Goal: Task Accomplishment & Management: Complete application form

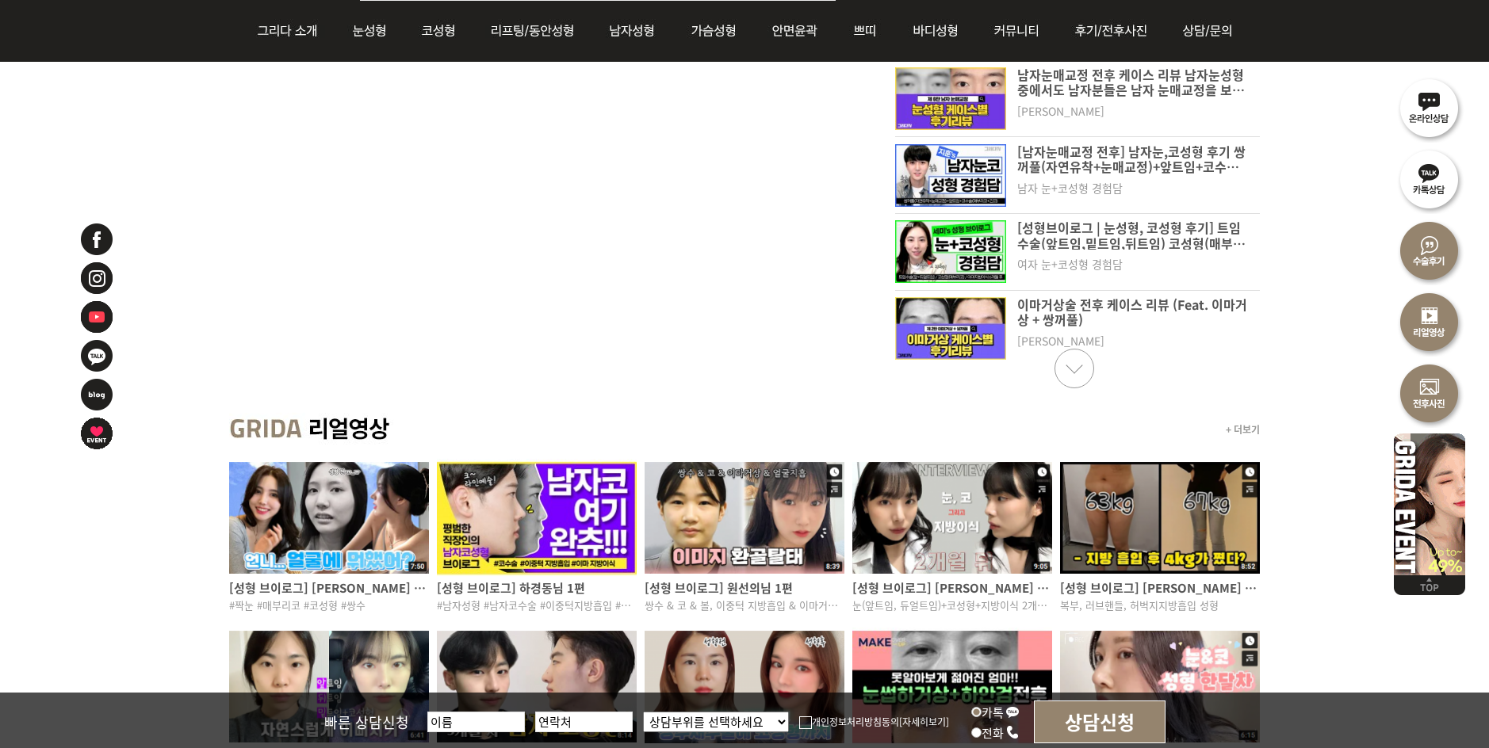
scroll to position [1031, 0]
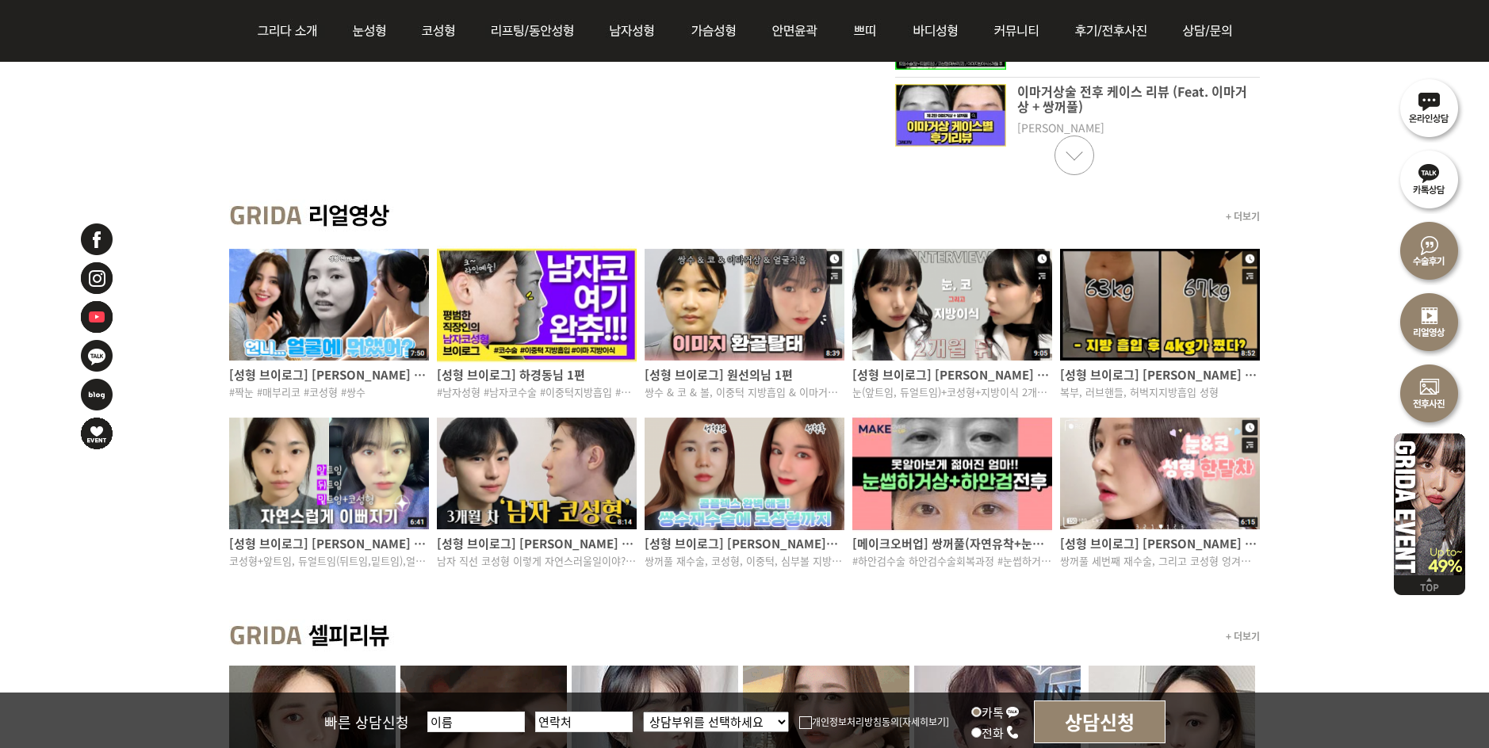
click at [333, 465] on img at bounding box center [329, 474] width 200 height 118
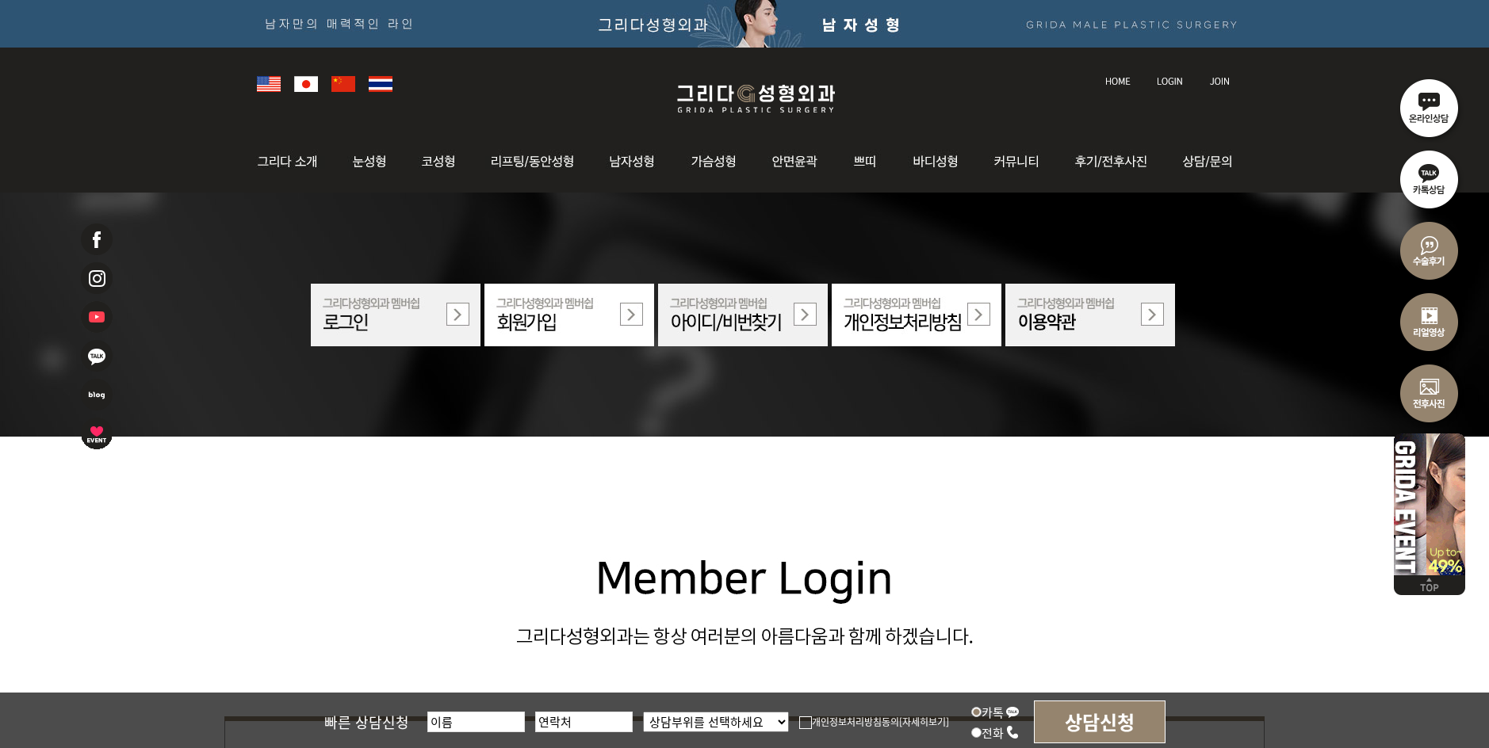
drag, startPoint x: 1242, startPoint y: 564, endPoint x: 1425, endPoint y: 109, distance: 490.1
click at [1425, 109] on img at bounding box center [1429, 106] width 71 height 71
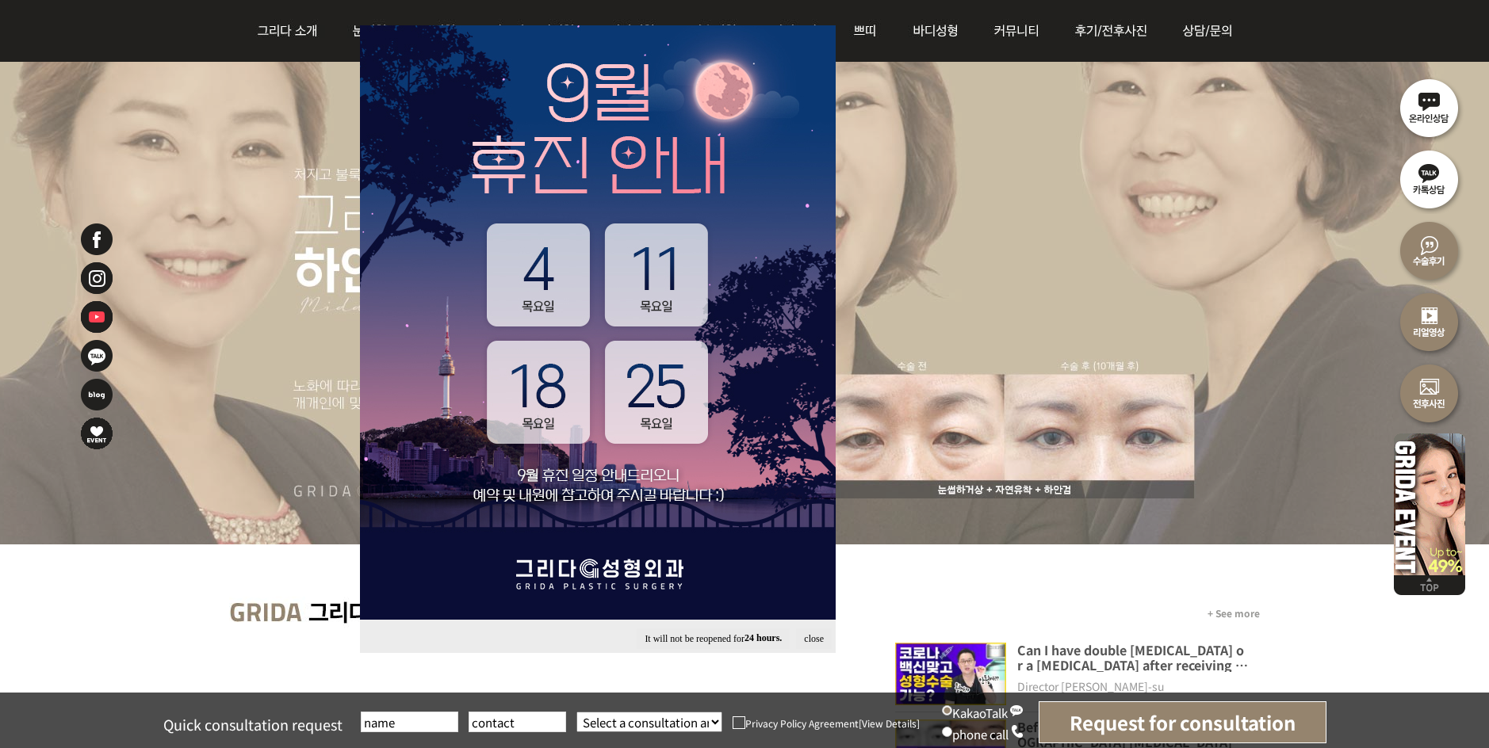
scroll to position [317, 0]
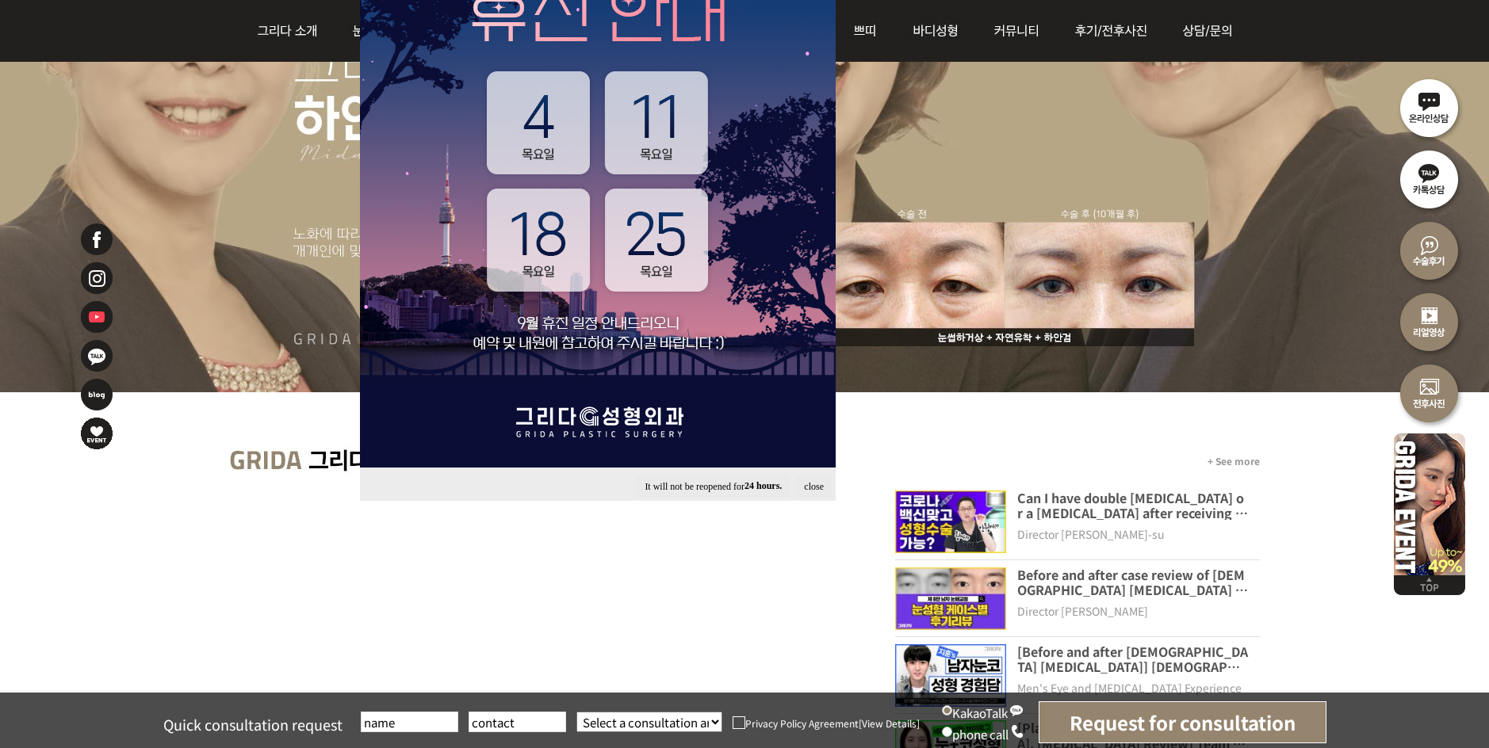
click at [1167, 720] on input "Request for consultation" at bounding box center [1183, 723] width 288 height 42
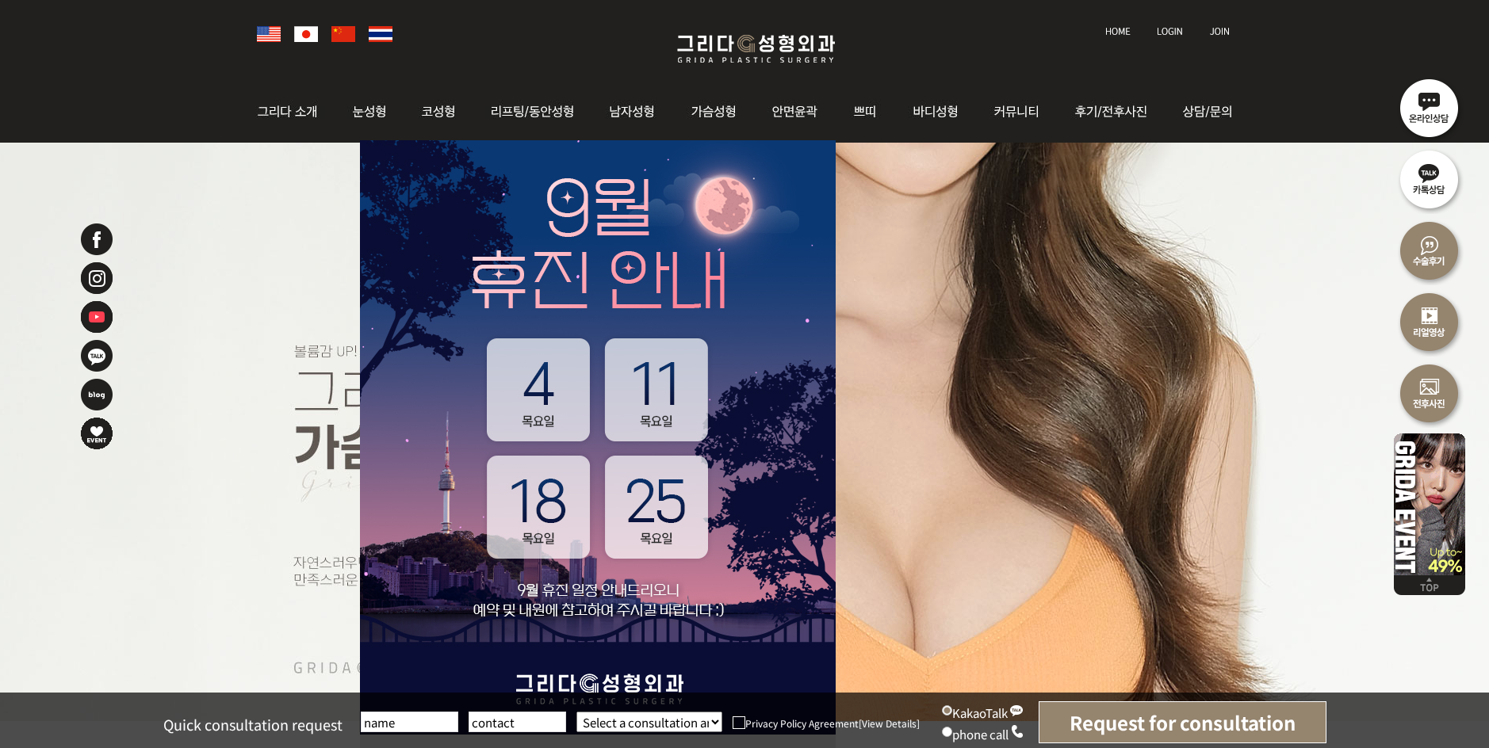
scroll to position [0, 0]
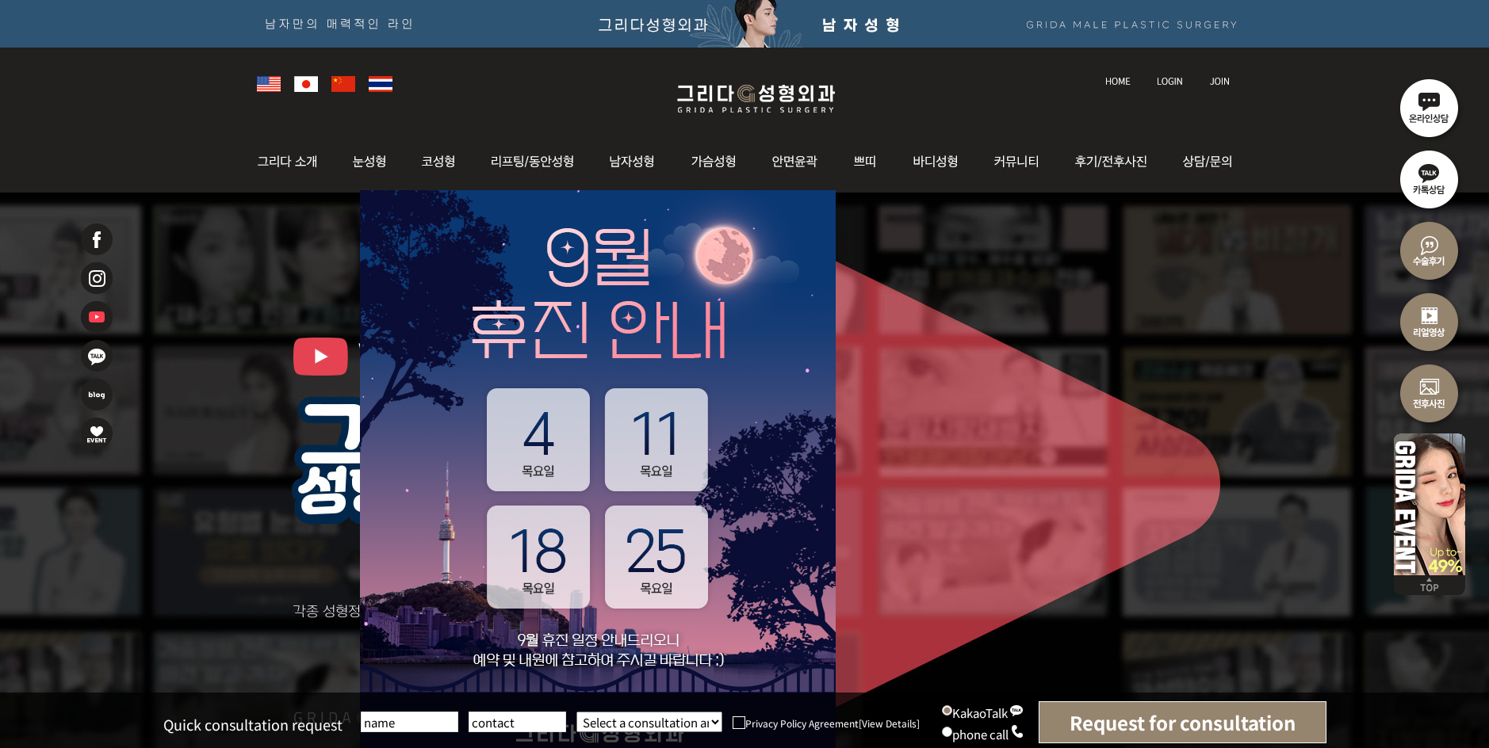
click at [711, 718] on select "Select a consultation area eye nose During/Lifting breast augmentation facial c…" at bounding box center [649, 722] width 146 height 21
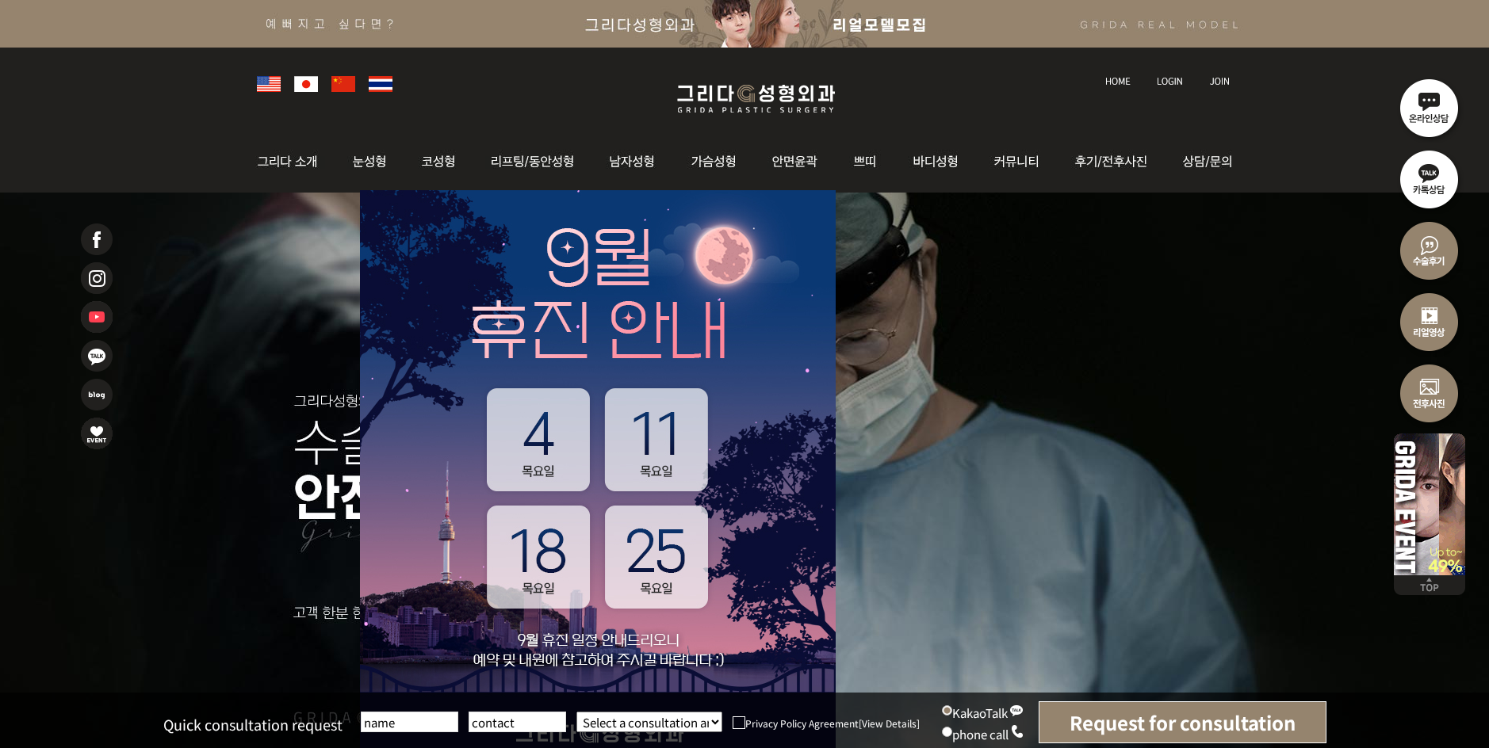
click at [99, 353] on img at bounding box center [96, 356] width 35 height 35
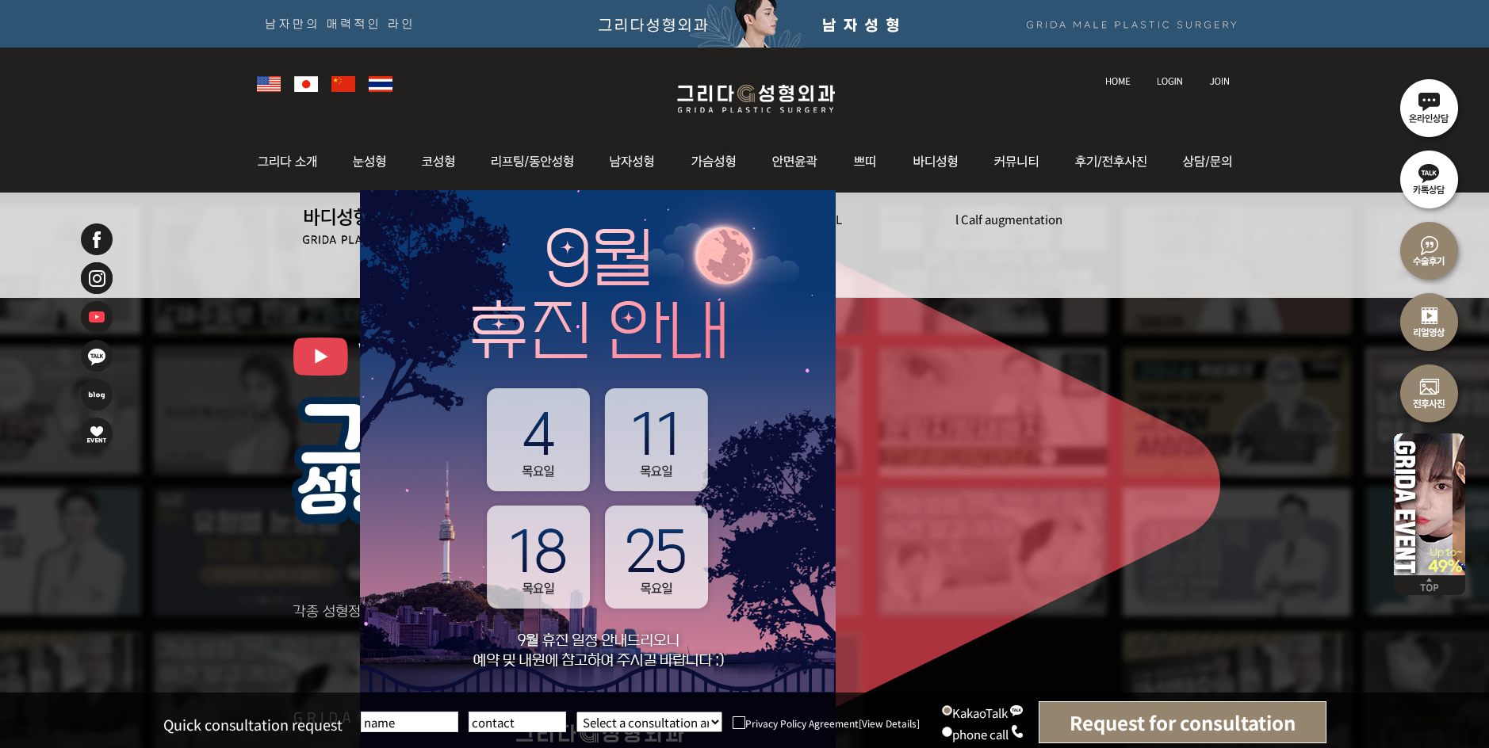
click at [271, 86] on img at bounding box center [269, 84] width 24 height 16
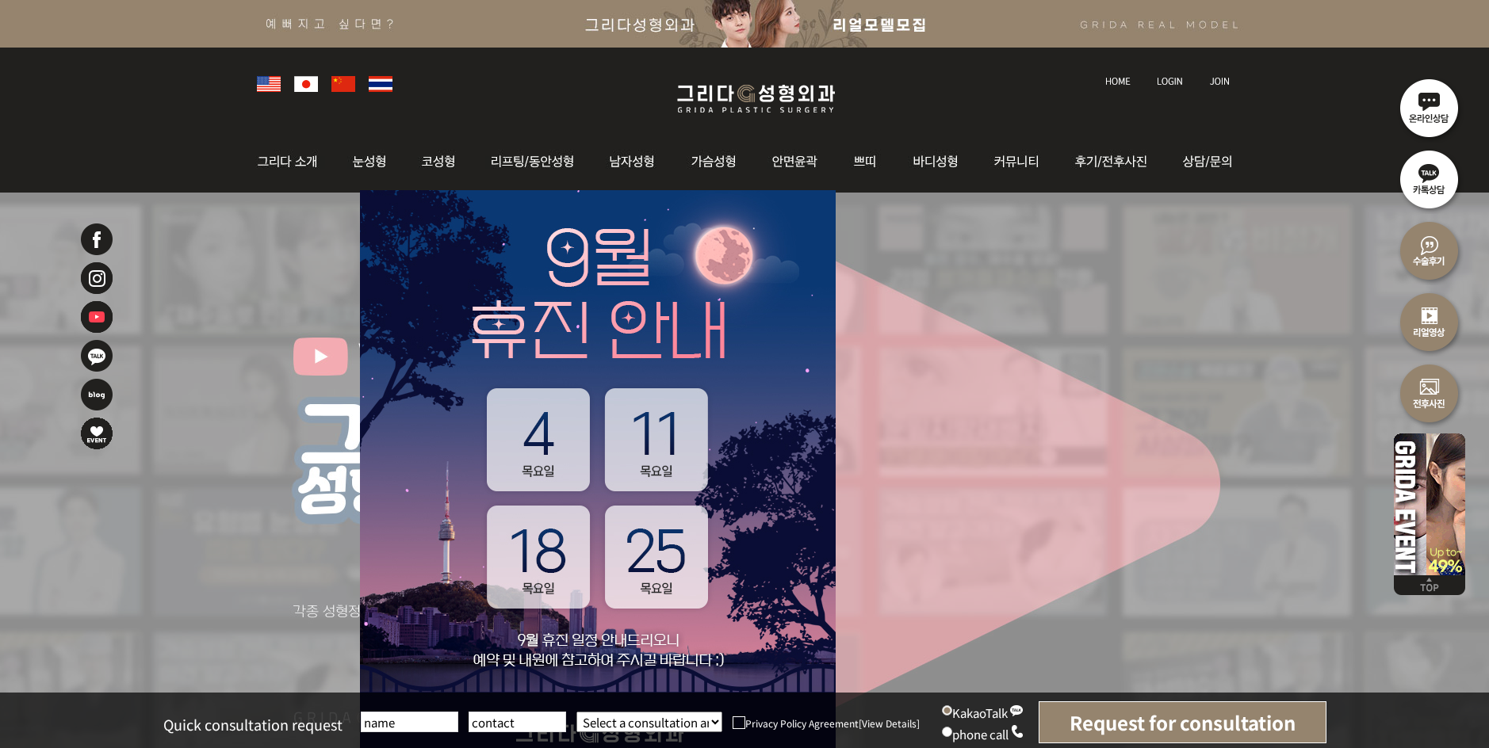
click at [1430, 177] on img at bounding box center [1429, 178] width 71 height 71
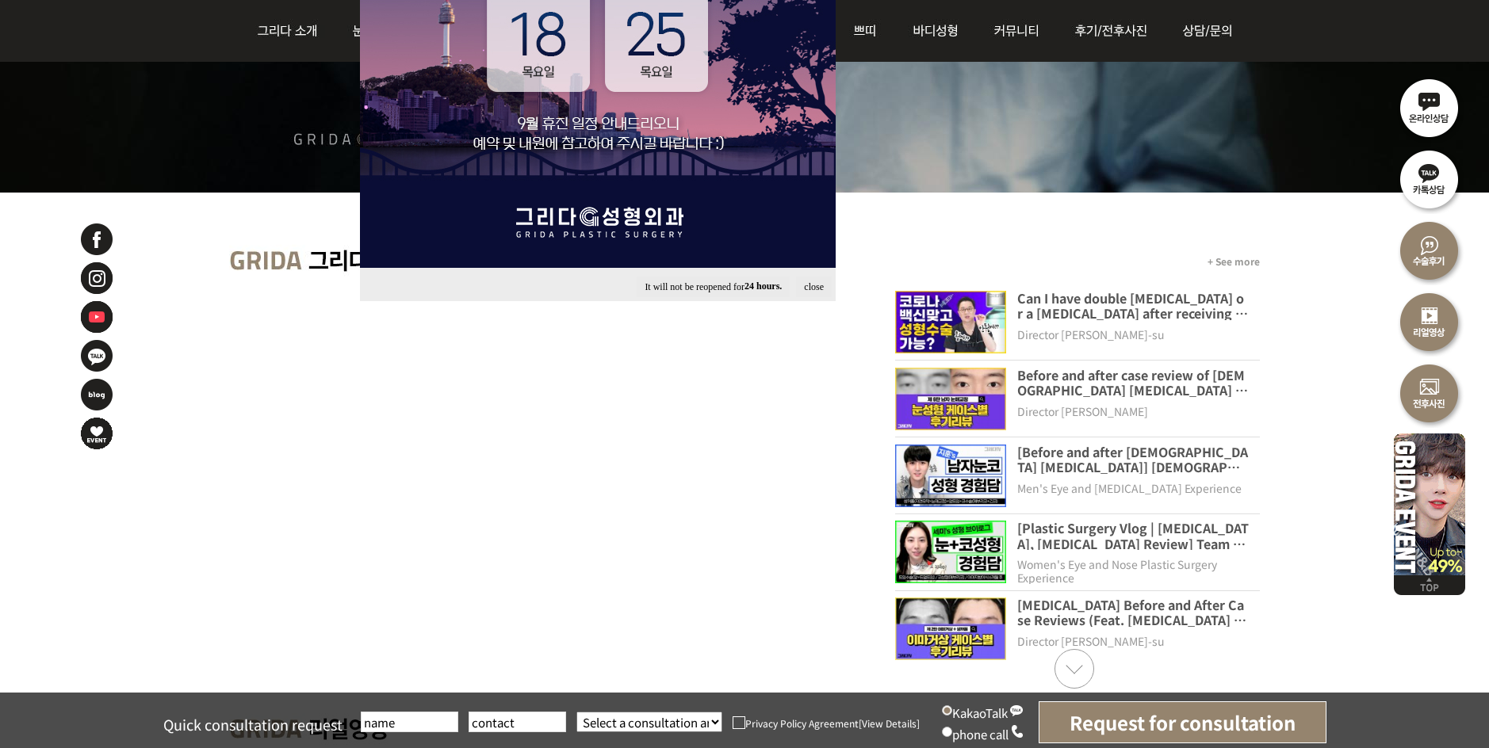
scroll to position [555, 0]
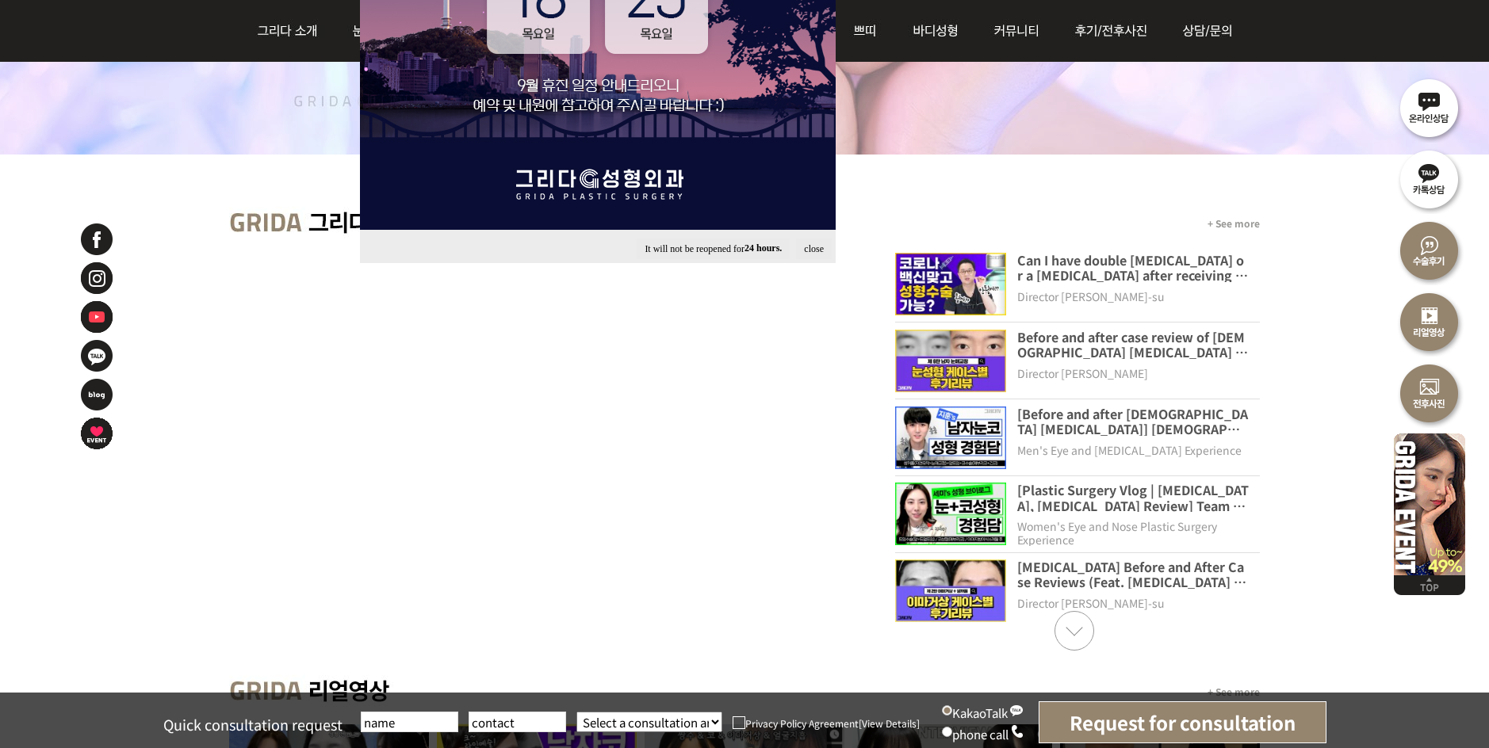
click at [412, 722] on input "text" at bounding box center [410, 722] width 98 height 21
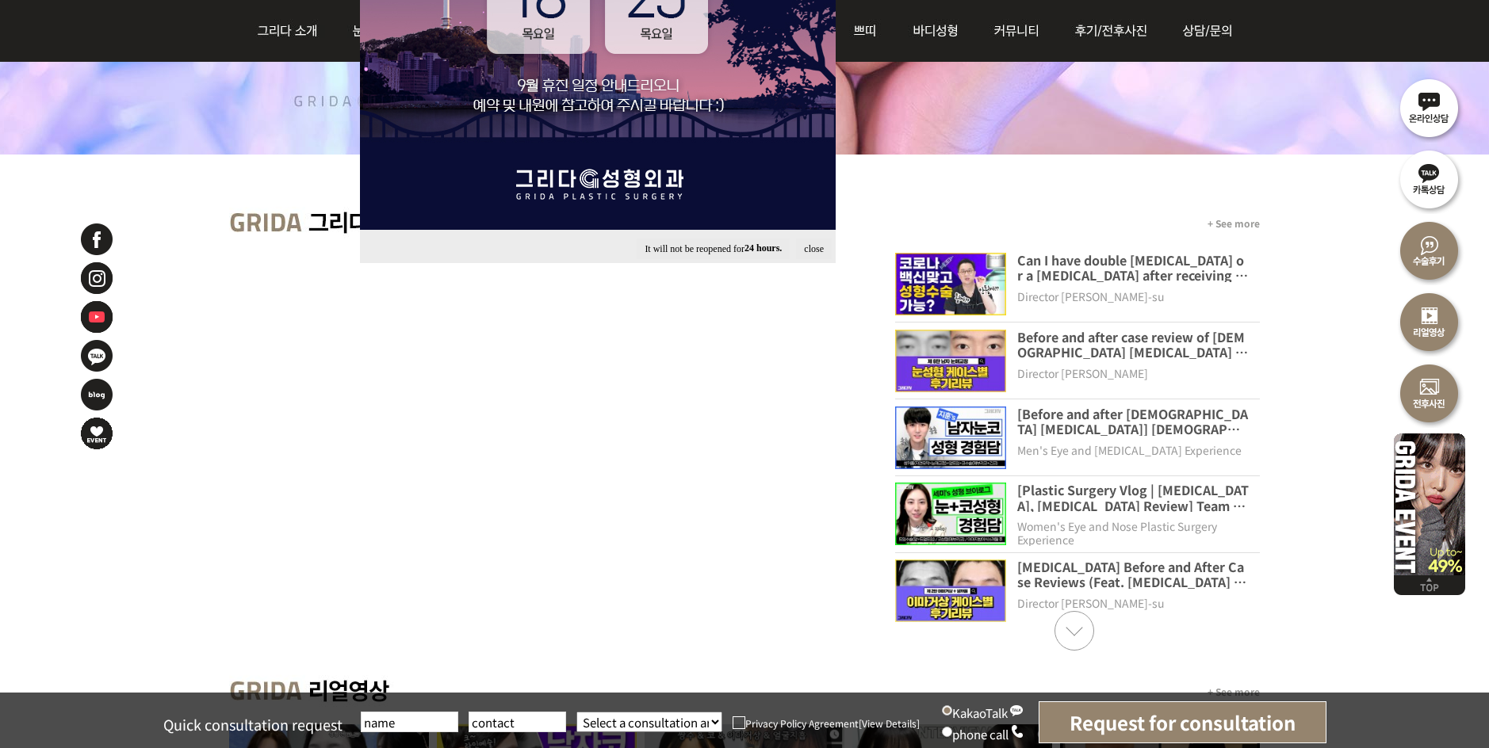
click at [507, 730] on input "text" at bounding box center [518, 722] width 98 height 21
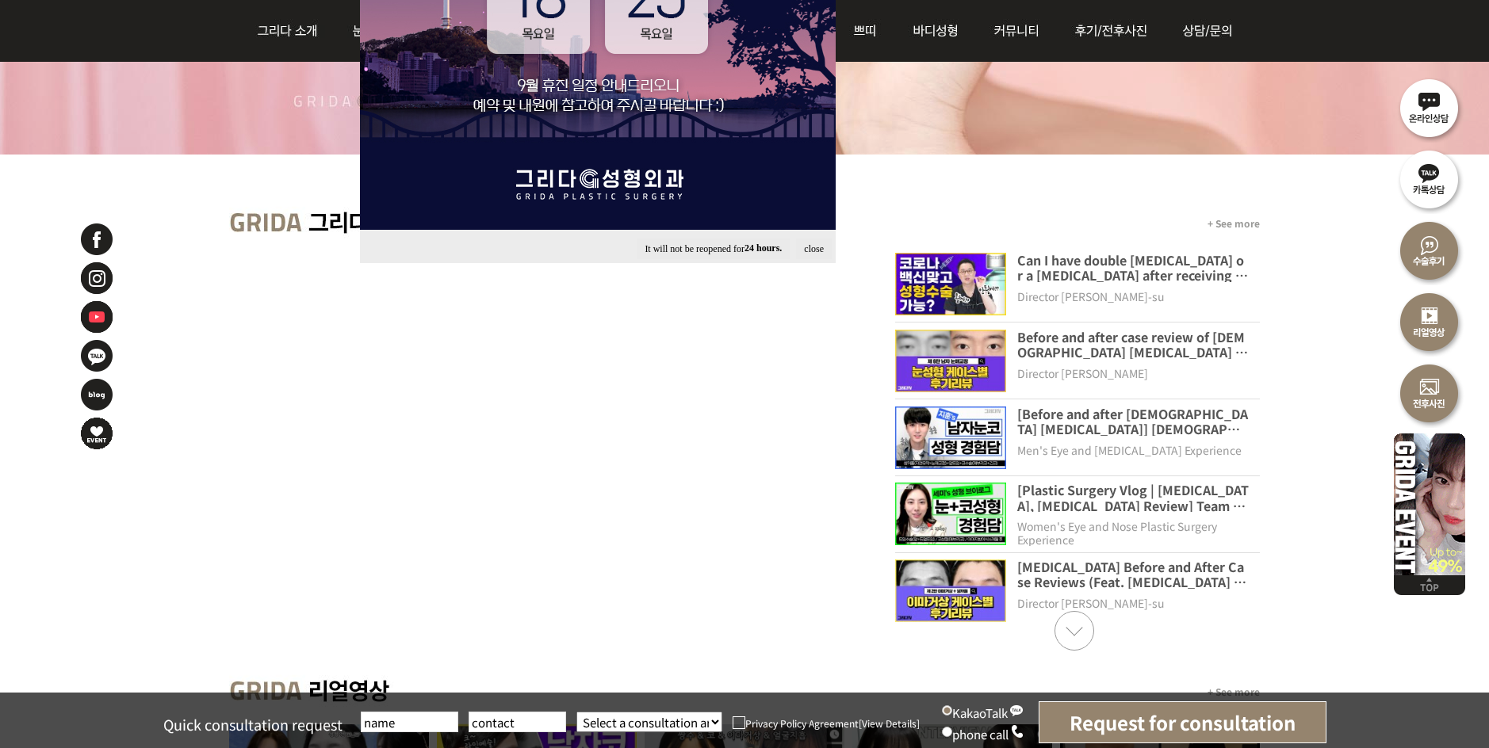
click at [1089, 496] on font "[Plastic Surgery Vlog | Eyelid Surgery, Rhinoplasty Review] Team Surgery (Anter…" at bounding box center [1133, 520] width 232 height 80
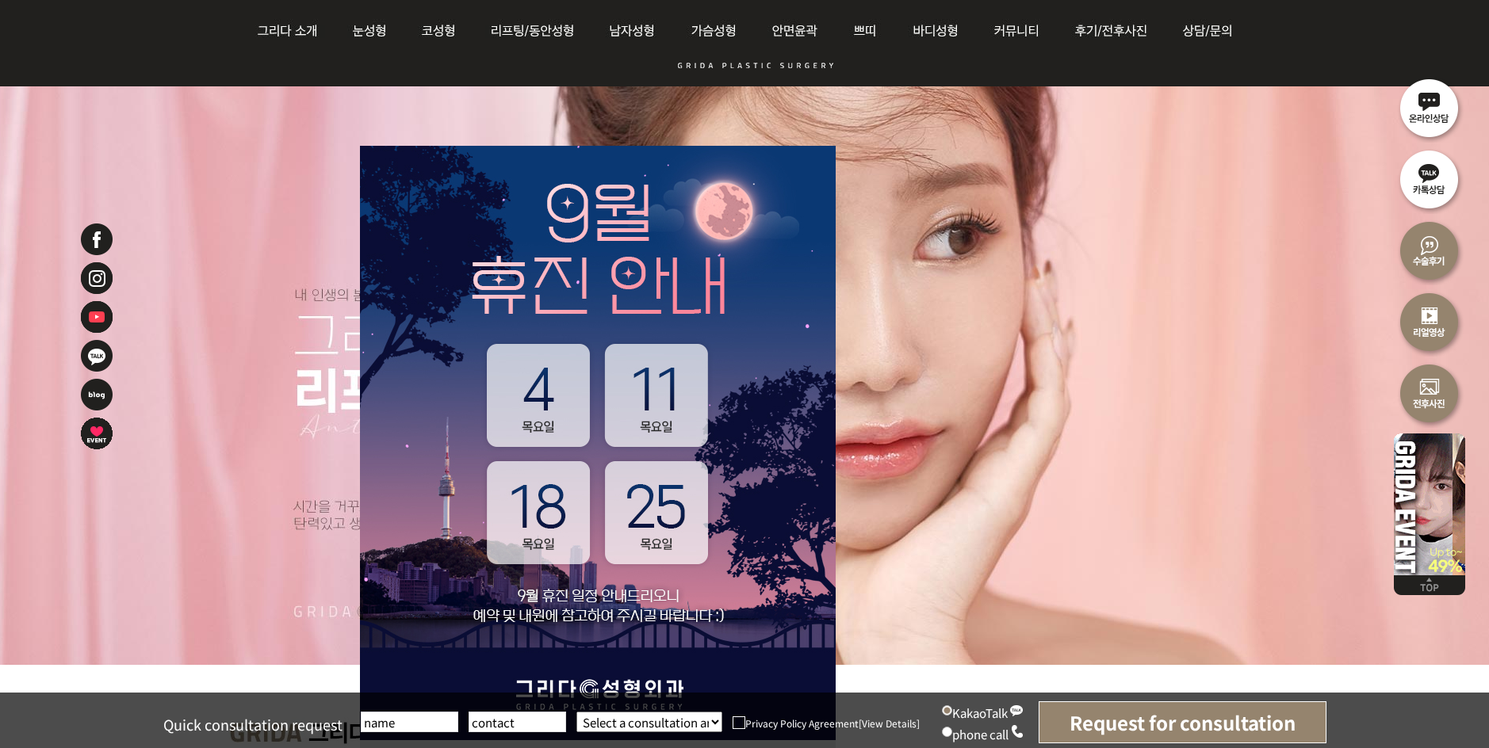
scroll to position [0, 0]
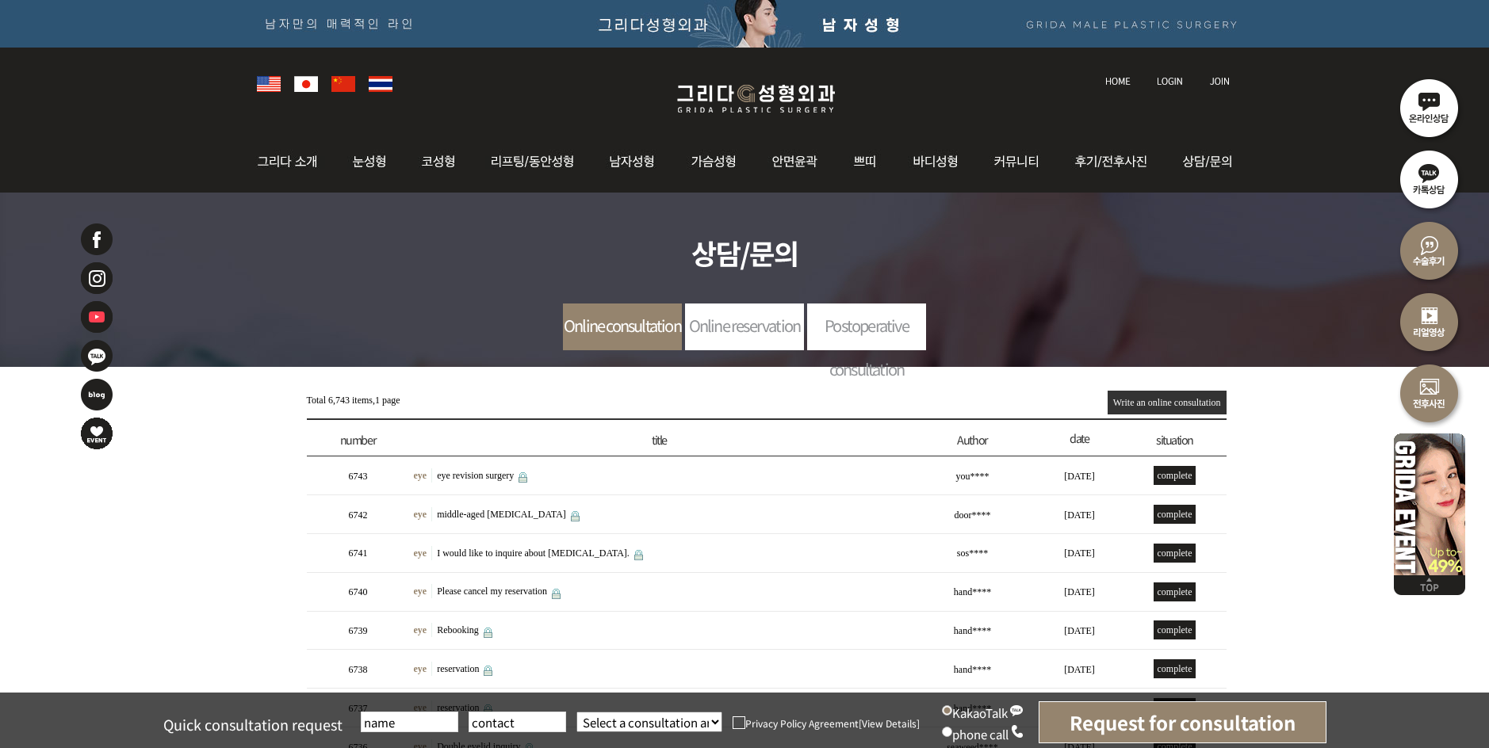
click at [651, 331] on font "Online consultation" at bounding box center [622, 325] width 117 height 23
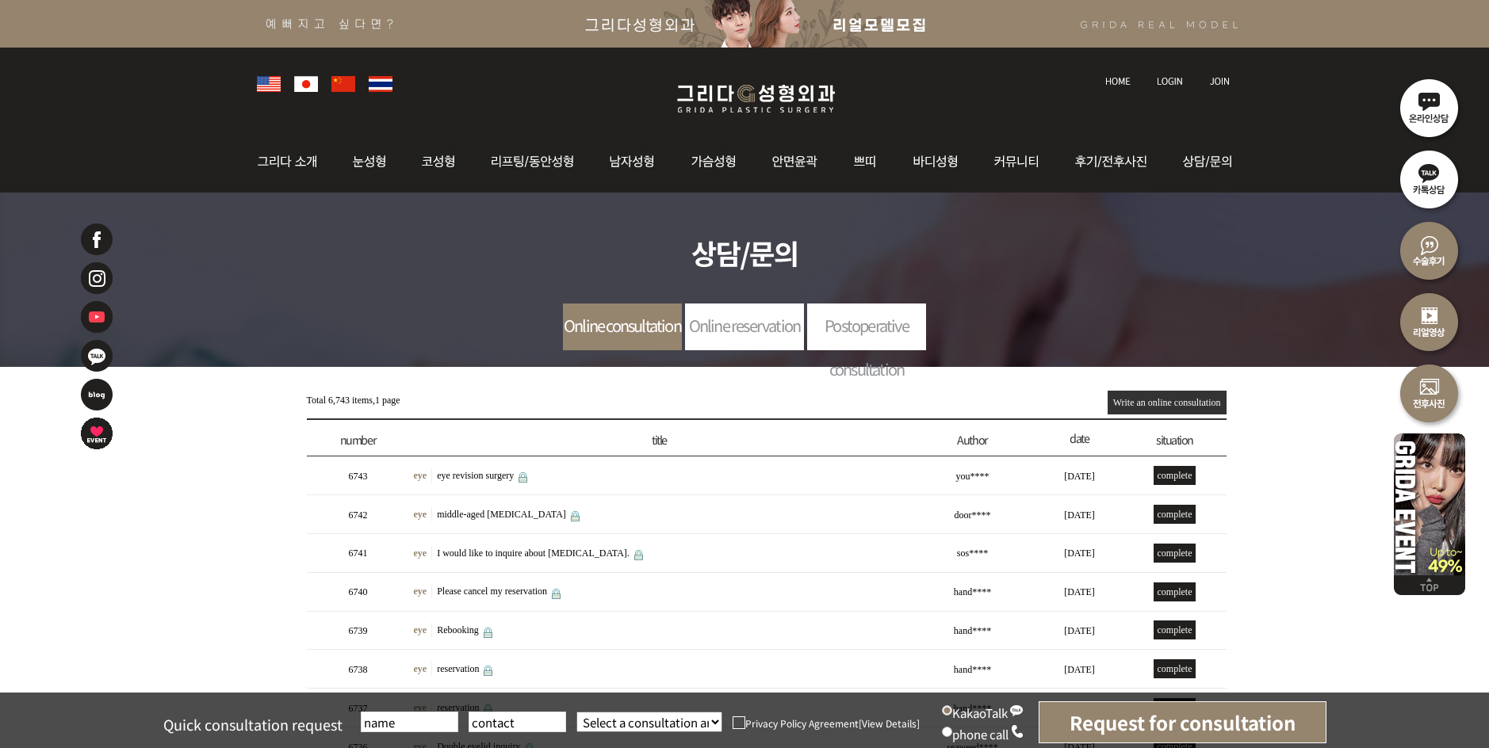
click at [1147, 403] on font "Write an online consultation" at bounding box center [1167, 402] width 108 height 11
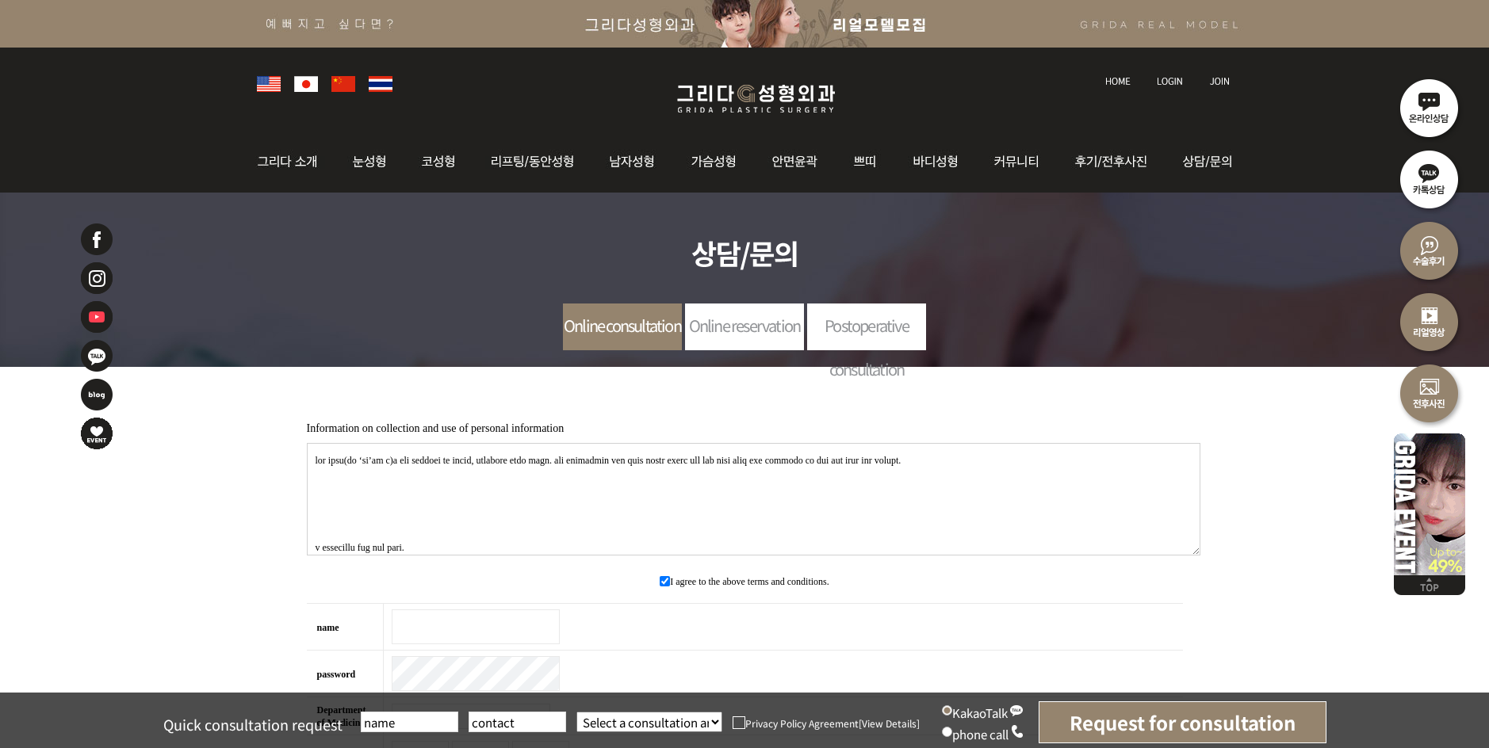
click at [749, 328] on font "Online reservation" at bounding box center [745, 325] width 112 height 23
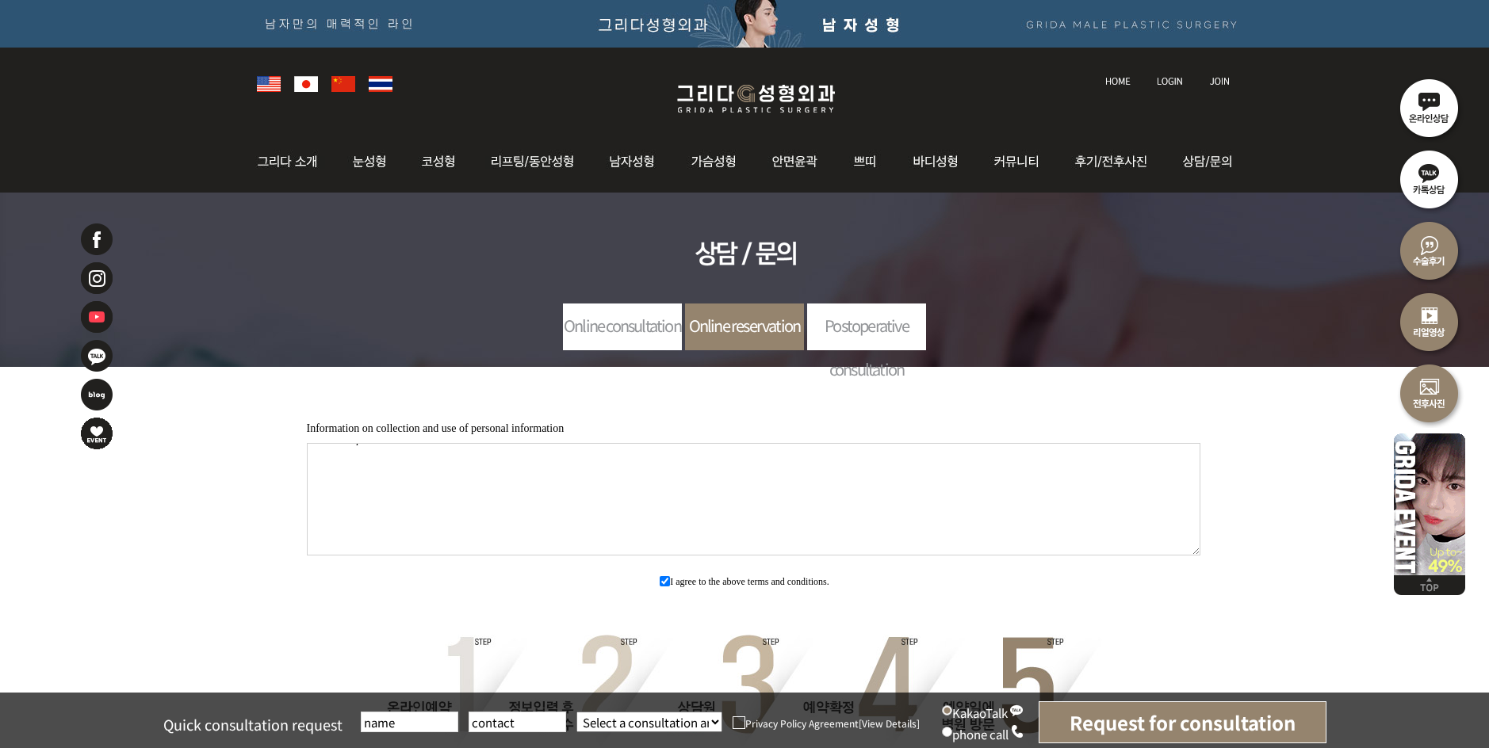
click at [585, 325] on font "Online consultation" at bounding box center [622, 325] width 117 height 23
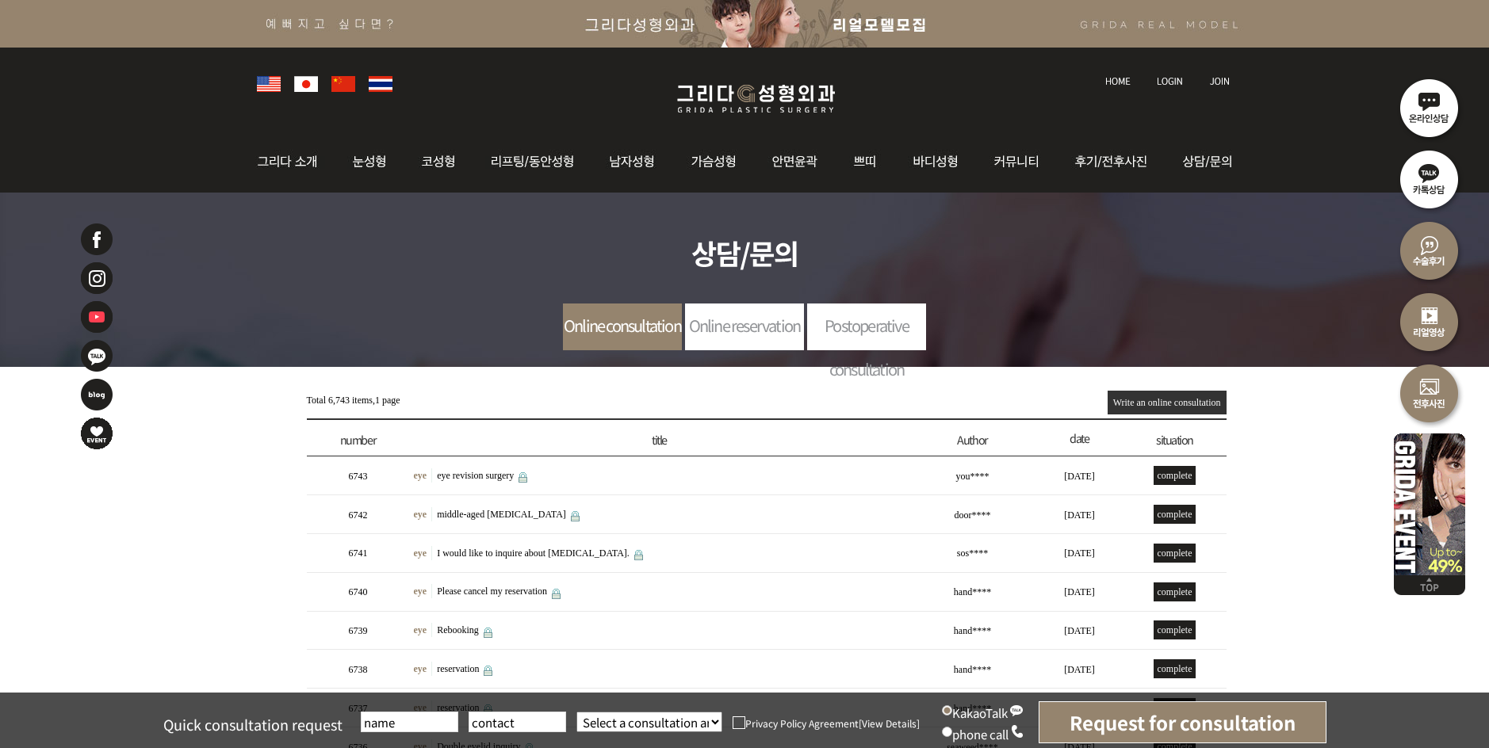
click at [1150, 400] on font "Write an online consultation" at bounding box center [1167, 402] width 108 height 11
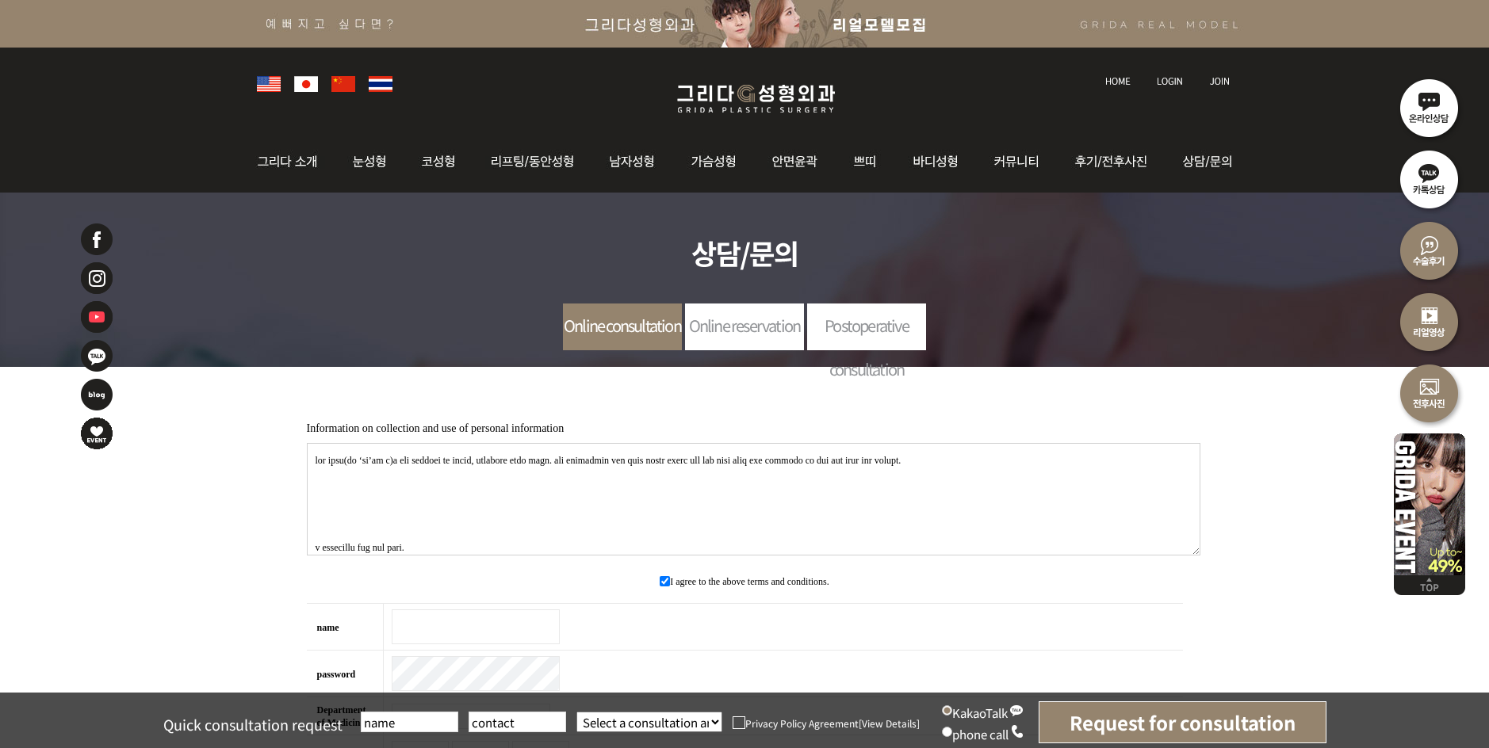
drag, startPoint x: 0, startPoint y: 0, endPoint x: 309, endPoint y: 450, distance: 546.3
click at [309, 450] on textarea at bounding box center [754, 499] width 894 height 113
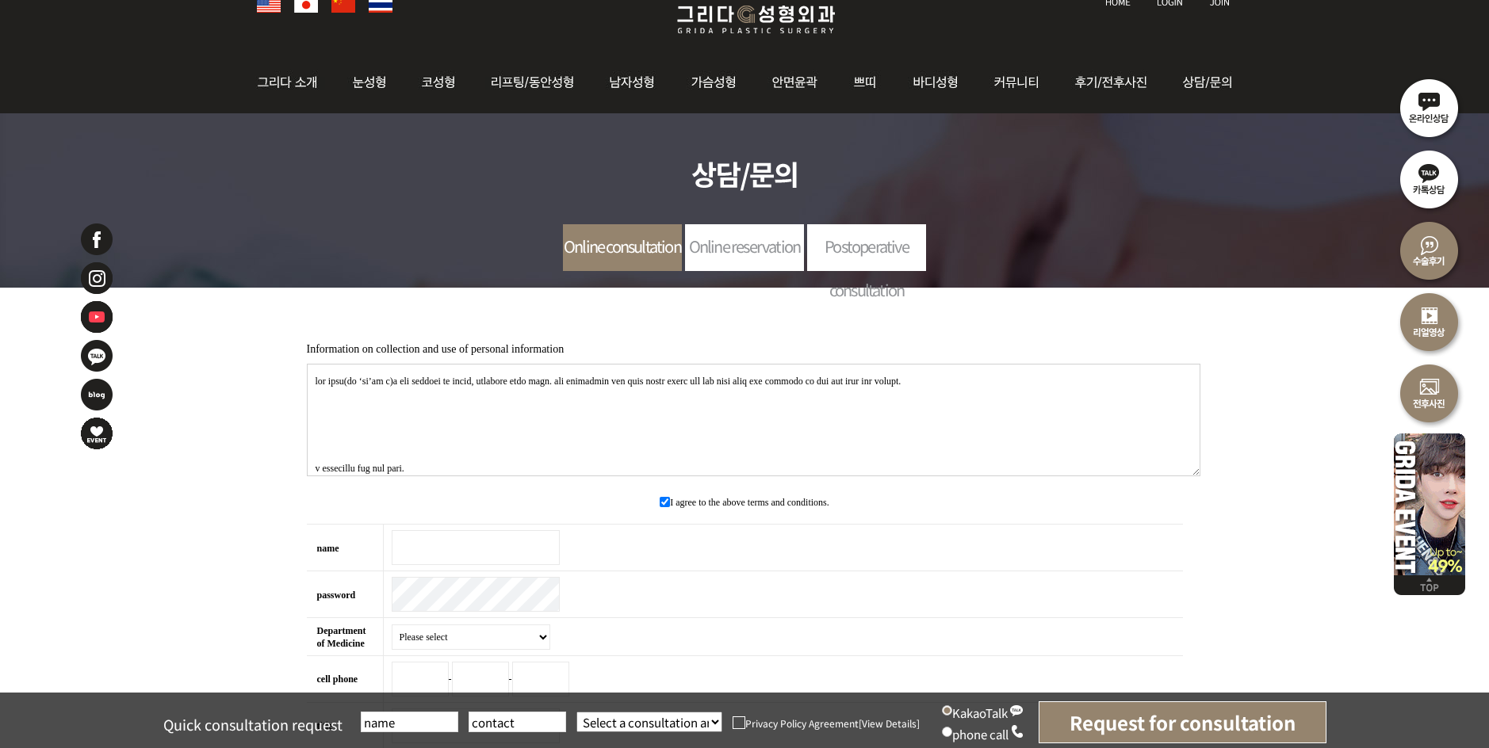
scroll to position [317, 0]
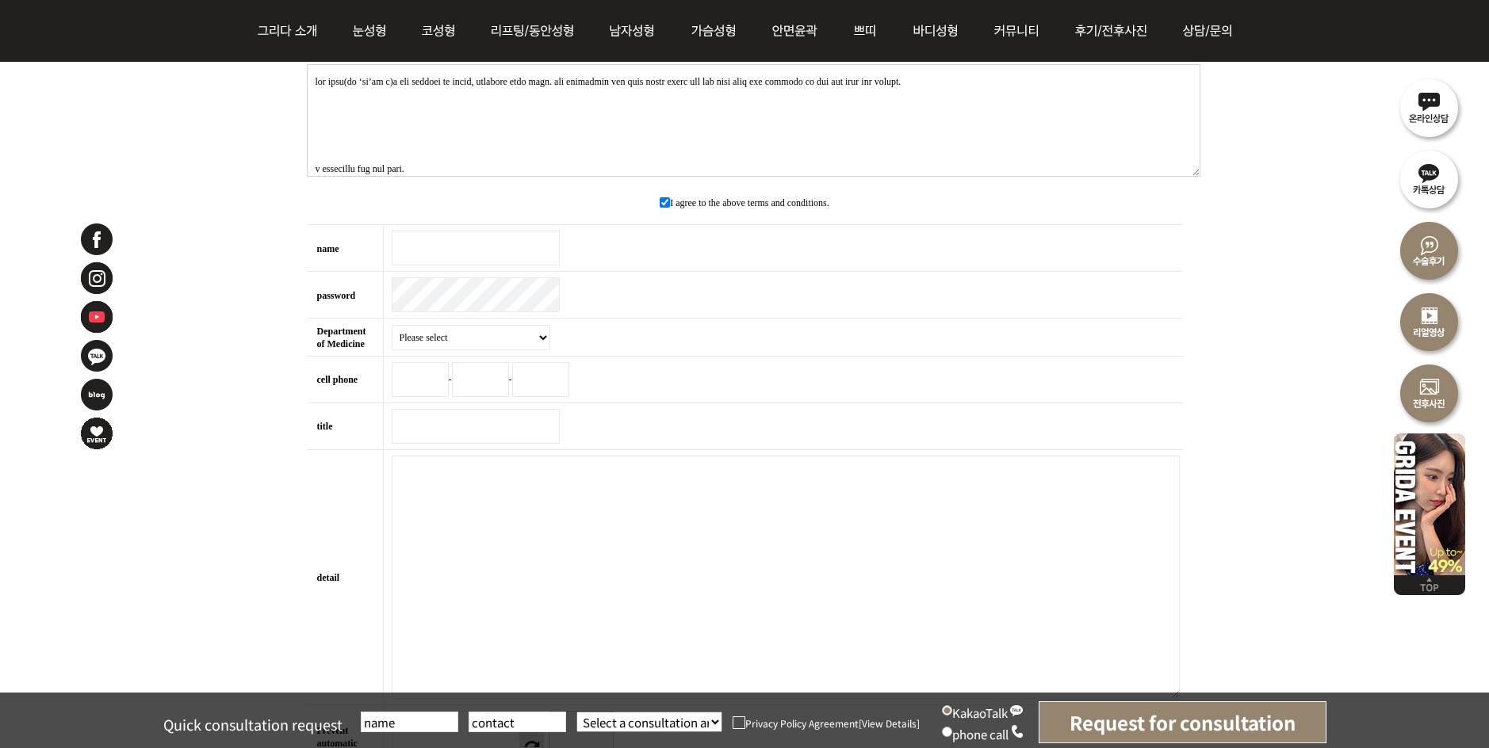
click at [440, 255] on input "name essential" at bounding box center [476, 248] width 168 height 35
type input "ㅕ"
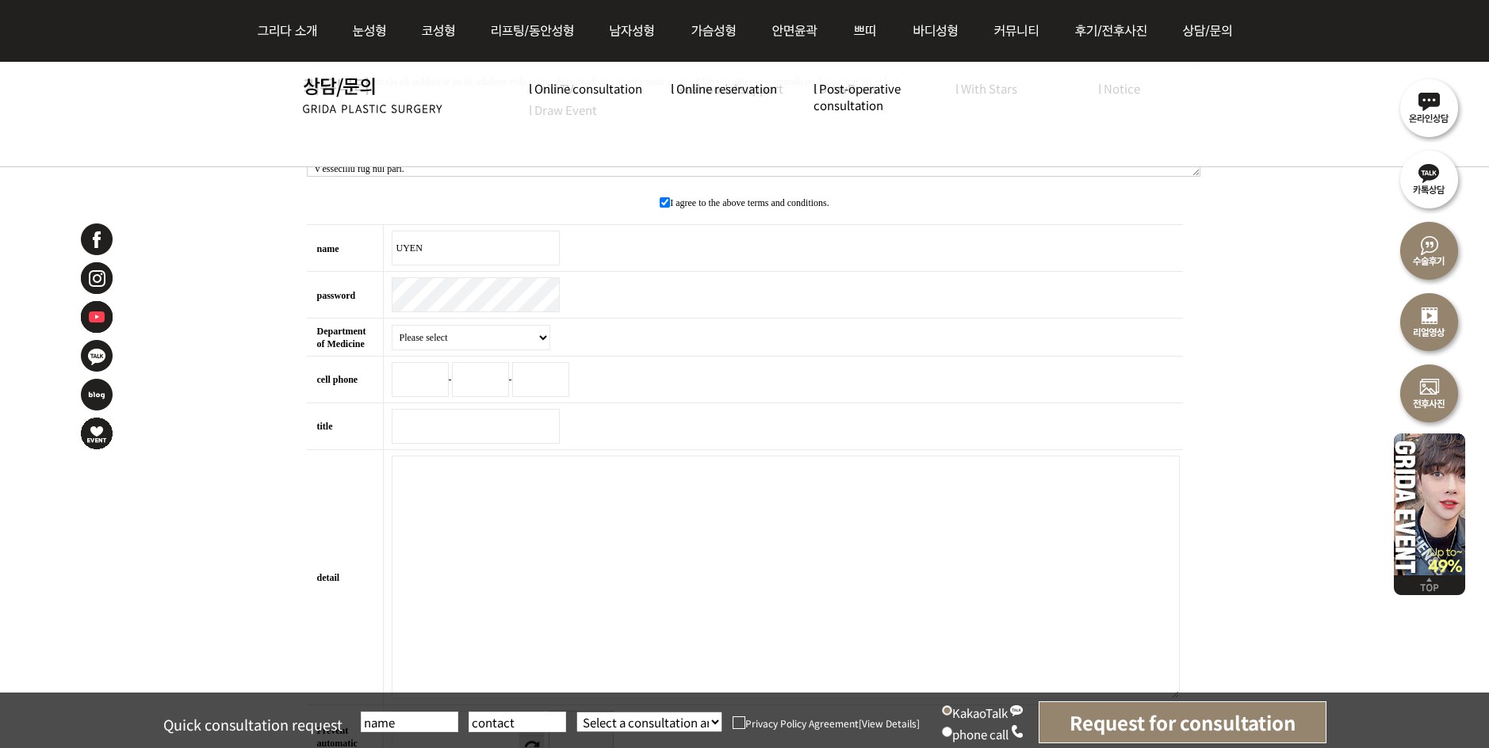
type input "UYEN"
click at [92, 278] on img at bounding box center [96, 278] width 35 height 35
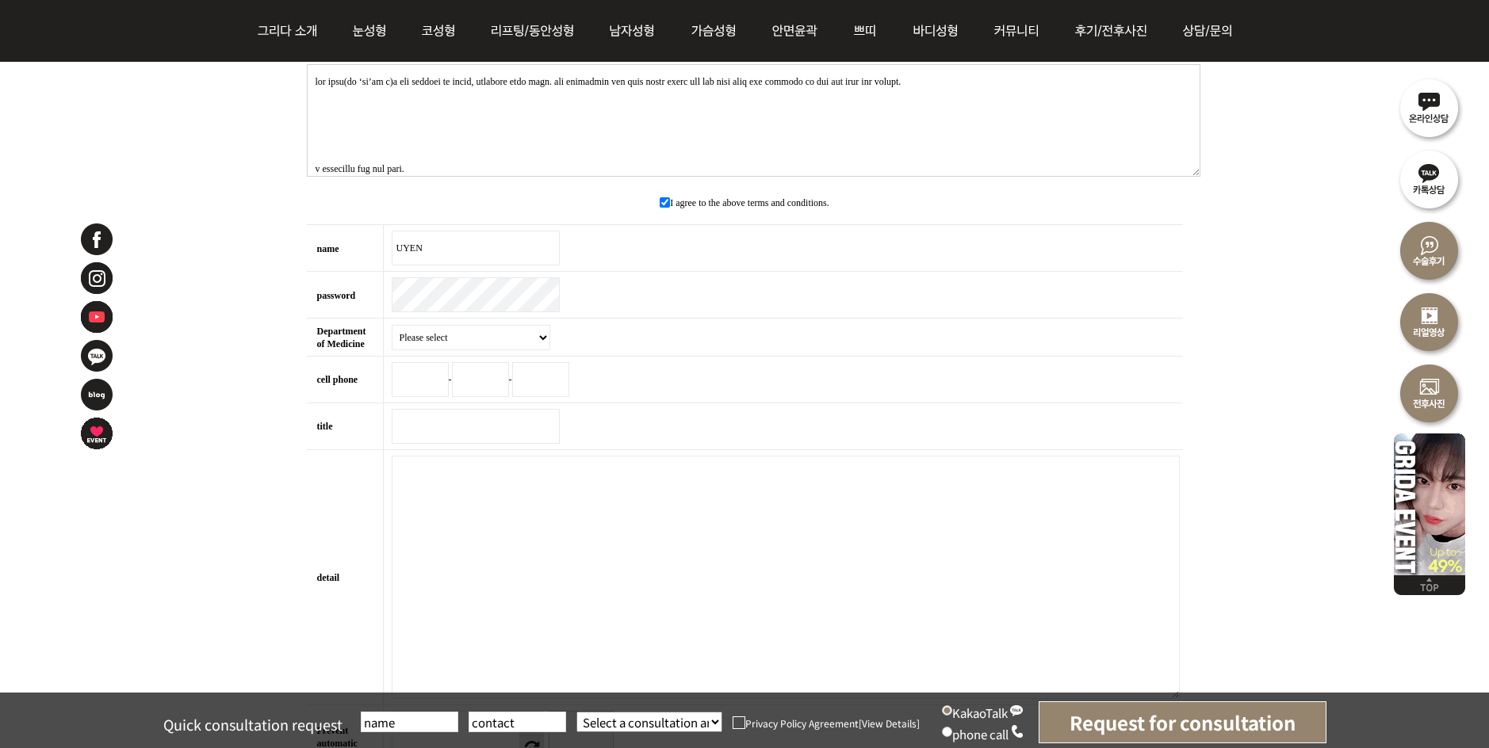
scroll to position [0, 0]
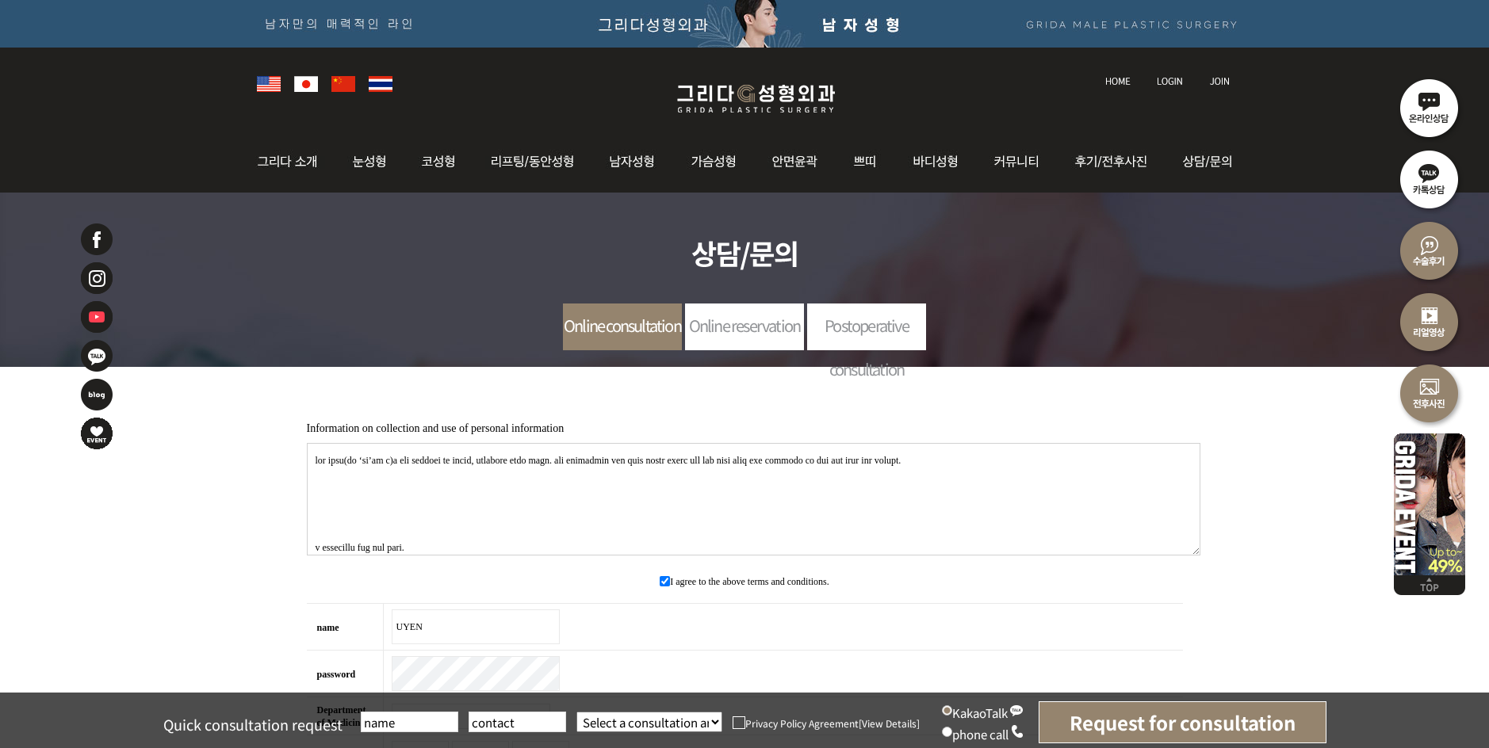
click at [266, 79] on img at bounding box center [269, 84] width 24 height 16
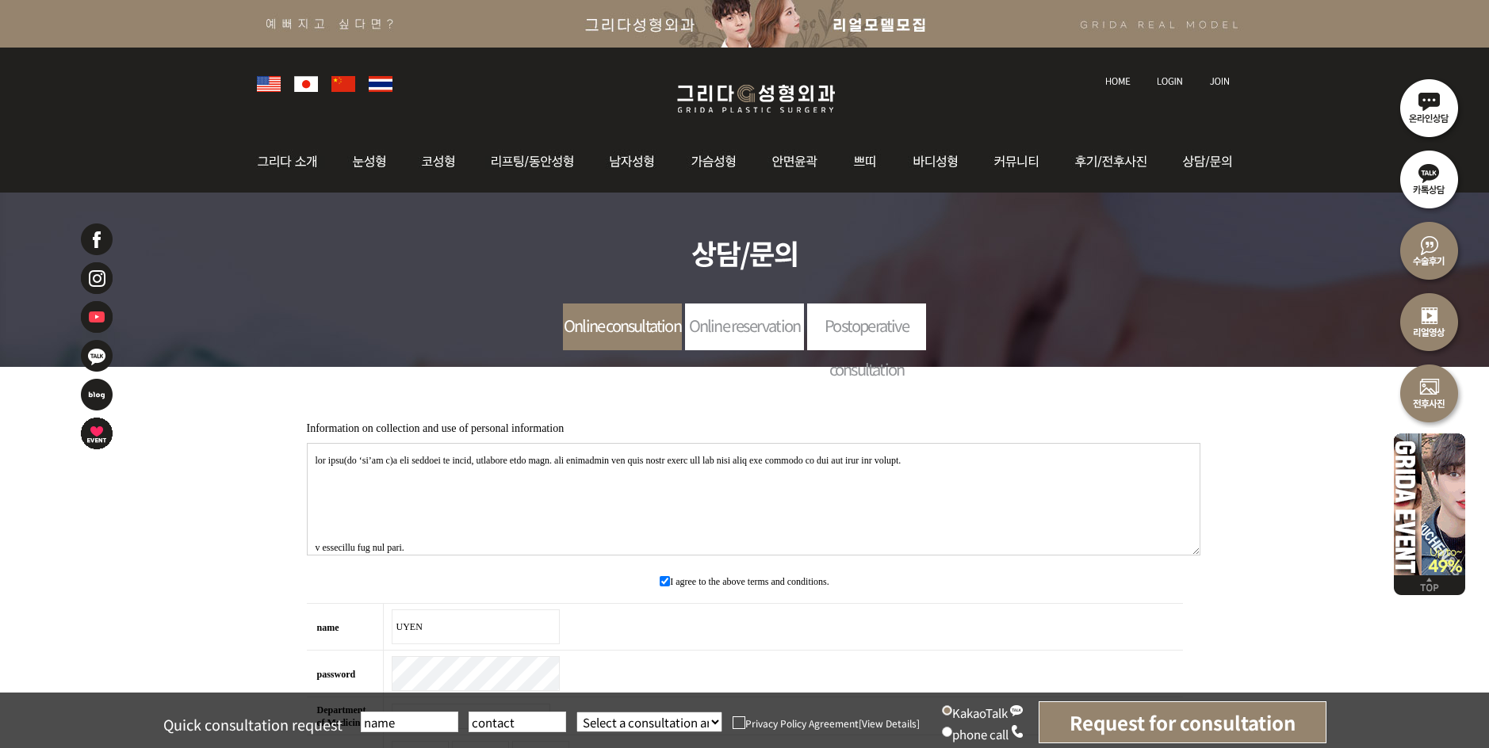
click at [259, 90] on img at bounding box center [269, 84] width 24 height 16
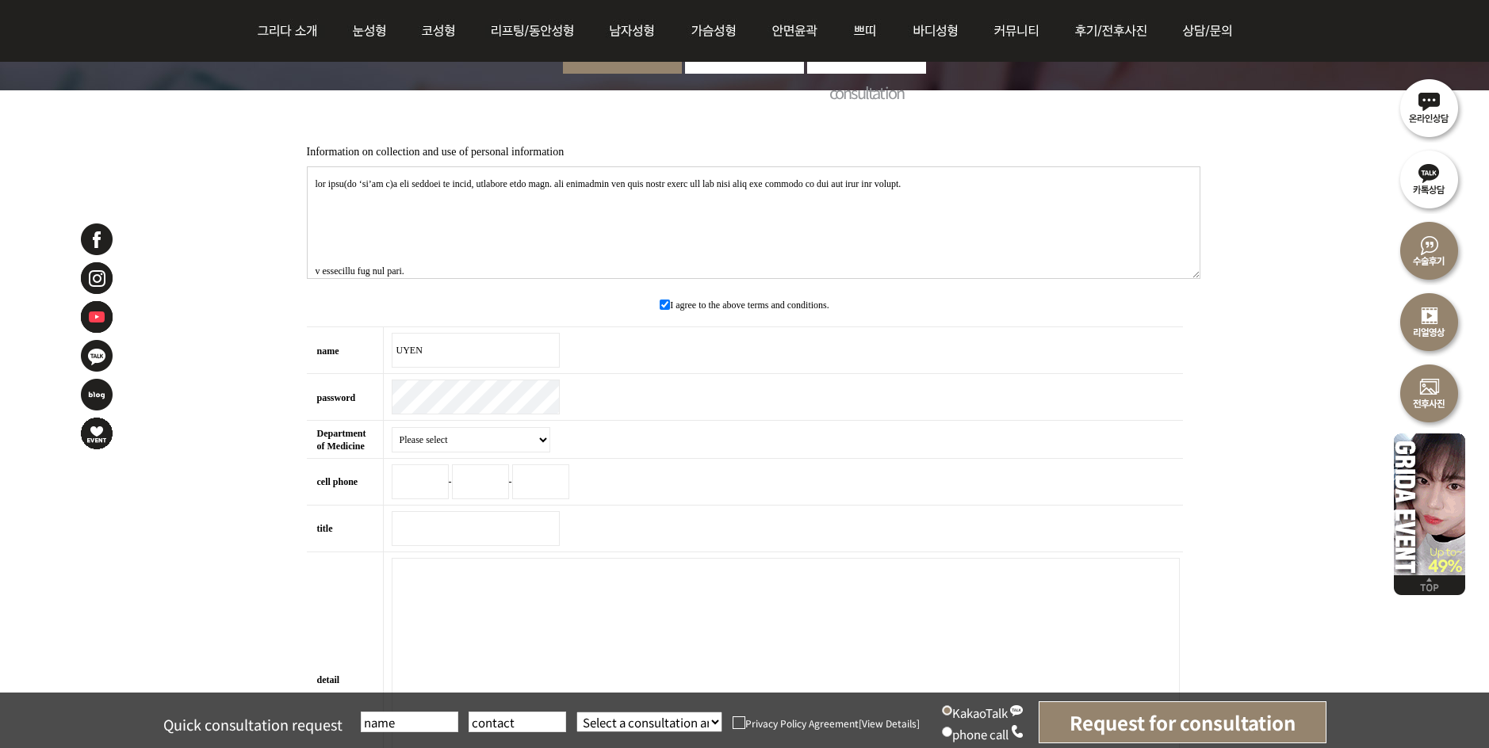
scroll to position [238, 0]
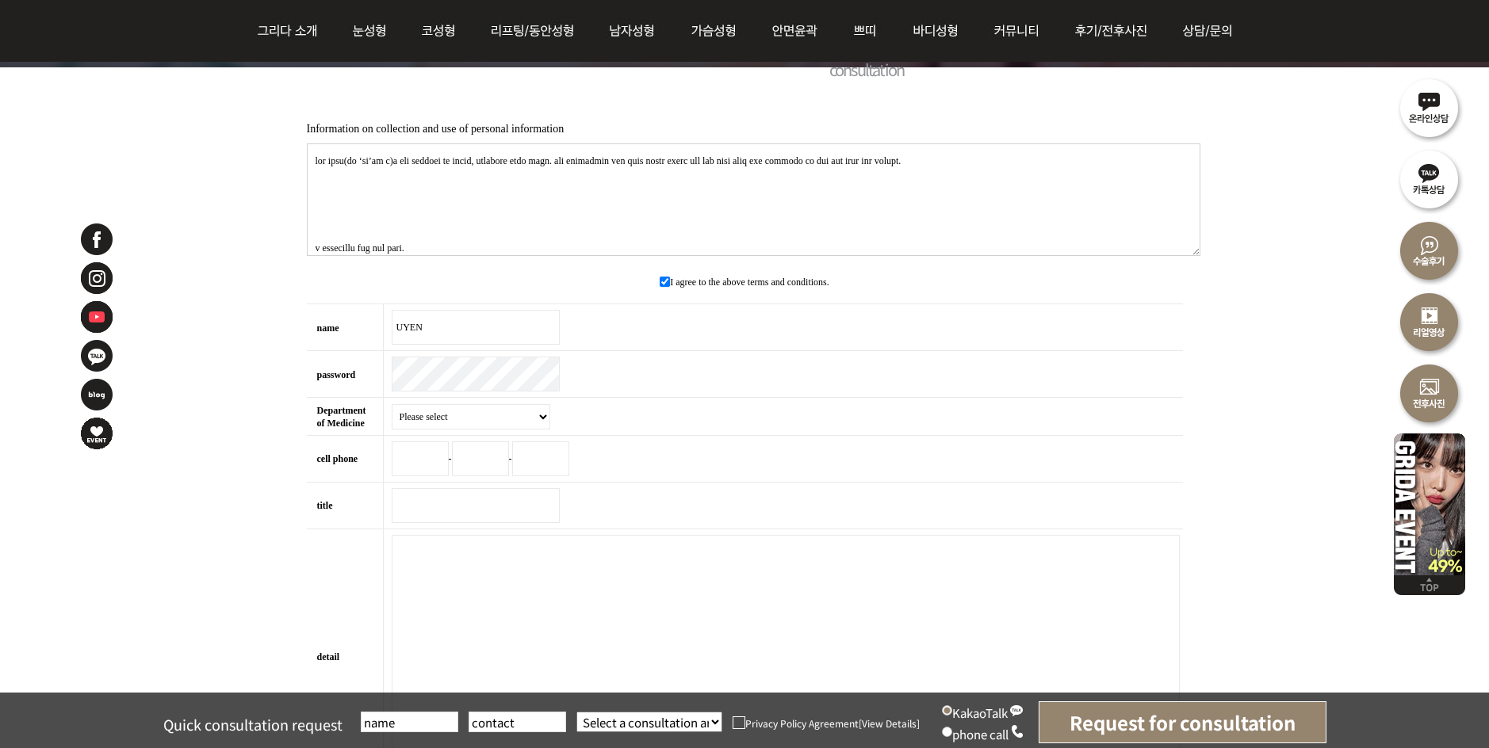
click at [534, 429] on select "Please select eye nose During/Lifting breast augmentation facial contouring Ski…" at bounding box center [471, 416] width 159 height 25
select select "31"
click at [394, 408] on select "Please select eye nose During/Lifting breast augmentation facial contouring Ski…" at bounding box center [471, 416] width 159 height 25
click at [411, 471] on input "cell phone" at bounding box center [420, 459] width 57 height 35
type input "010"
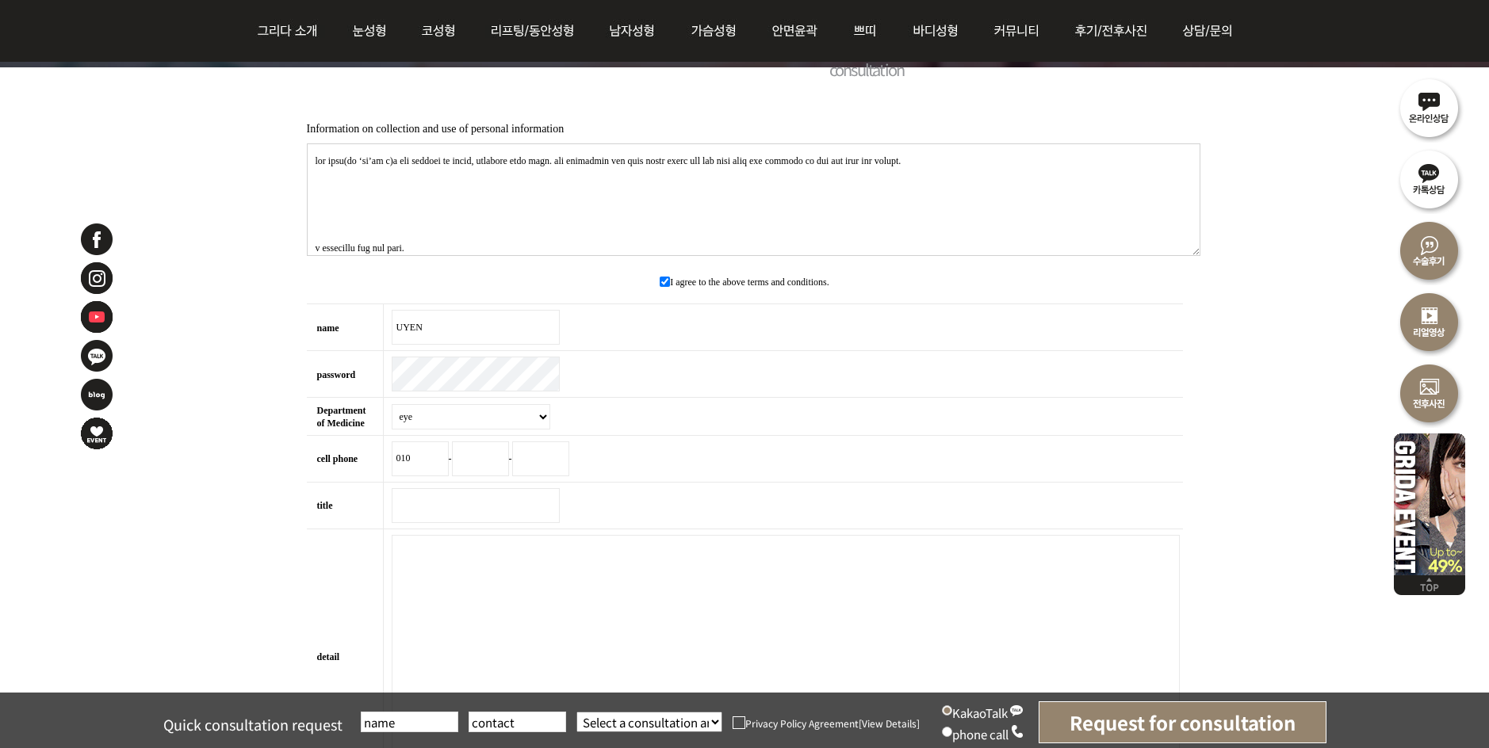
click at [484, 467] on input "text" at bounding box center [480, 459] width 57 height 35
type input "8863"
click at [553, 467] on input "text" at bounding box center [540, 459] width 57 height 35
type input "0120"
click at [467, 511] on input "title essential" at bounding box center [476, 505] width 168 height 35
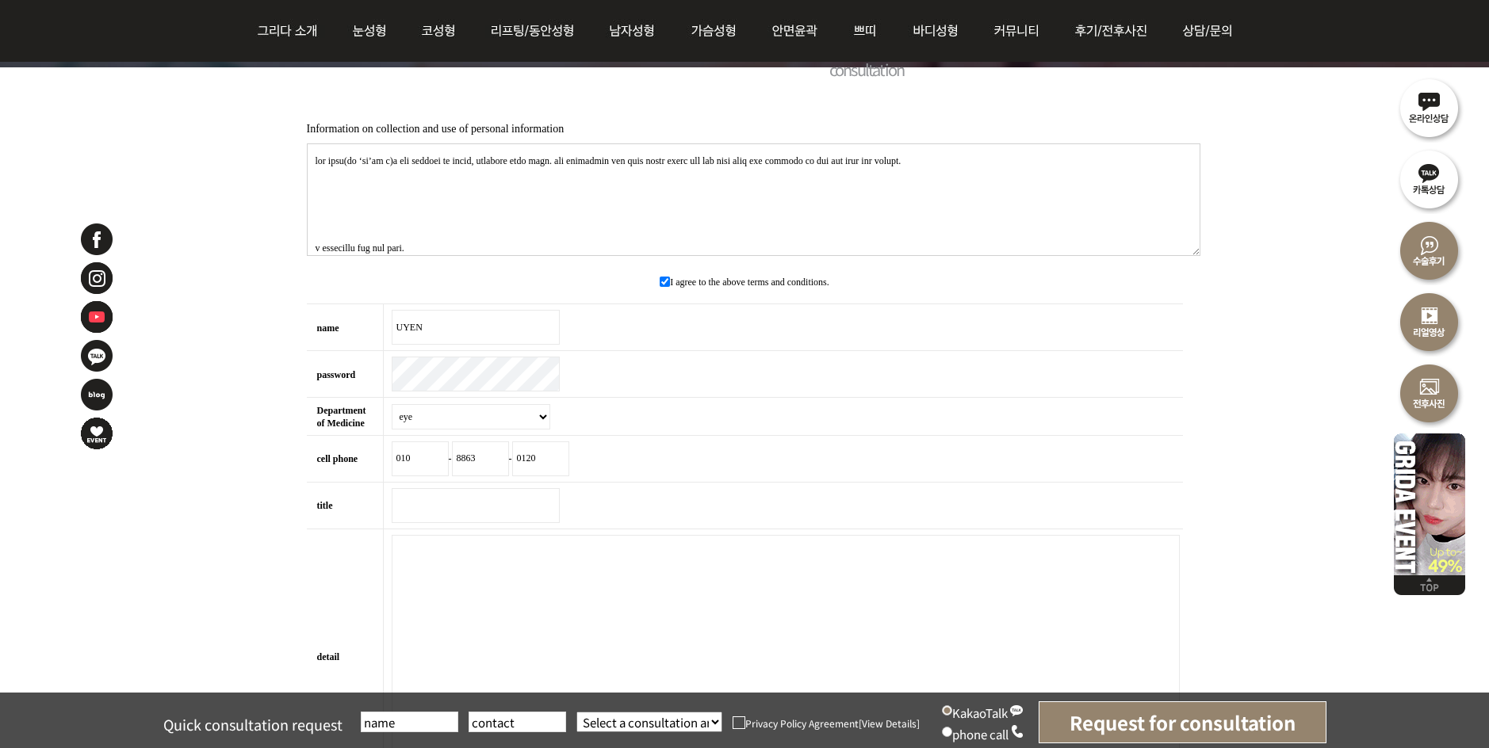
click at [462, 517] on input "title essential" at bounding box center [476, 505] width 168 height 35
paste input "Request for Double Eyelid Surgery Consultation (English Assistance)"
type input "Request for Double Eyelid Surgery Consultation (English Assistance)"
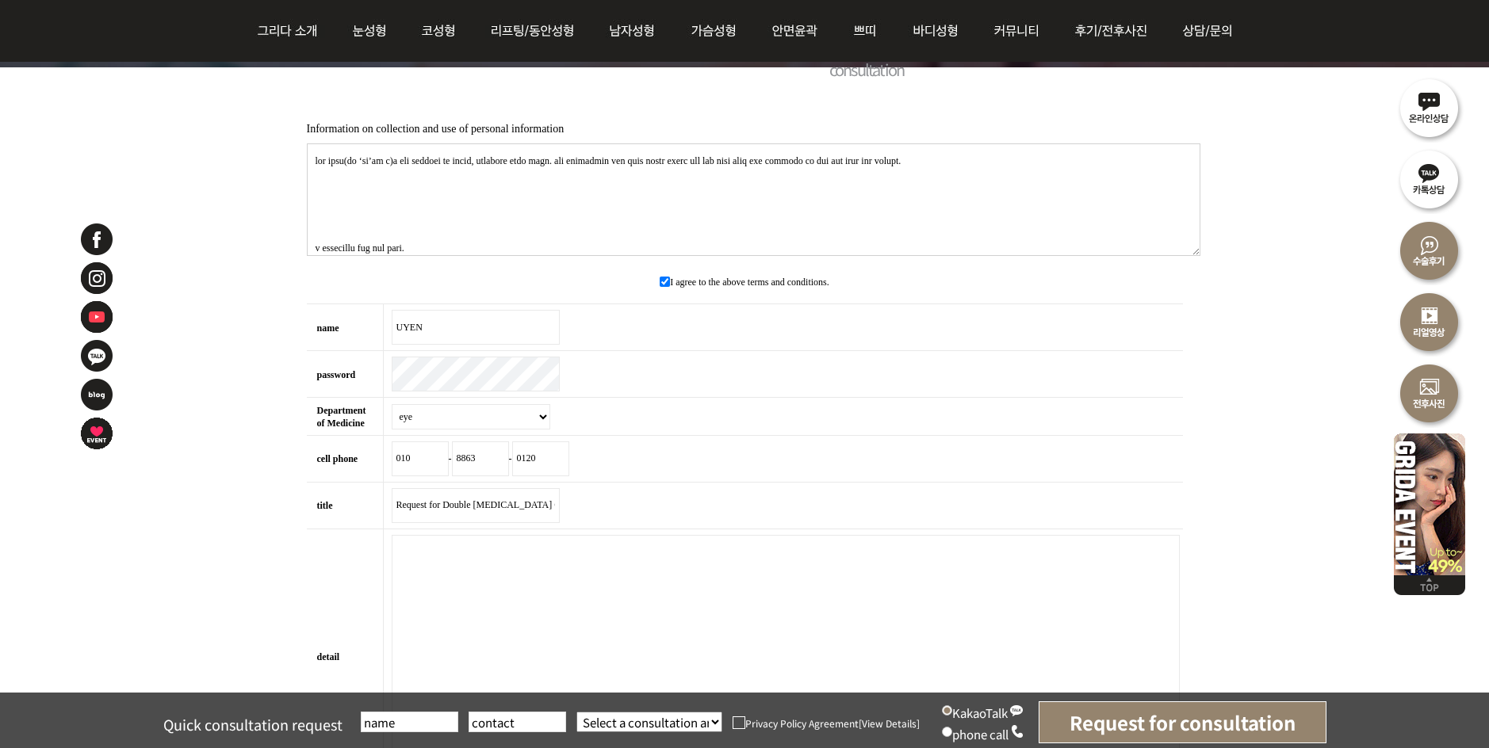
click at [507, 594] on textarea "detail essential" at bounding box center [786, 656] width 788 height 243
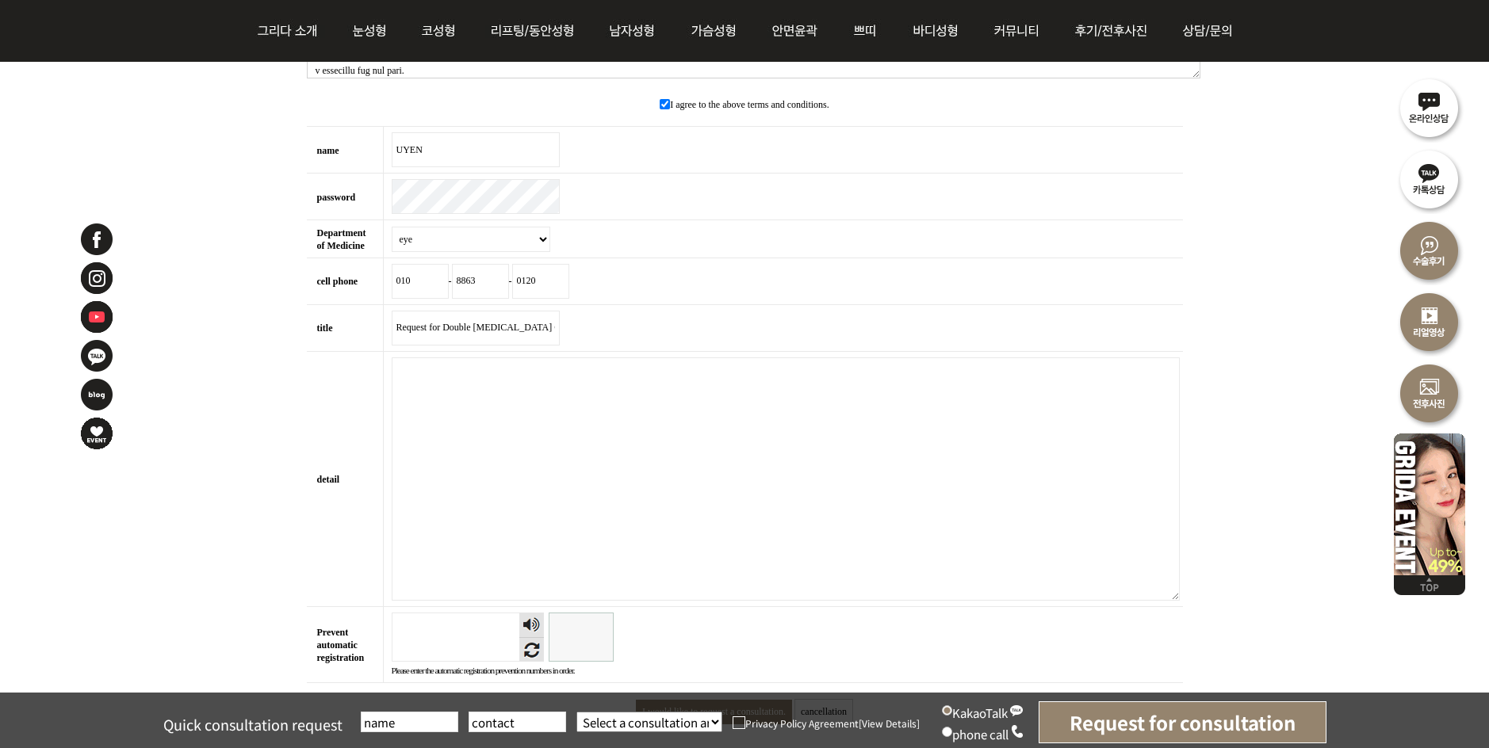
scroll to position [476, 0]
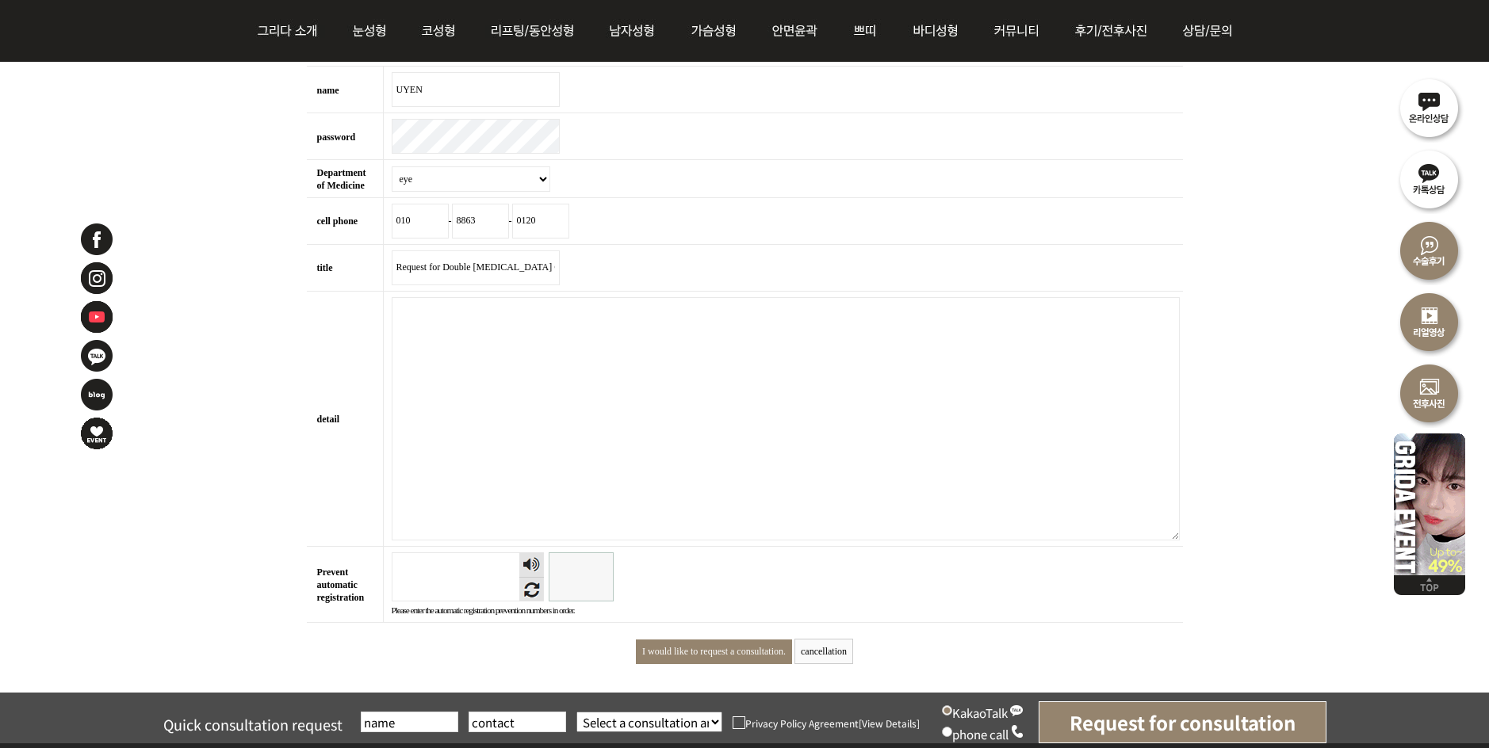
click at [525, 316] on textarea "detail essential" at bounding box center [786, 418] width 788 height 243
click at [514, 344] on textarea "detail essential" at bounding box center [786, 418] width 788 height 243
paste textarea "Hello, My name is Uyen Nguyen. I am from Vietnam and currently living in Gangne…"
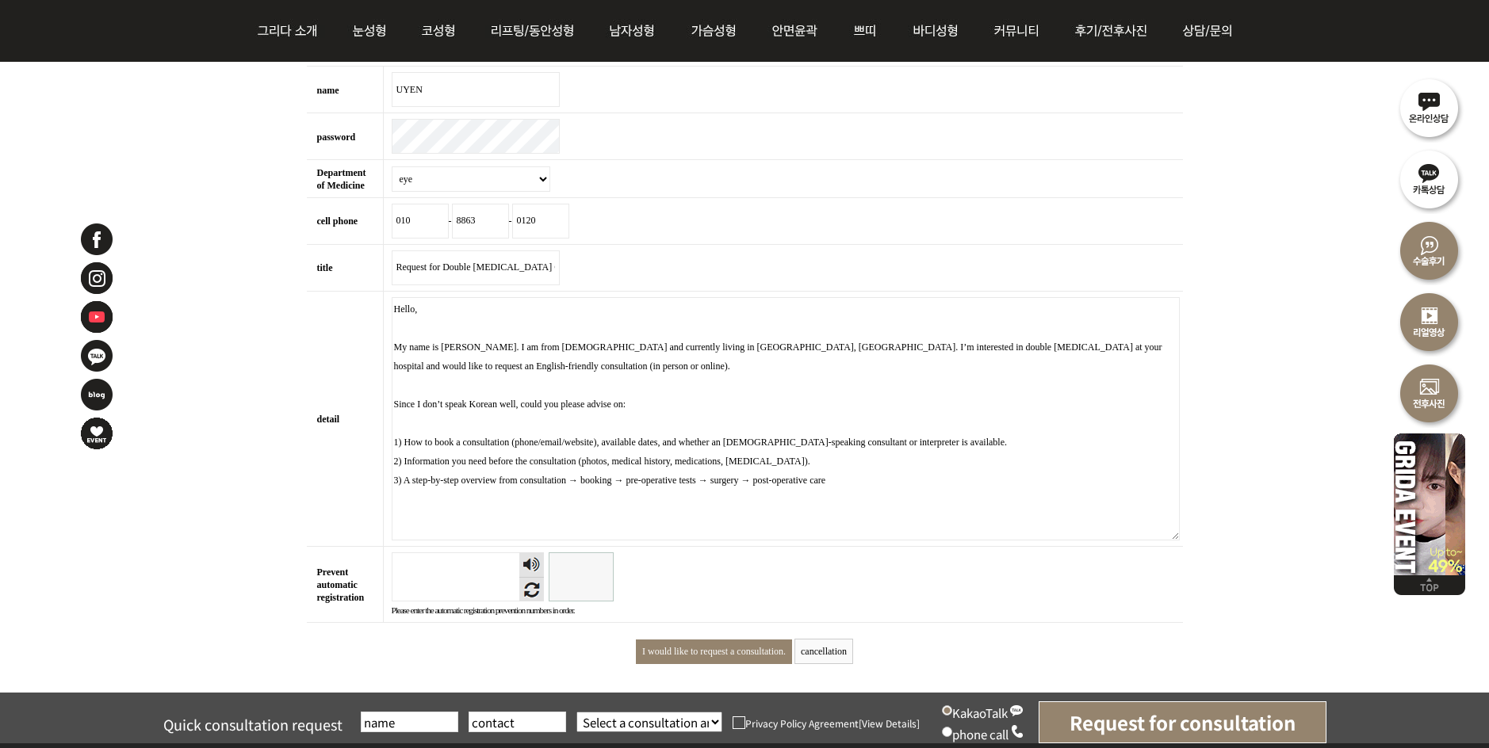
click at [924, 491] on textarea "Hello, My name is Uyen Nguyen. I am from Vietnam and currently living in Gangne…" at bounding box center [786, 418] width 788 height 243
paste textarea "4) The earliest available dates in September–October 2025. 5) Whether communica…"
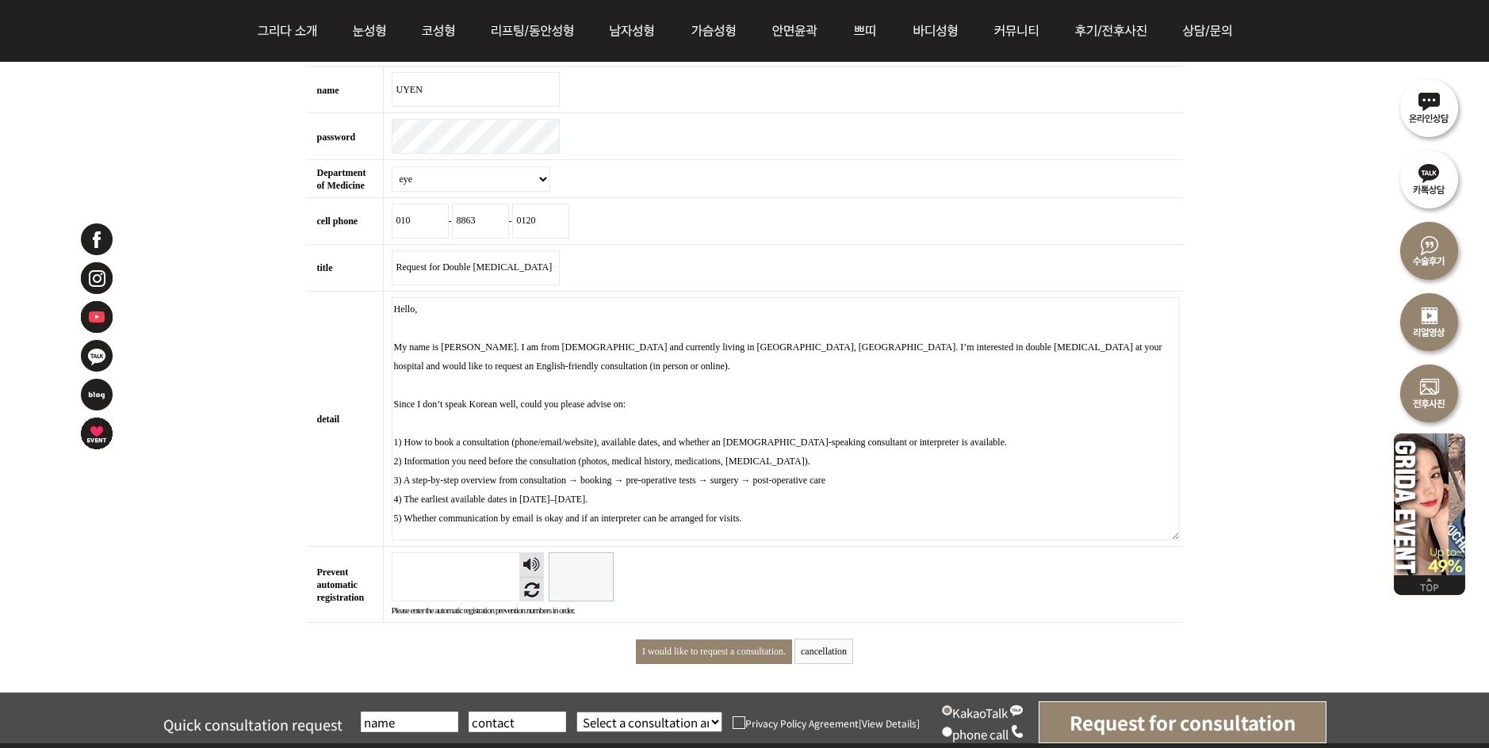
scroll to position [117, 0]
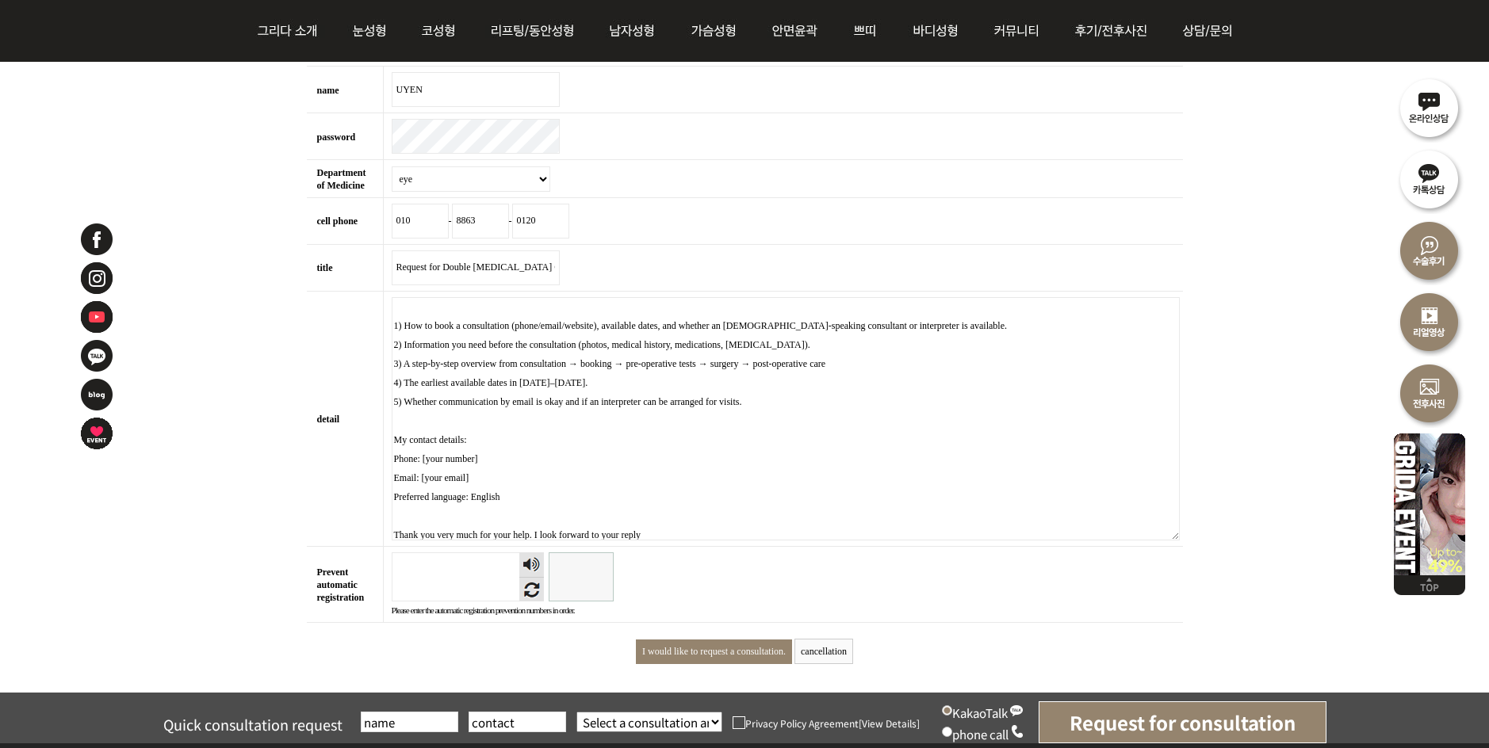
click at [493, 472] on textarea "Hello, My name is Uyen Nguyen. I am from Vietnam and currently living in Gangne…" at bounding box center [786, 418] width 788 height 243
drag, startPoint x: 398, startPoint y: 450, endPoint x: 497, endPoint y: 488, distance: 106.2
click at [497, 488] on textarea "Hello, My name is Uyen Nguyen. I am from Vietnam and currently living in Gangne…" at bounding box center [786, 418] width 788 height 243
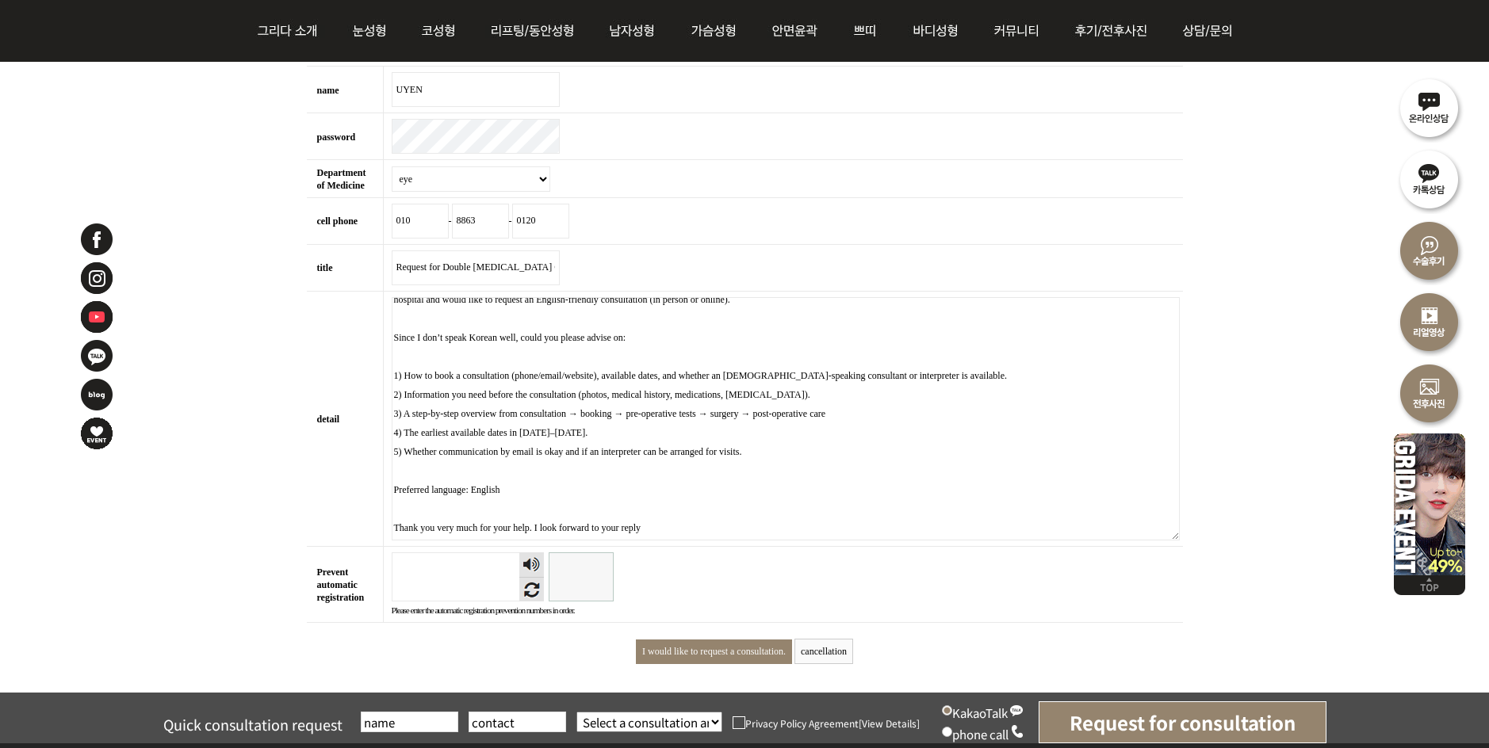
scroll to position [67, 0]
click at [549, 495] on textarea "Hello, My name is Uyen Nguyen. I am from Vietnam and currently living in Gangne…" at bounding box center [786, 418] width 788 height 243
click at [913, 469] on textarea "Hello, My name is Uyen Nguyen. I am from Vietnam and currently living in Gangne…" at bounding box center [786, 418] width 788 height 243
type textarea "Hello, My name is Uyen Nguyen. I am from Vietnam and currently living in Gangne…"
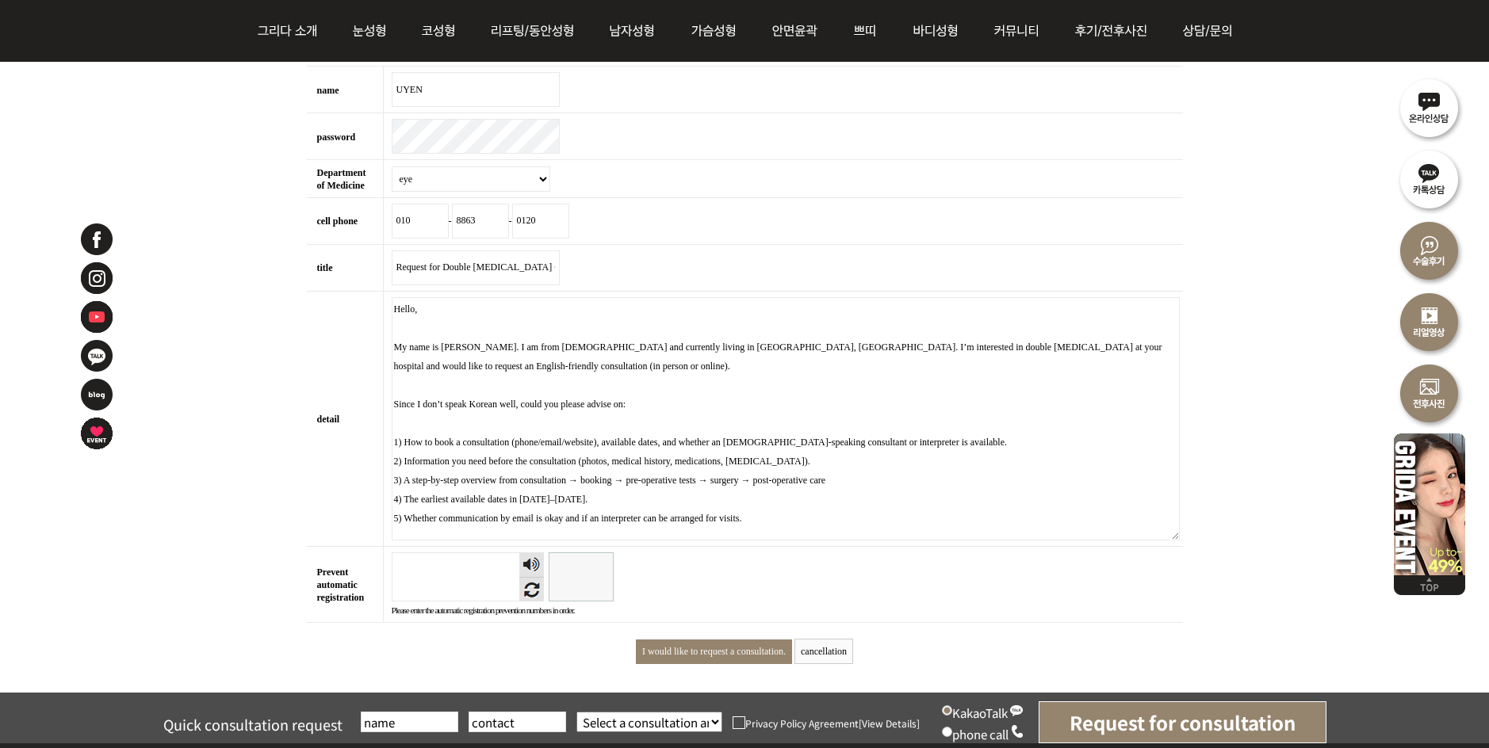
click at [1041, 451] on textarea "Hello, My name is Uyen Nguyen. I am from Vietnam and currently living in Gangne…" at bounding box center [786, 418] width 788 height 243
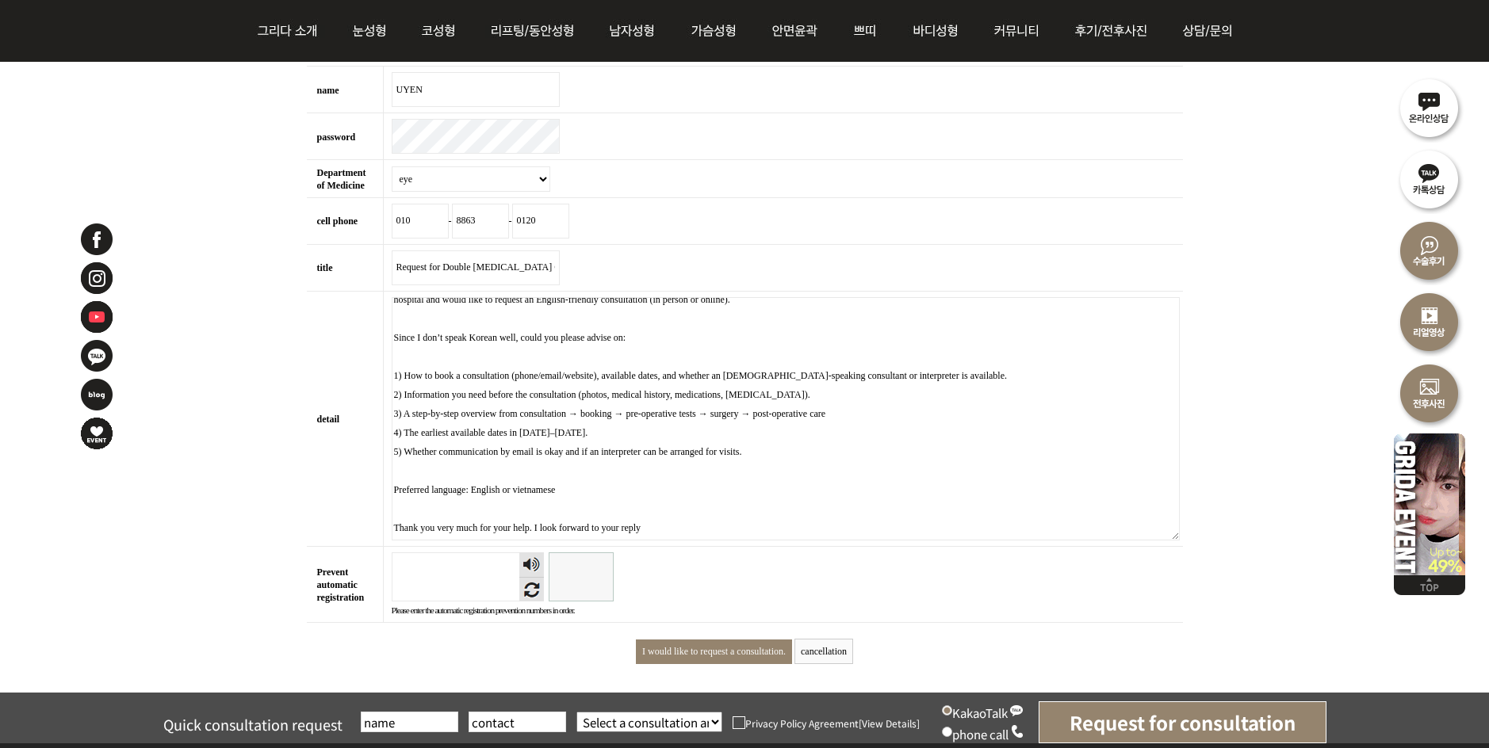
click at [580, 584] on input "Prevent automatic registration" at bounding box center [581, 577] width 65 height 49
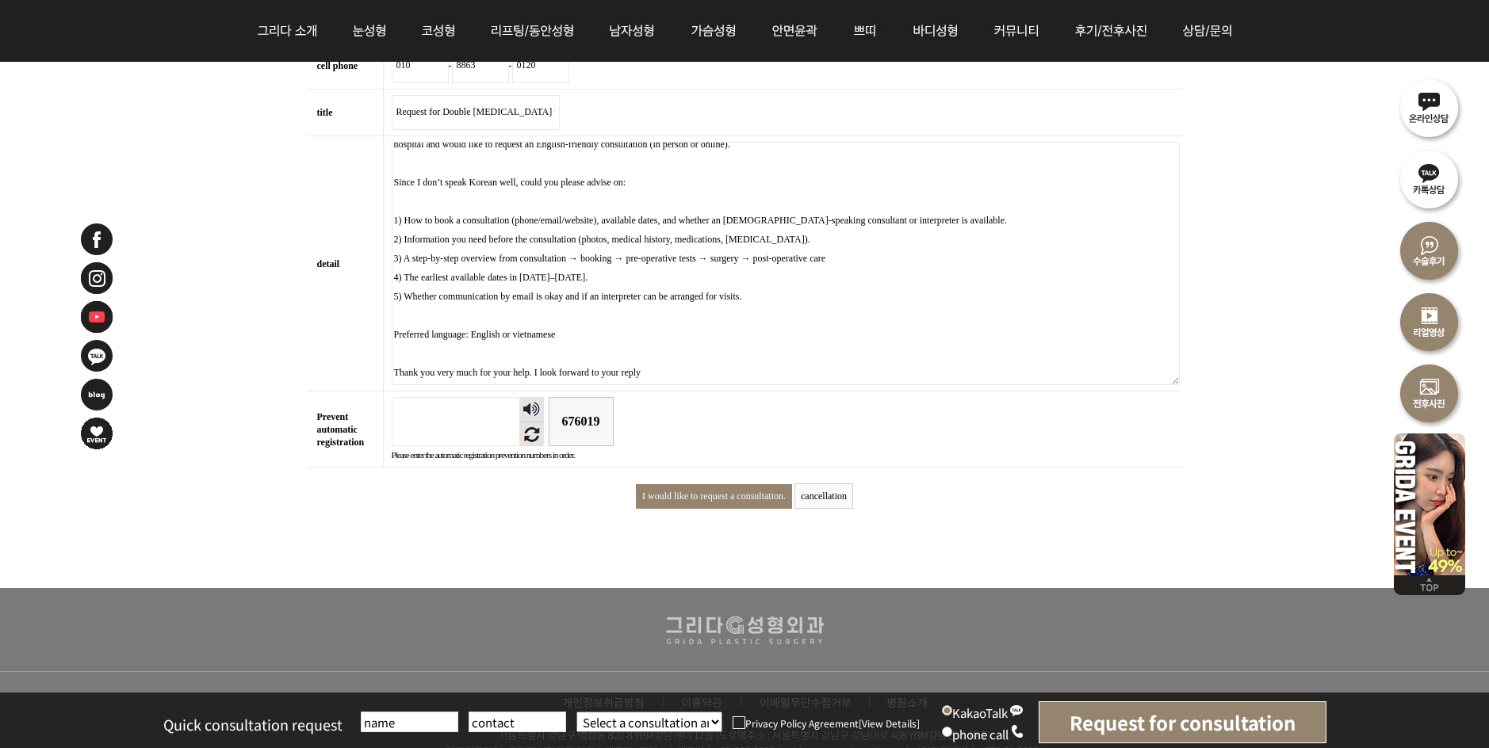
scroll to position [634, 0]
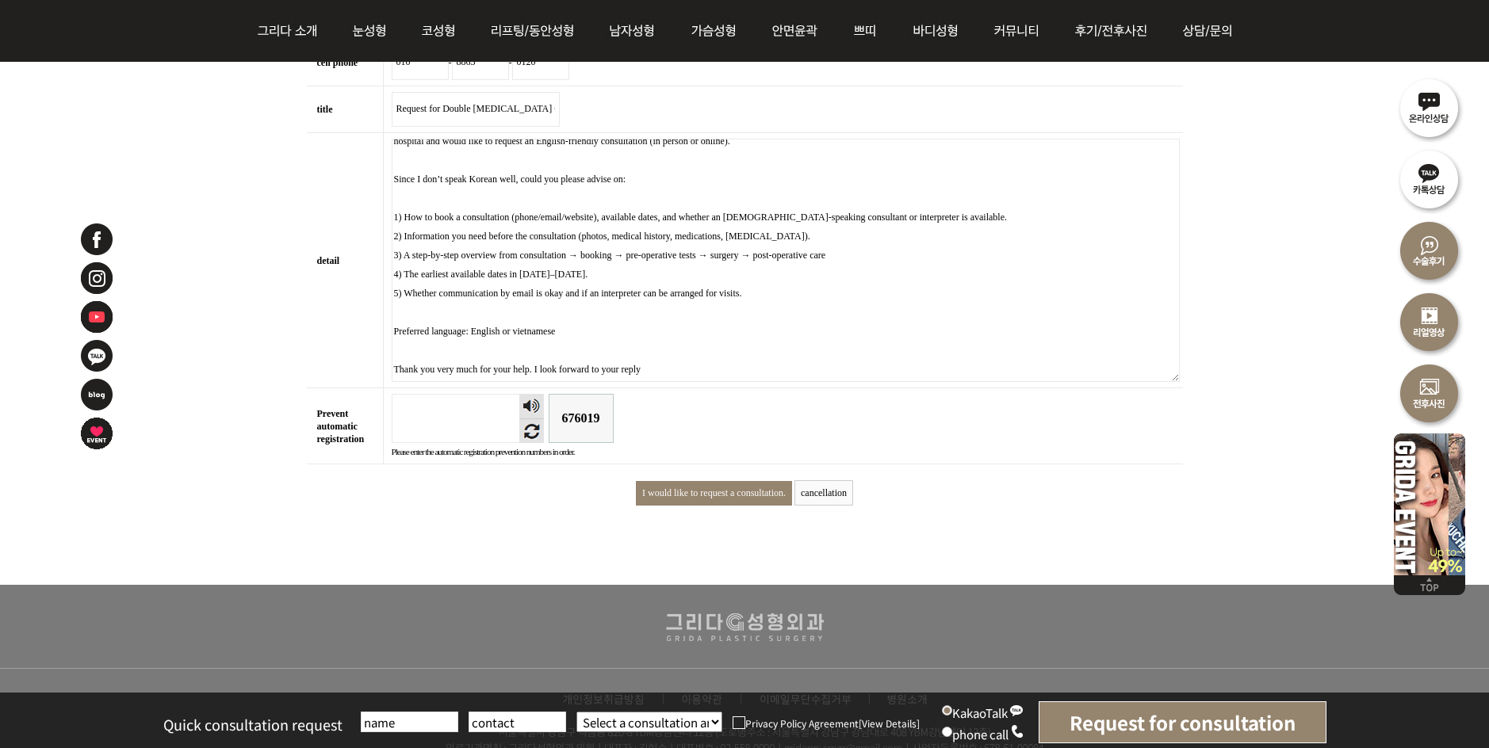
type input "676019"
click at [733, 504] on input "I would like to request a consultation." at bounding box center [714, 493] width 156 height 25
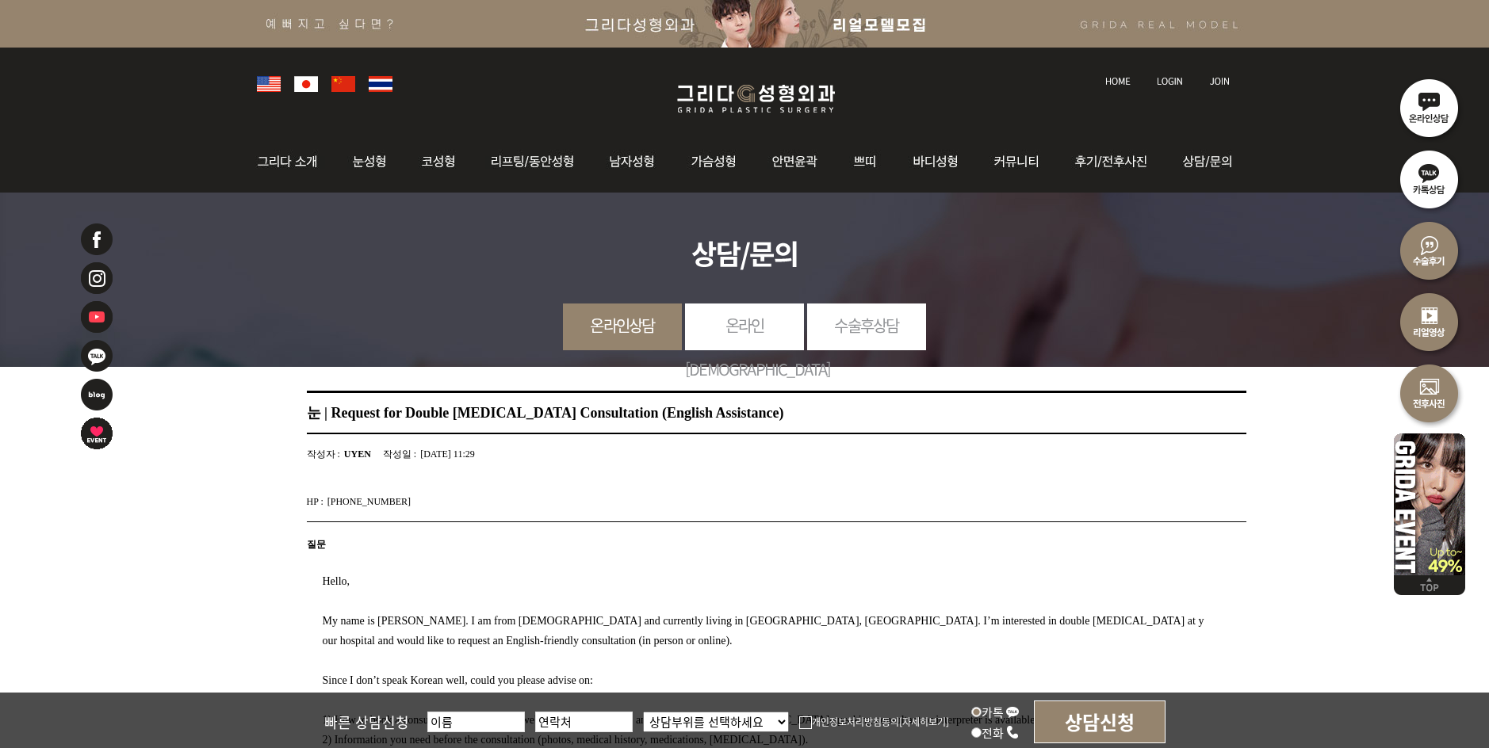
click at [640, 325] on link "온라인상담" at bounding box center [622, 326] width 119 height 44
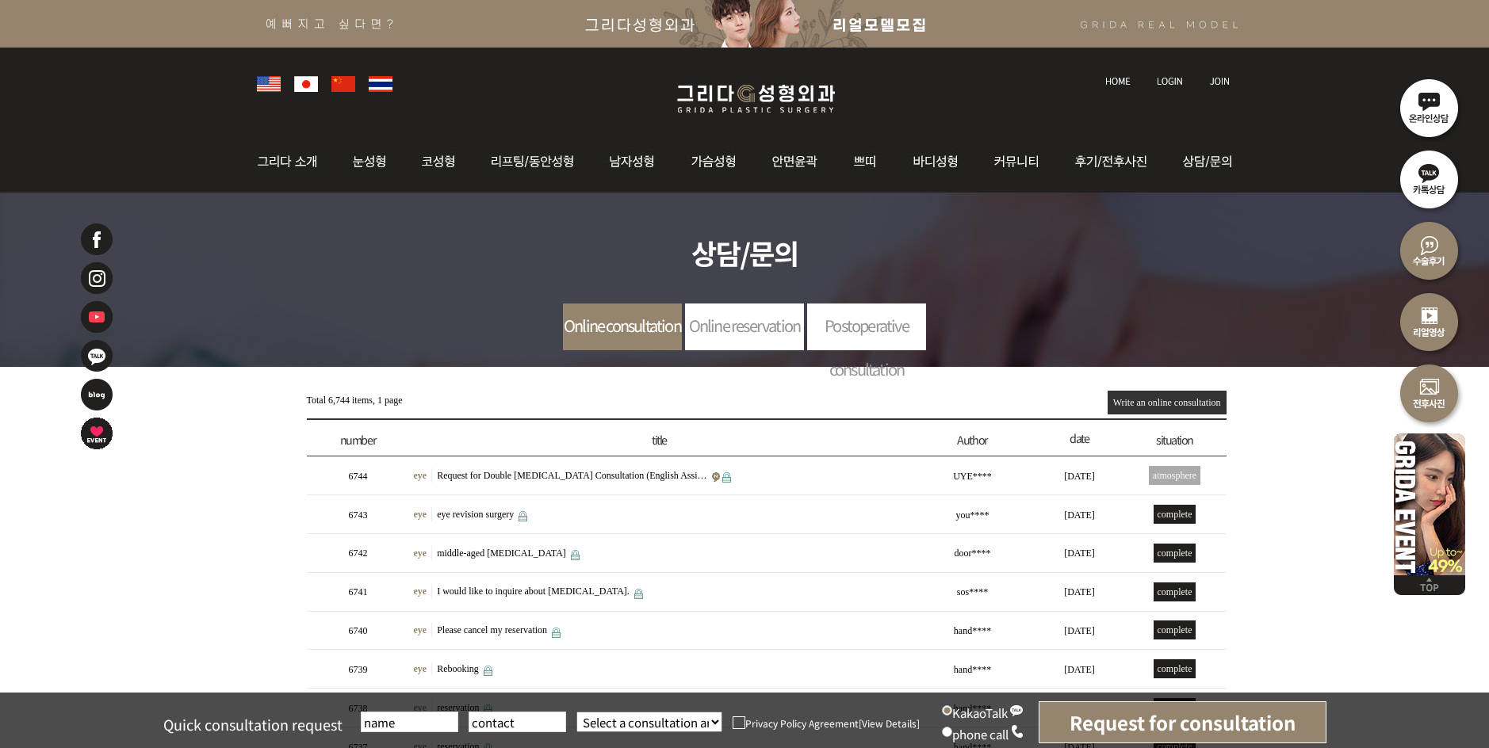
click at [519, 473] on font "Request for Double Eyelid Surgery Consultation (English Assi…" at bounding box center [572, 475] width 270 height 11
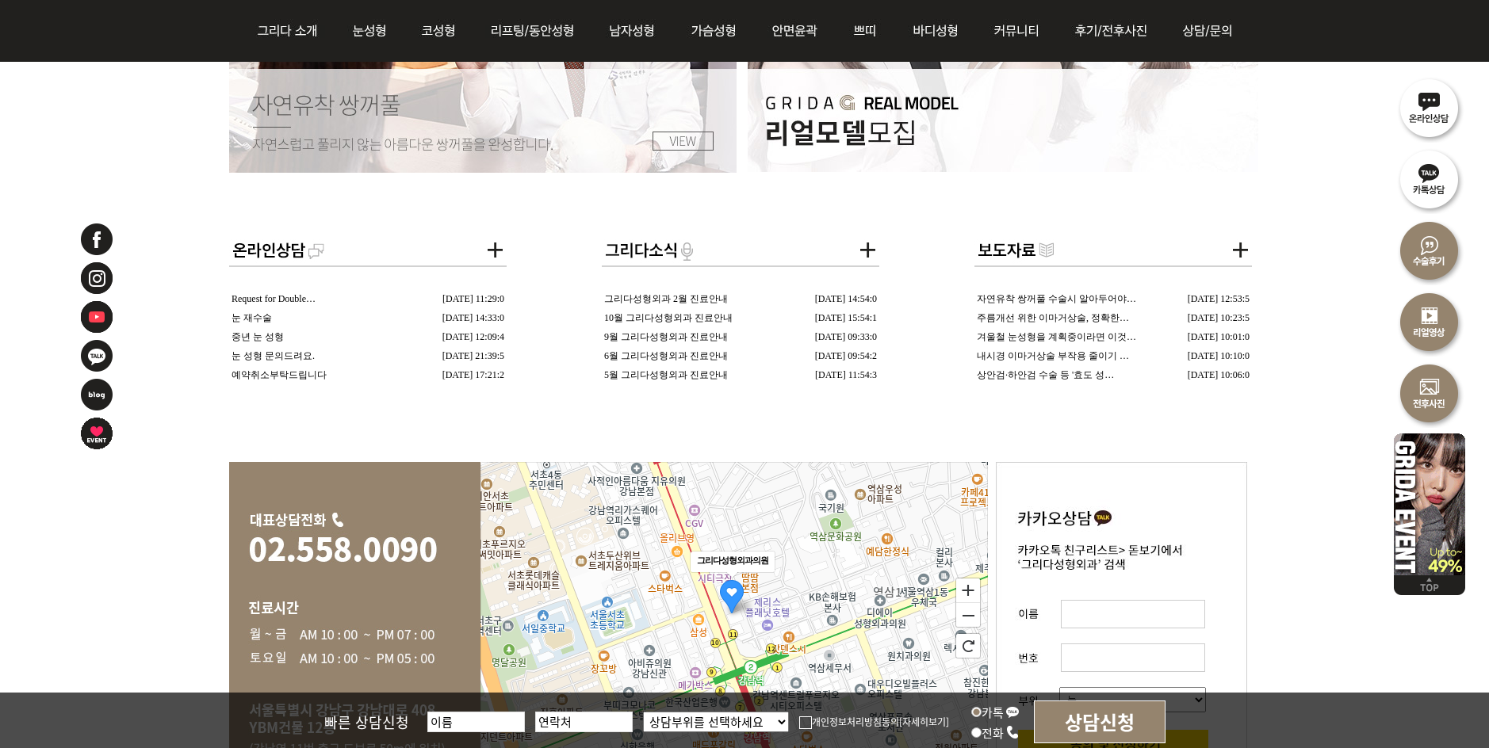
scroll to position [2854, 0]
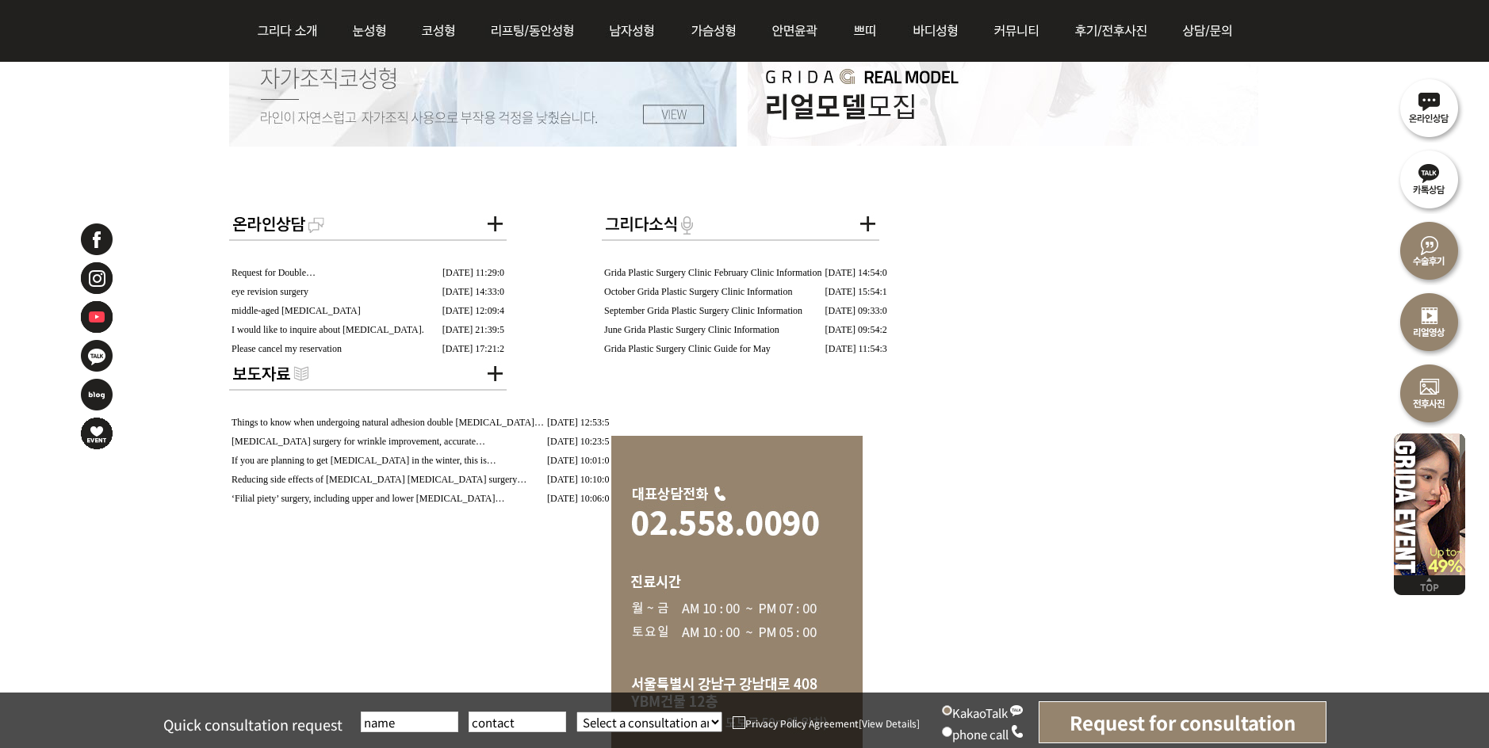
click at [522, 417] on font "Things to know when undergoing natural adhesion double [MEDICAL_DATA]…" at bounding box center [388, 422] width 312 height 11
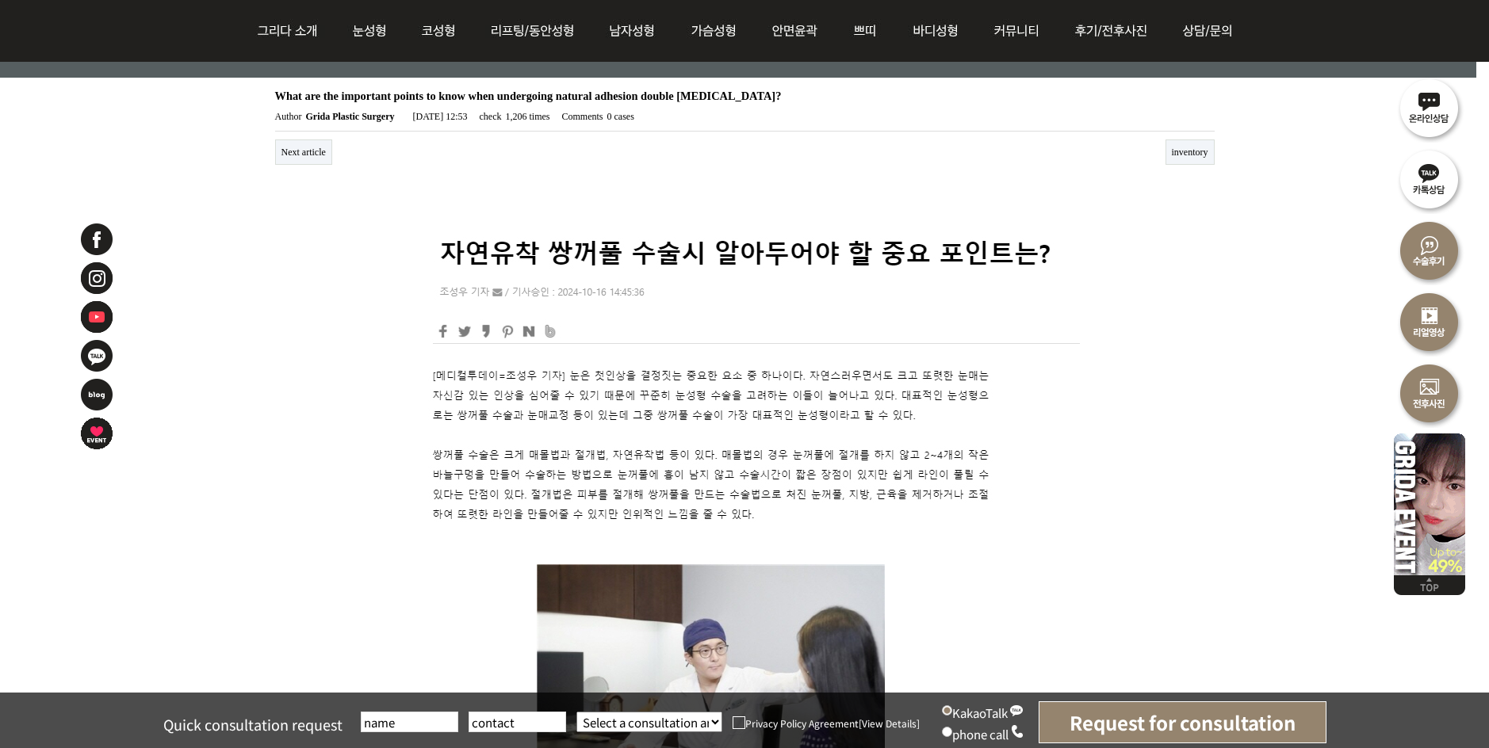
scroll to position [79, 0]
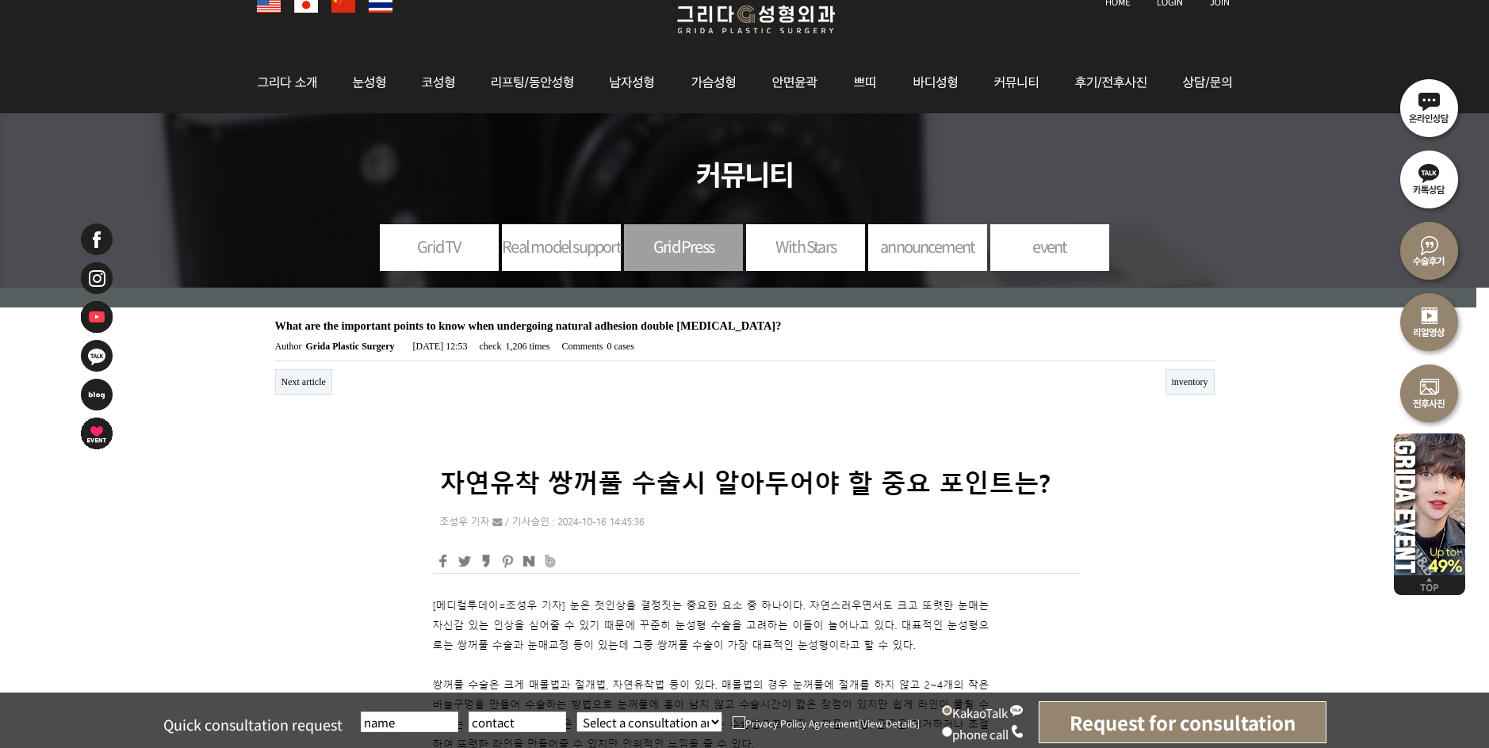
click at [485, 425] on div at bounding box center [744, 427] width 939 height 16
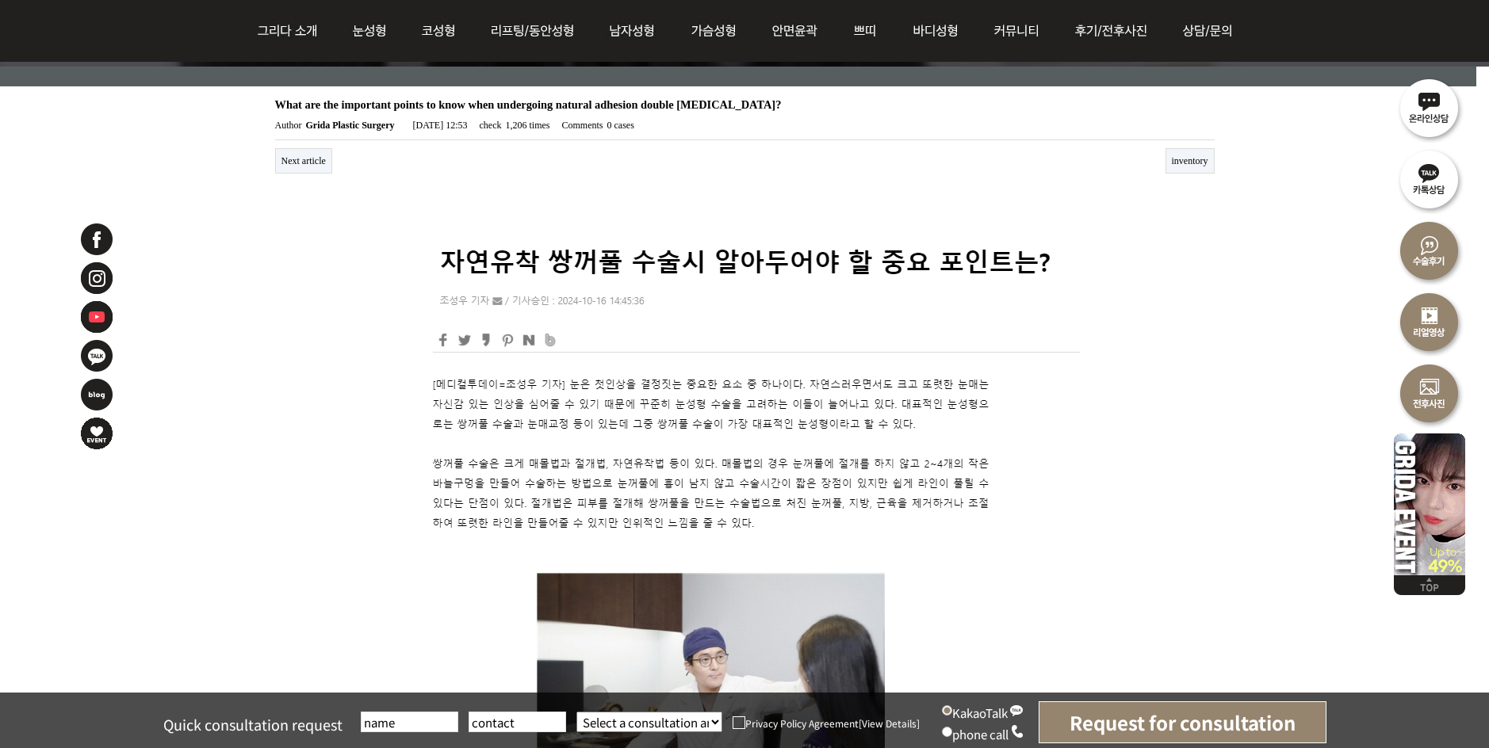
scroll to position [396, 0]
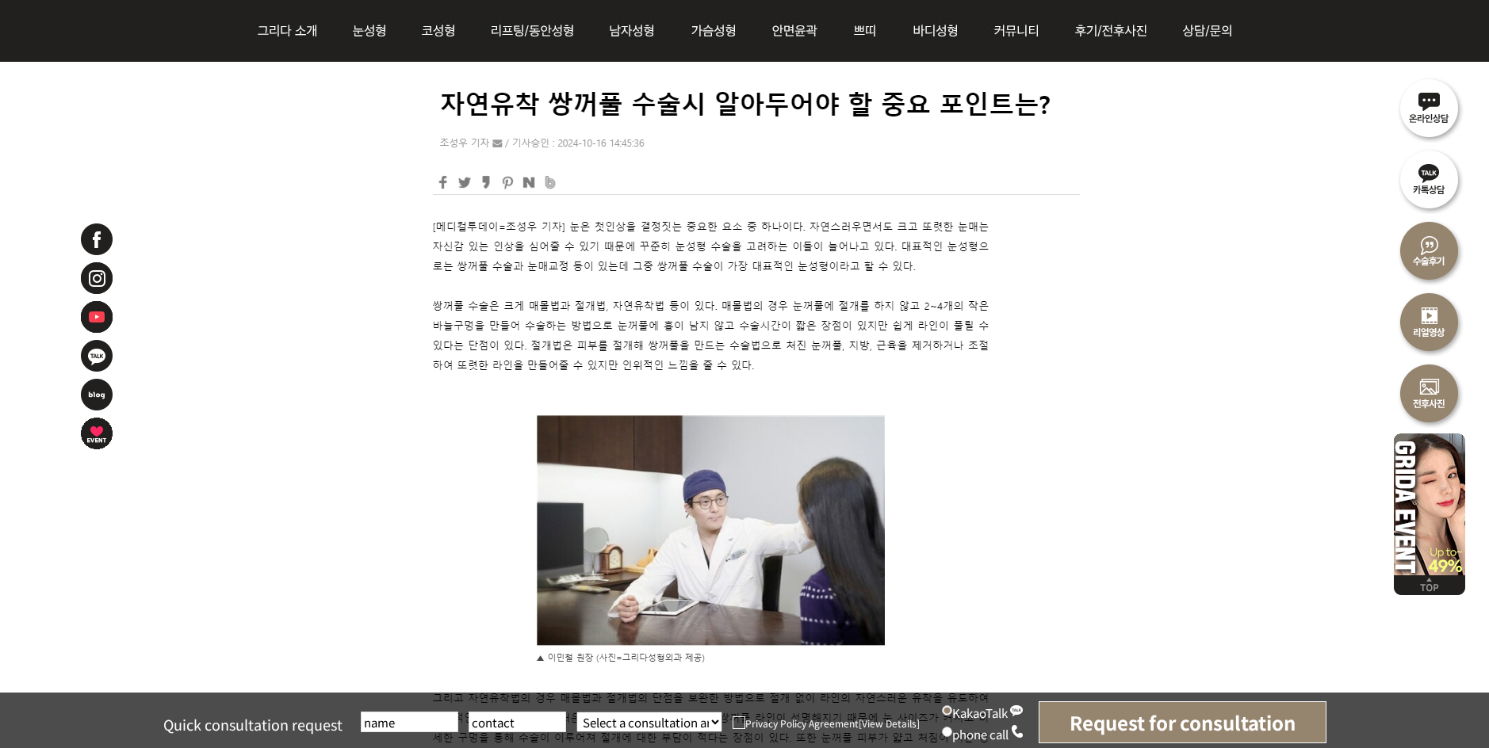
click at [435, 225] on img at bounding box center [744, 534] width 671 height 893
drag, startPoint x: 434, startPoint y: 225, endPoint x: 488, endPoint y: 298, distance: 90.2
click at [480, 293] on img at bounding box center [744, 534] width 671 height 893
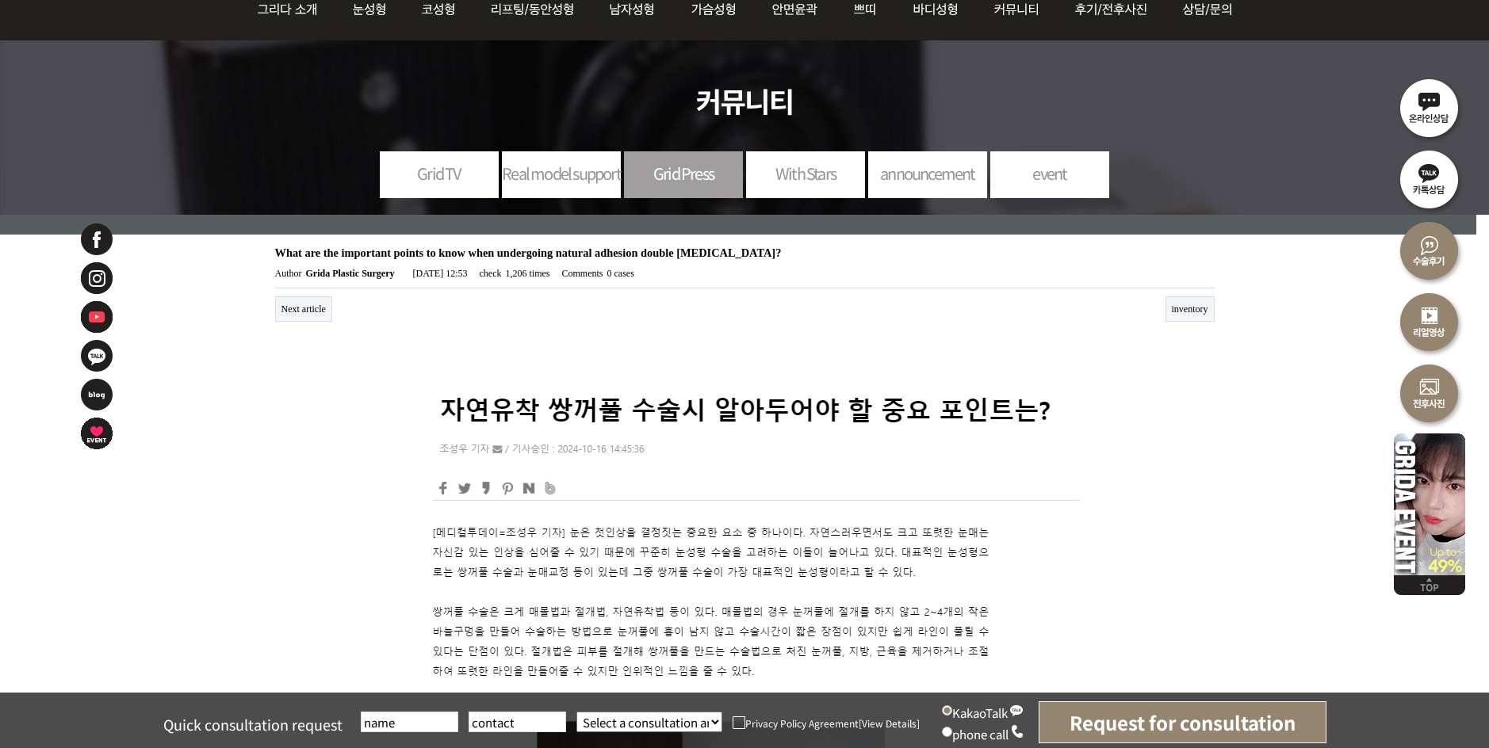
scroll to position [238, 0]
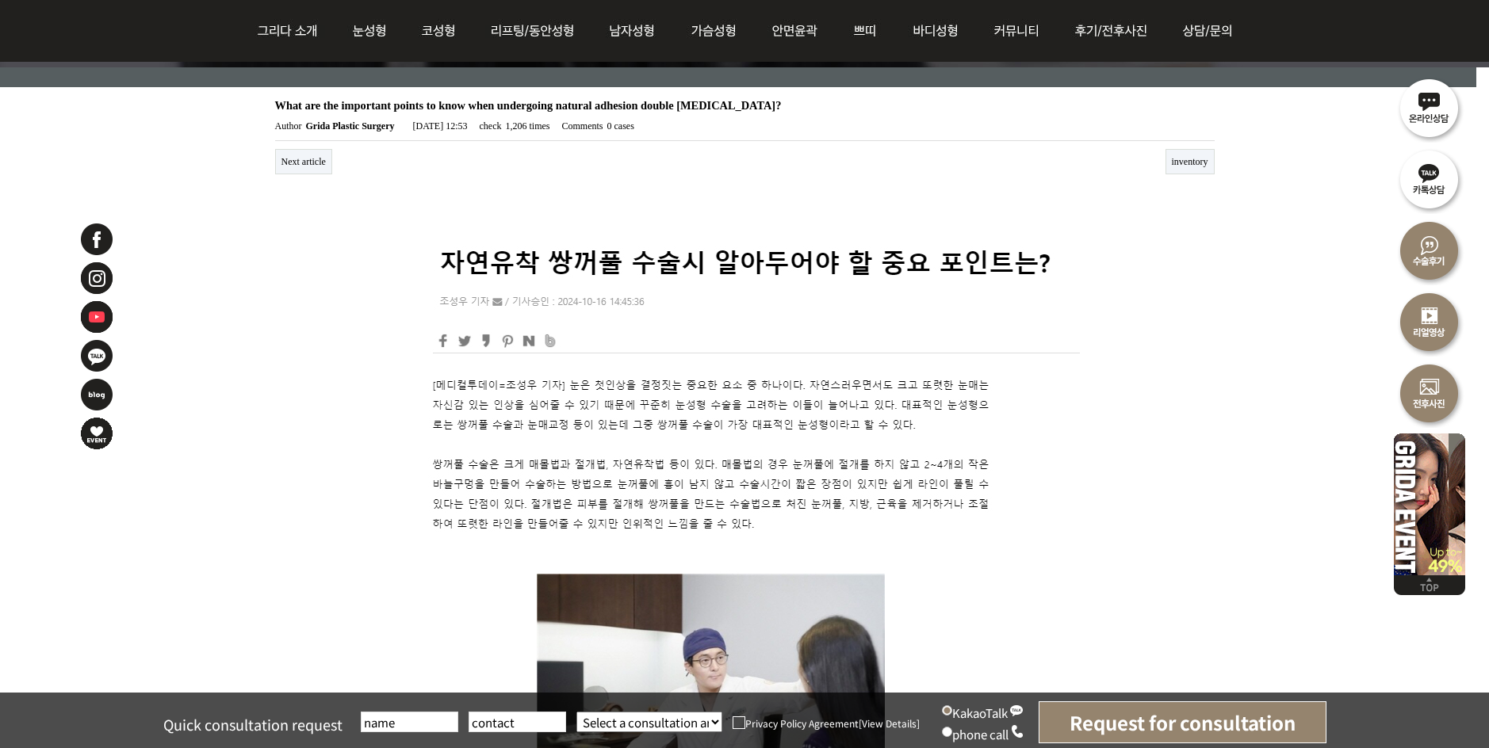
click at [438, 379] on img at bounding box center [744, 693] width 671 height 893
click at [434, 381] on img at bounding box center [744, 693] width 671 height 893
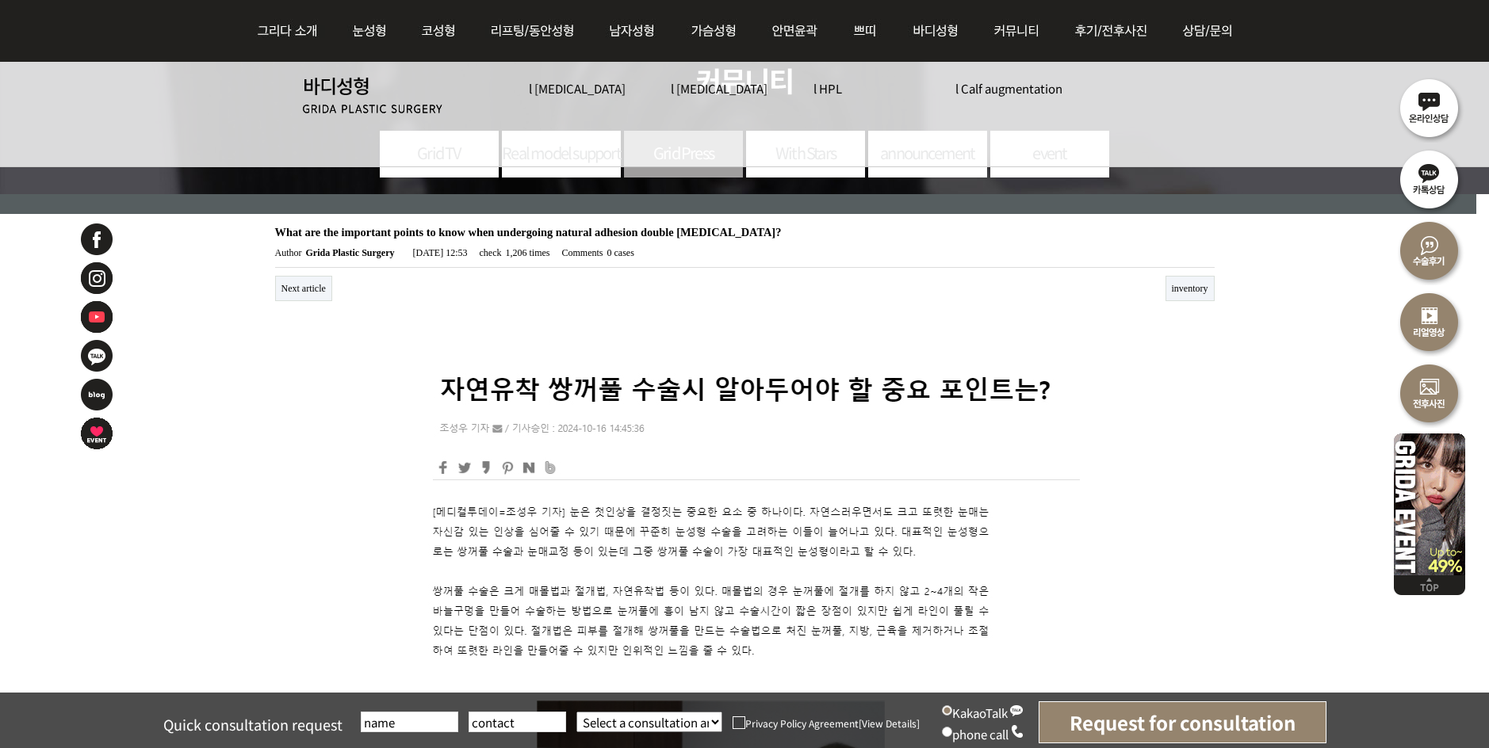
scroll to position [0, 0]
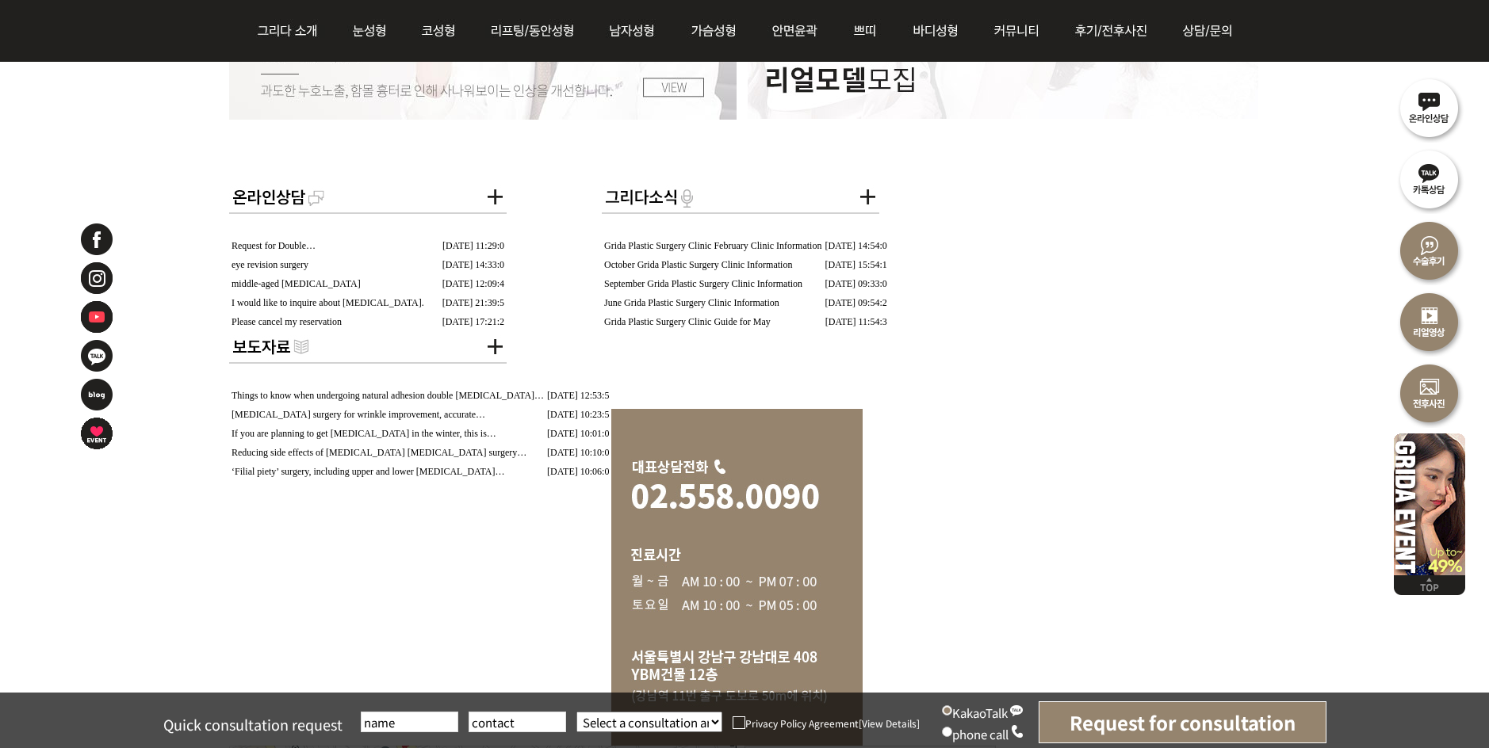
scroll to position [2775, 0]
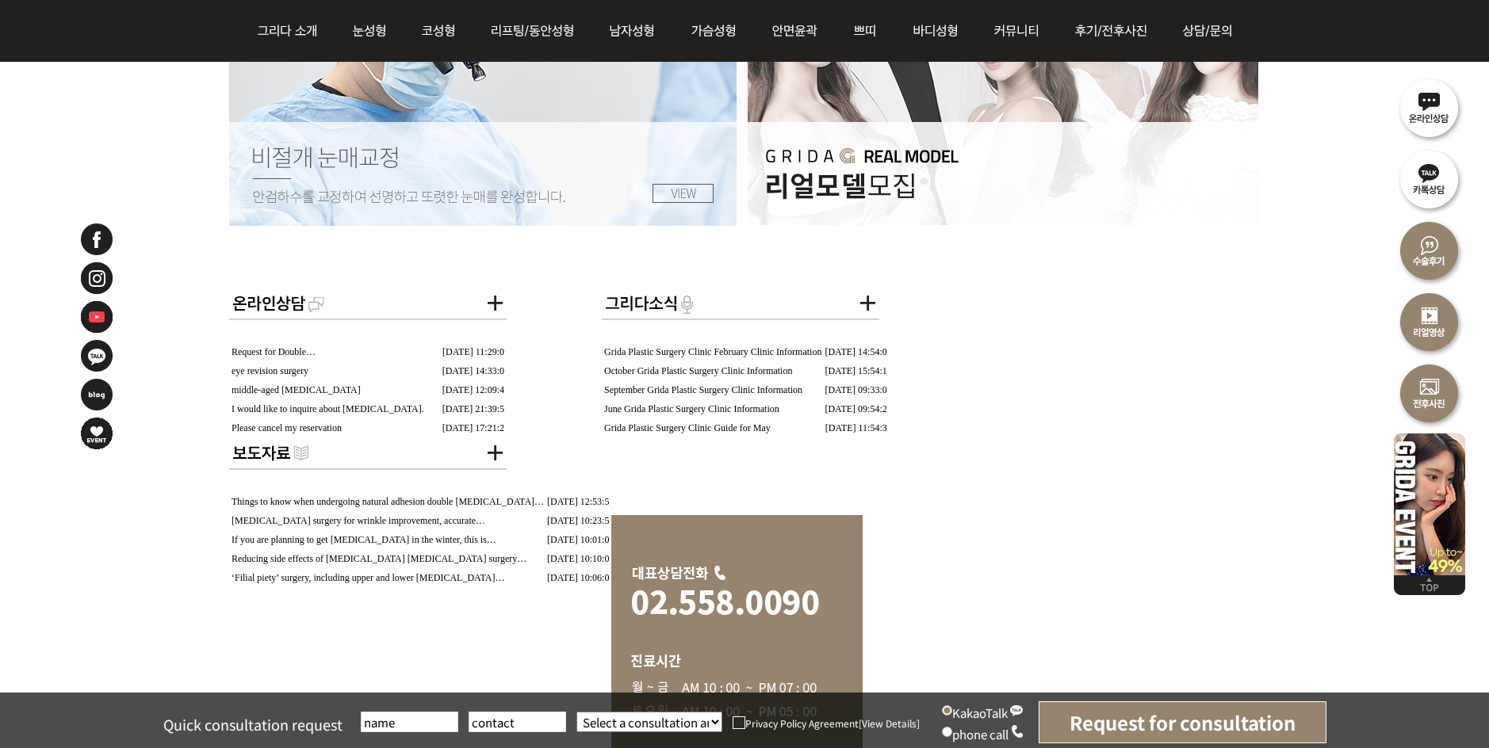
click at [478, 534] on font "If you are planning to get eye surgery in the winter, this is…" at bounding box center [364, 539] width 265 height 11
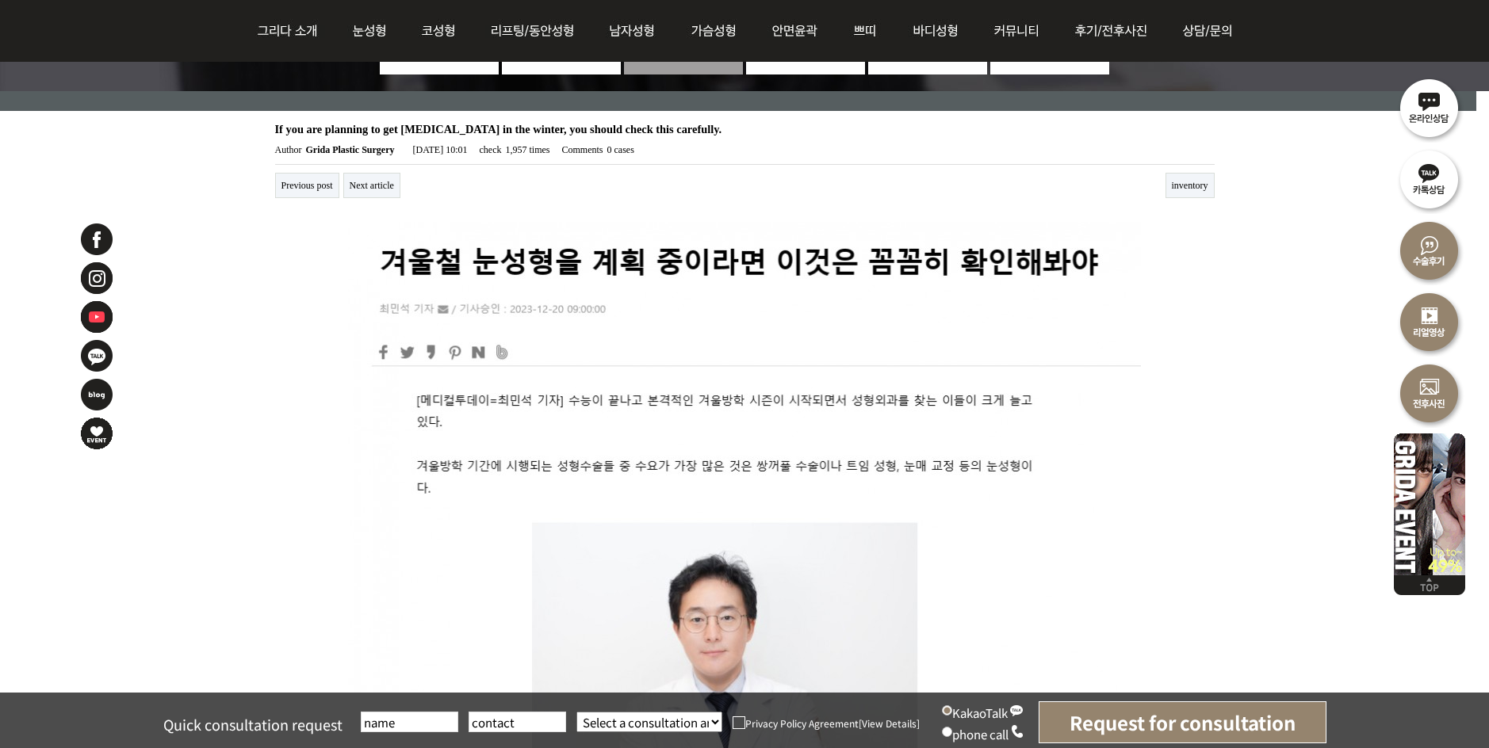
scroll to position [238, 0]
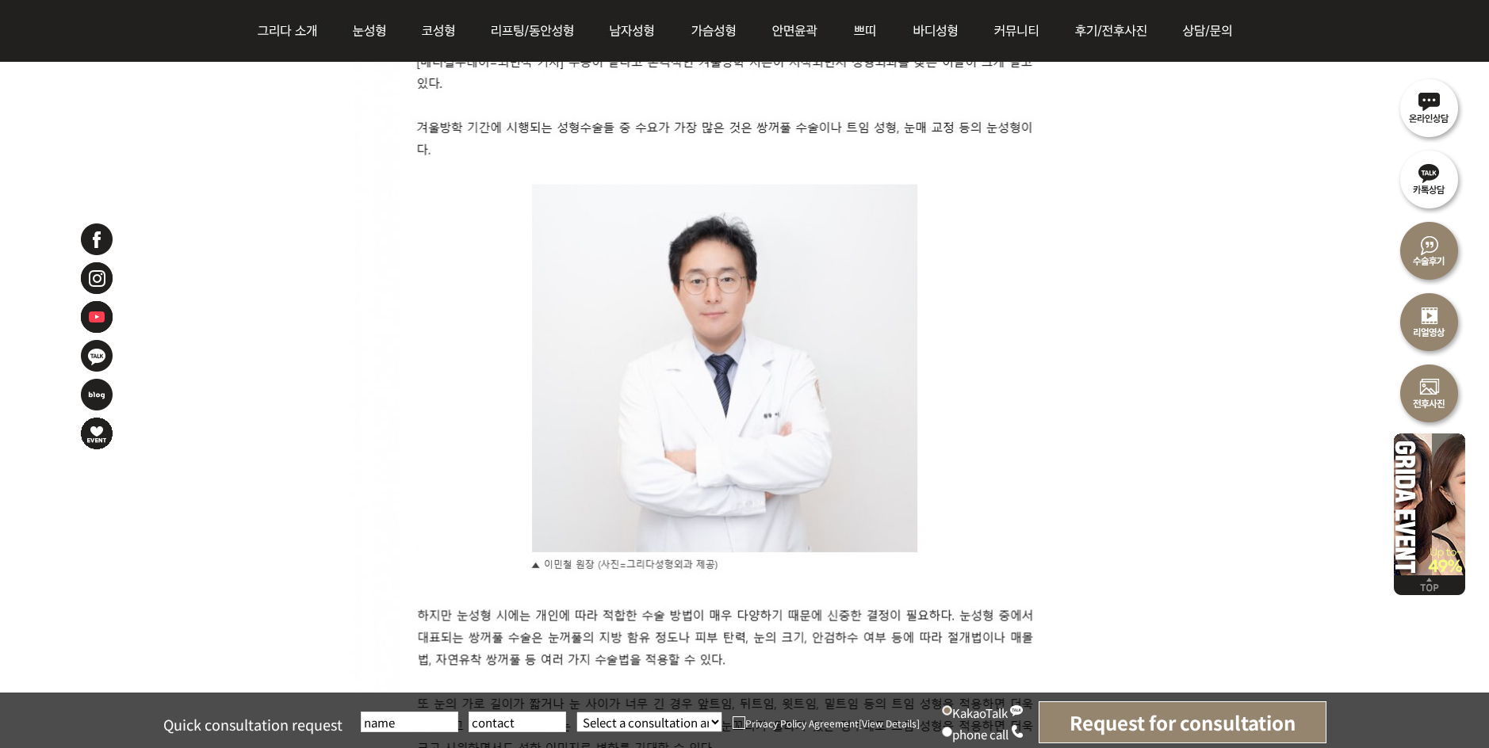
scroll to position [555, 0]
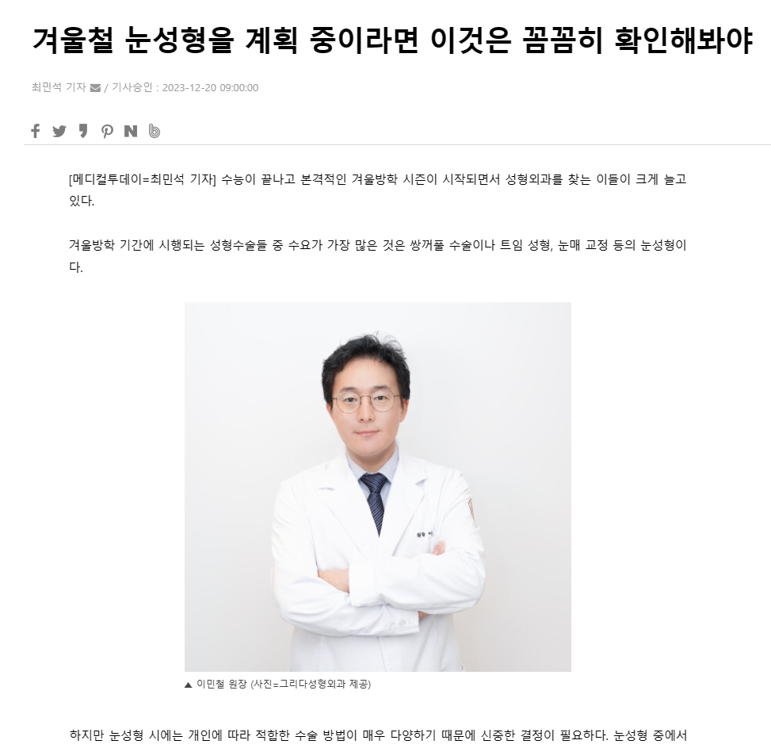
click at [79, 181] on img at bounding box center [398, 643] width 796 height 1286
click at [70, 175] on img at bounding box center [398, 643] width 796 height 1286
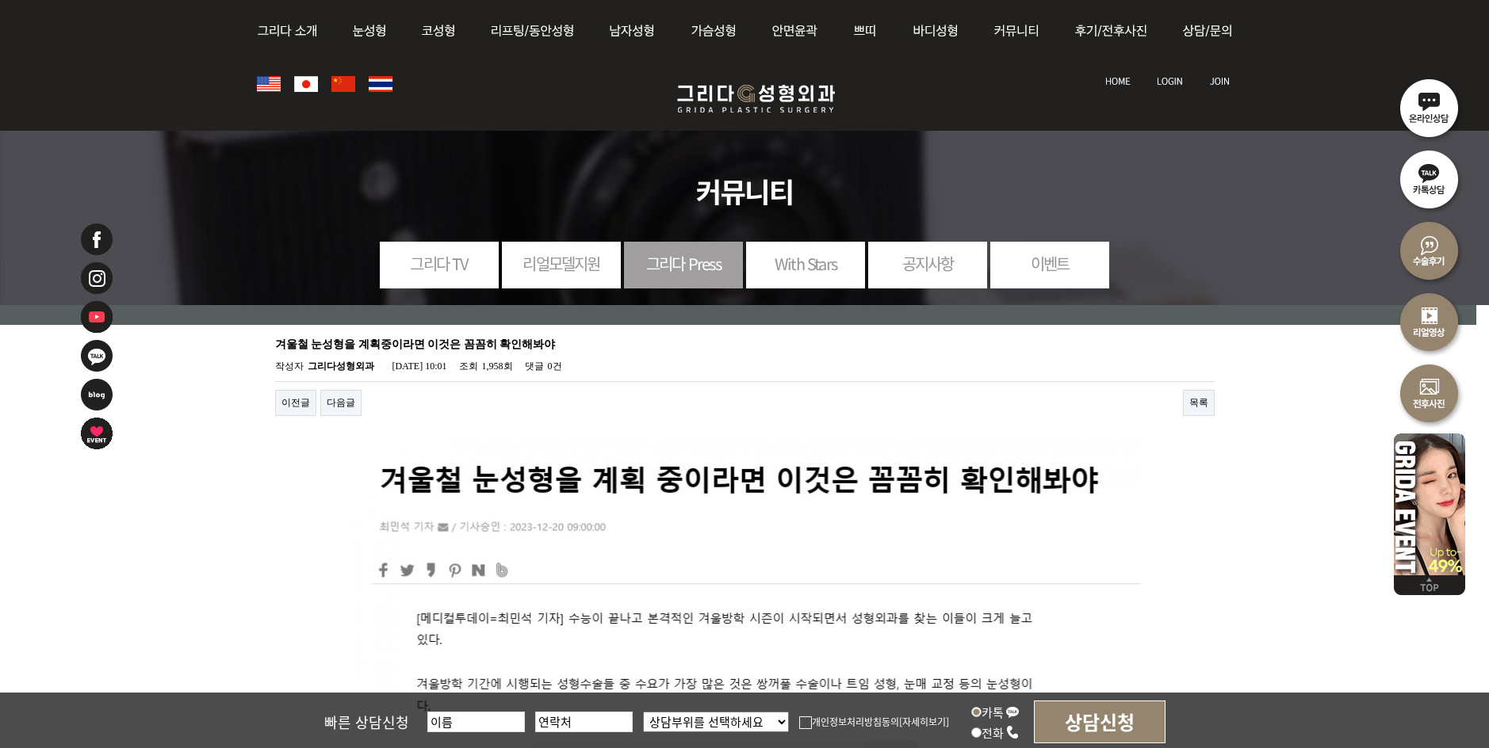
scroll to position [555, 0]
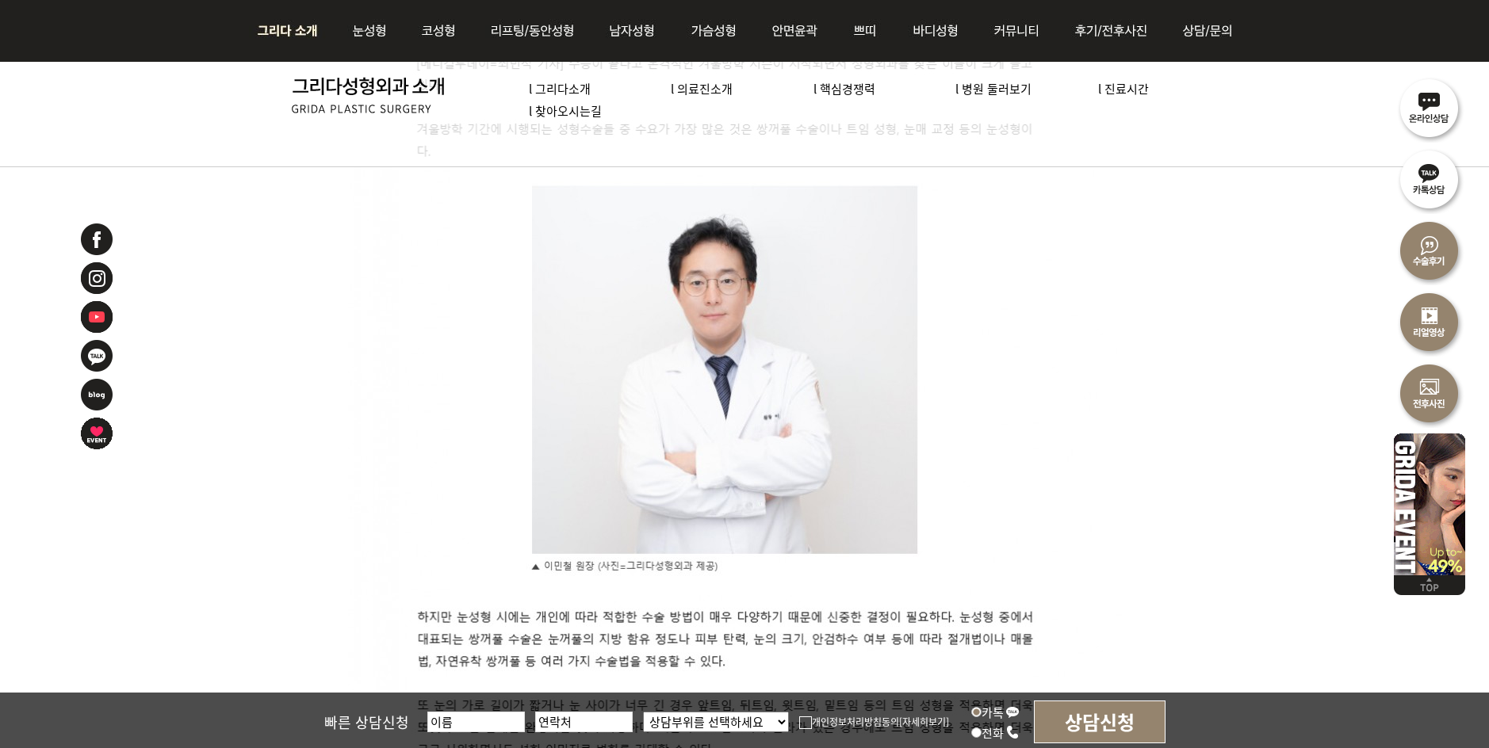
click at [325, 93] on img at bounding box center [373, 95] width 163 height 36
click at [285, 33] on img at bounding box center [292, 31] width 86 height 62
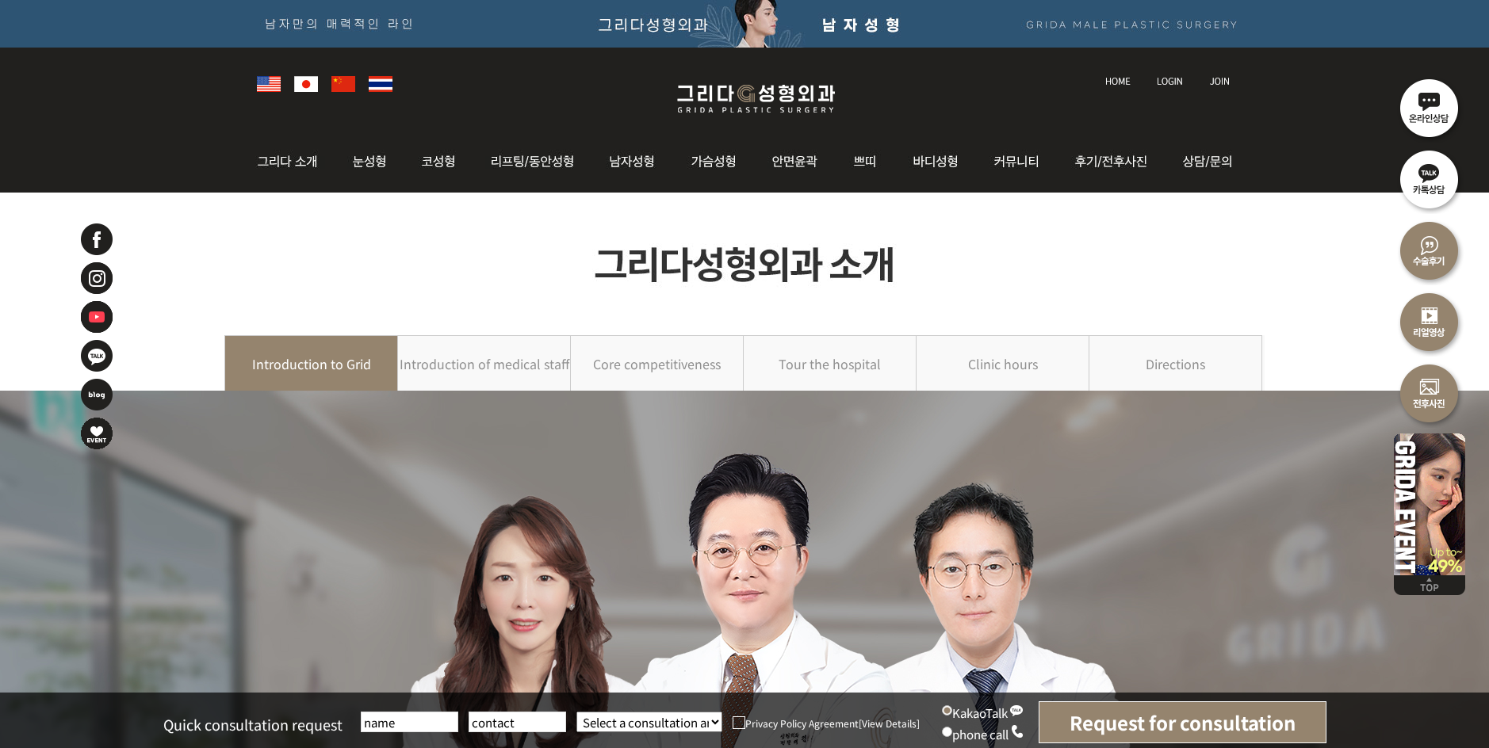
click at [1139, 722] on input "Request for consultation" at bounding box center [1183, 723] width 288 height 42
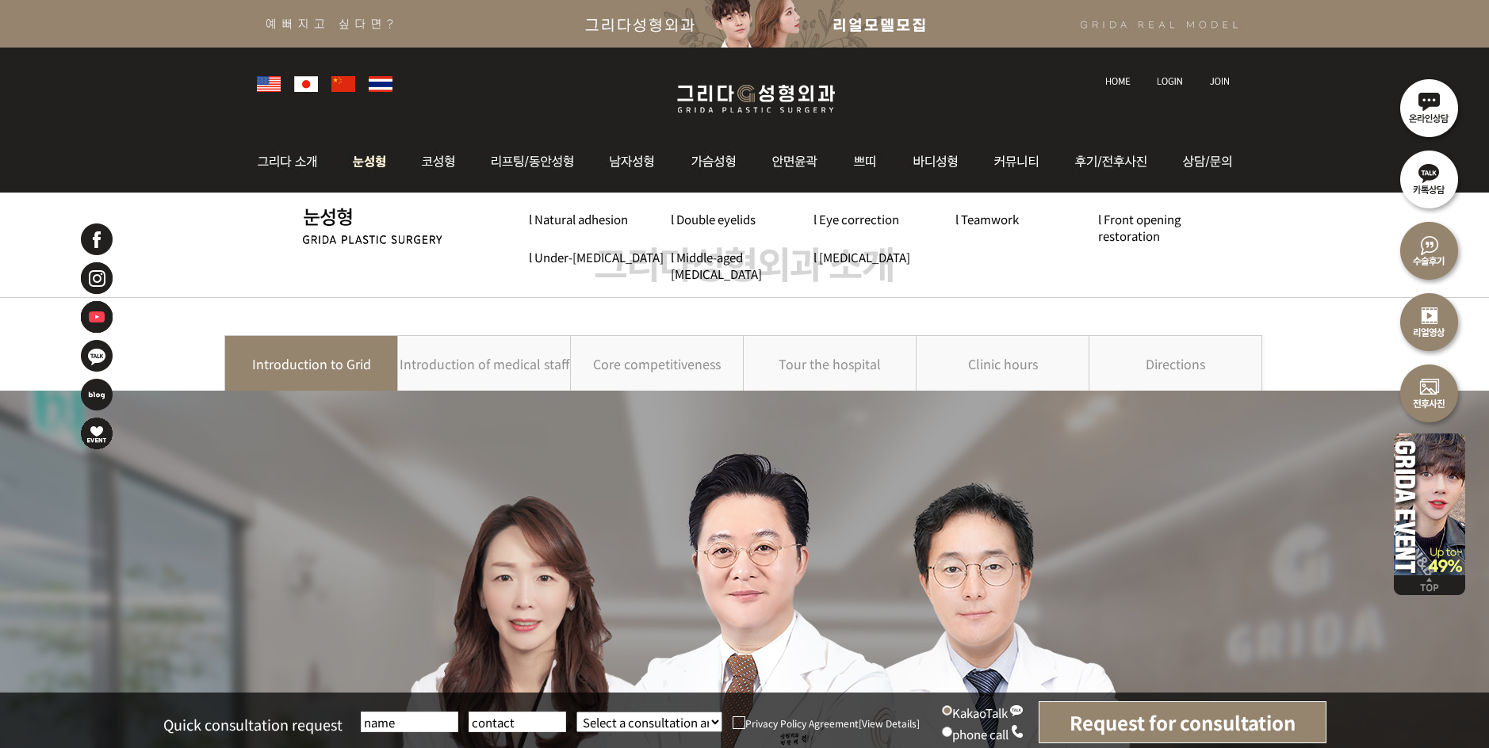
click at [368, 159] on img at bounding box center [370, 162] width 71 height 62
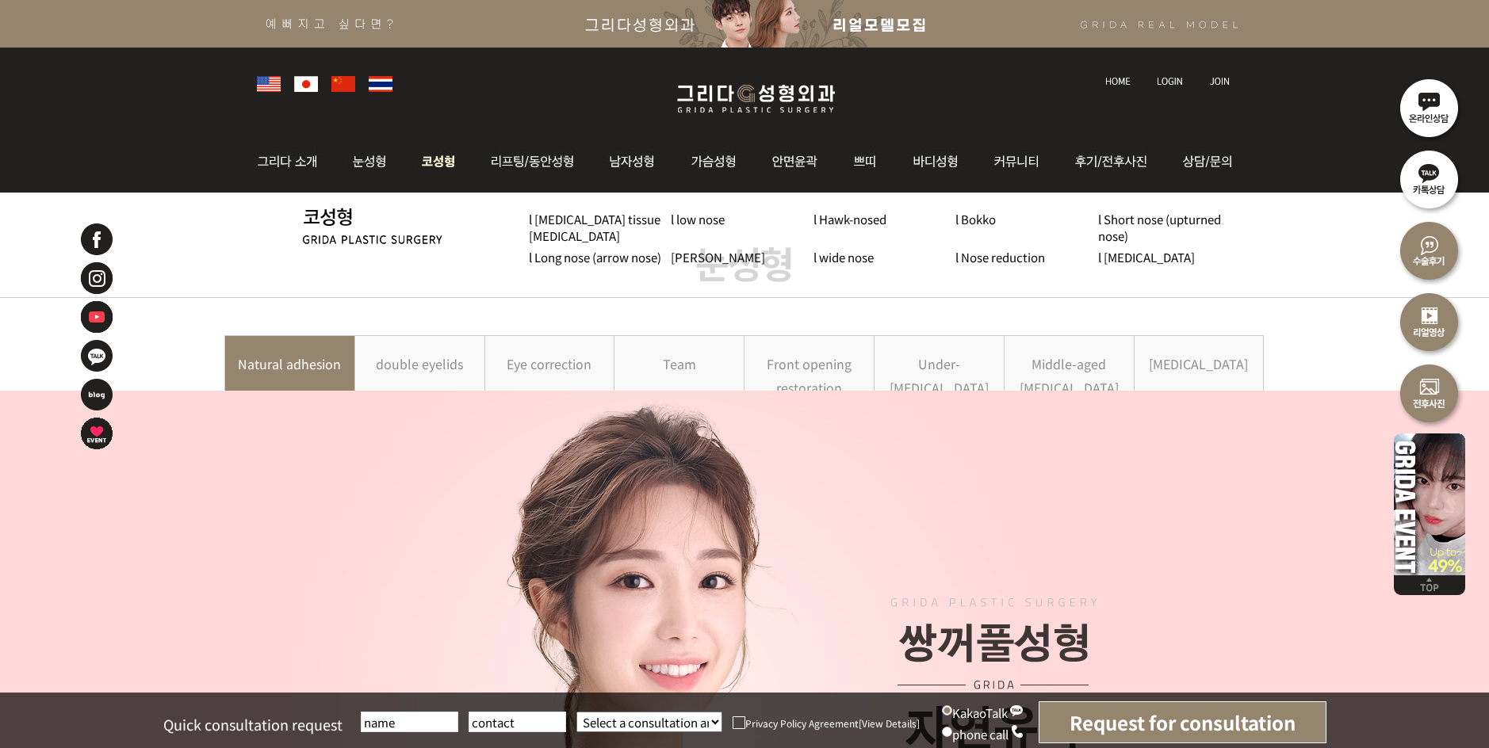
click at [433, 164] on img at bounding box center [438, 162] width 67 height 62
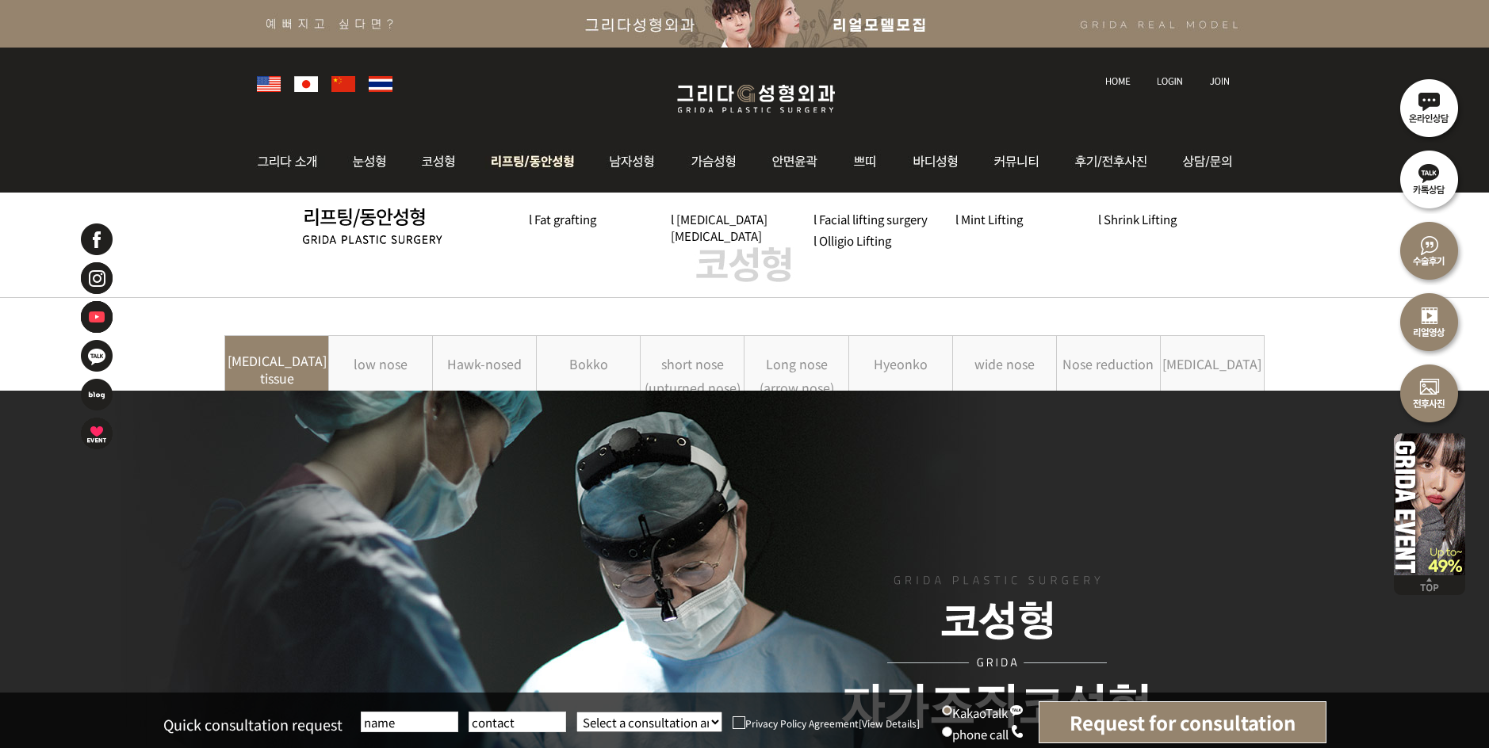
click at [523, 159] on img at bounding box center [533, 162] width 121 height 62
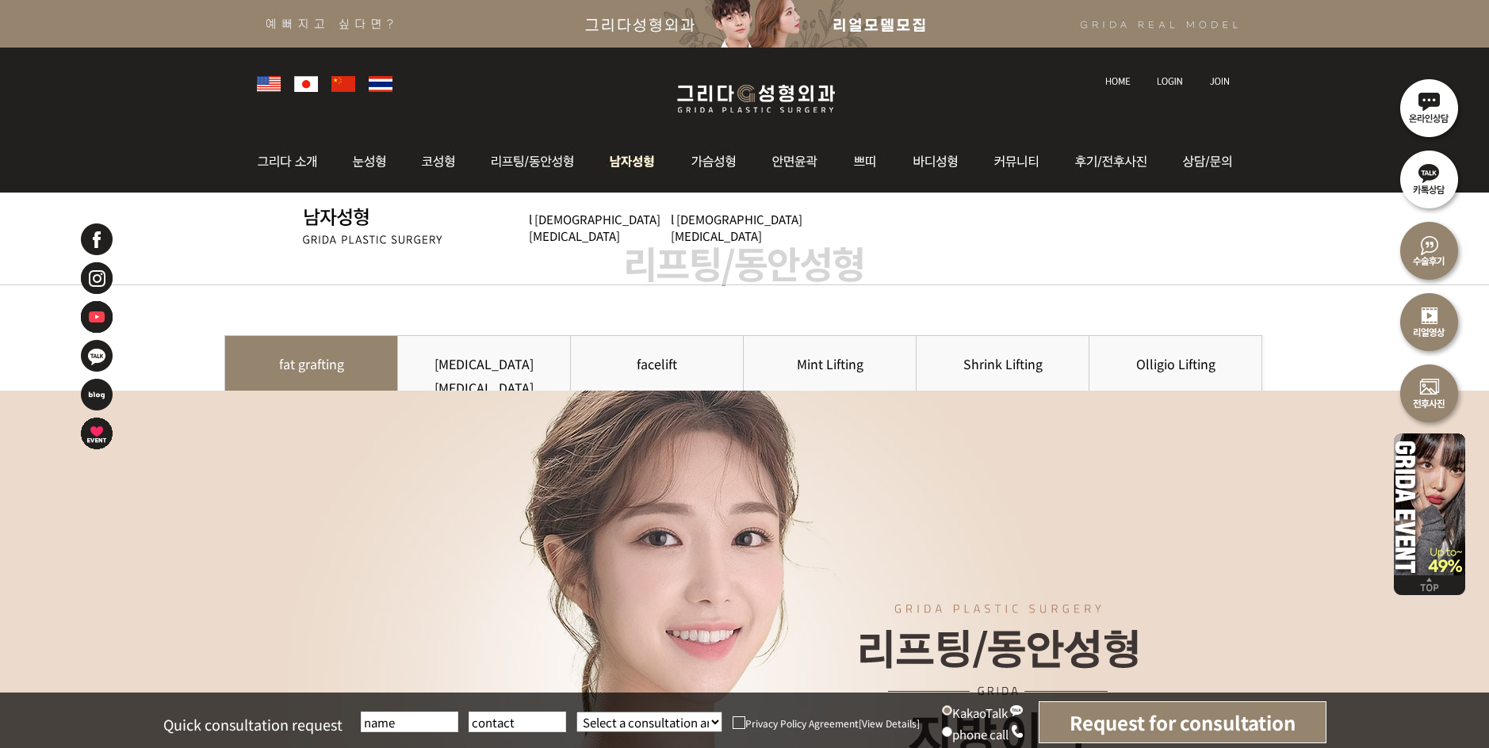
click at [624, 152] on img at bounding box center [633, 162] width 81 height 62
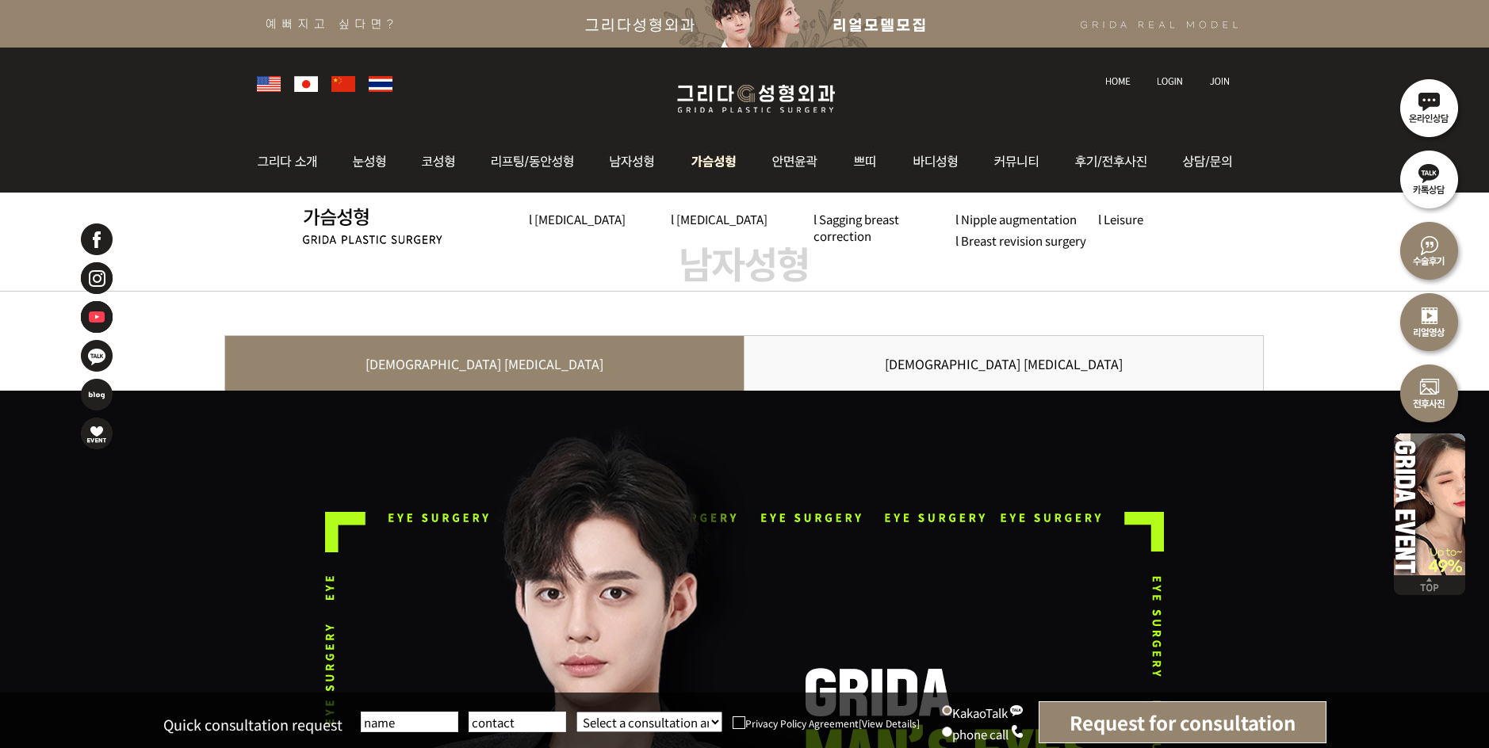
click at [706, 151] on img at bounding box center [714, 162] width 81 height 62
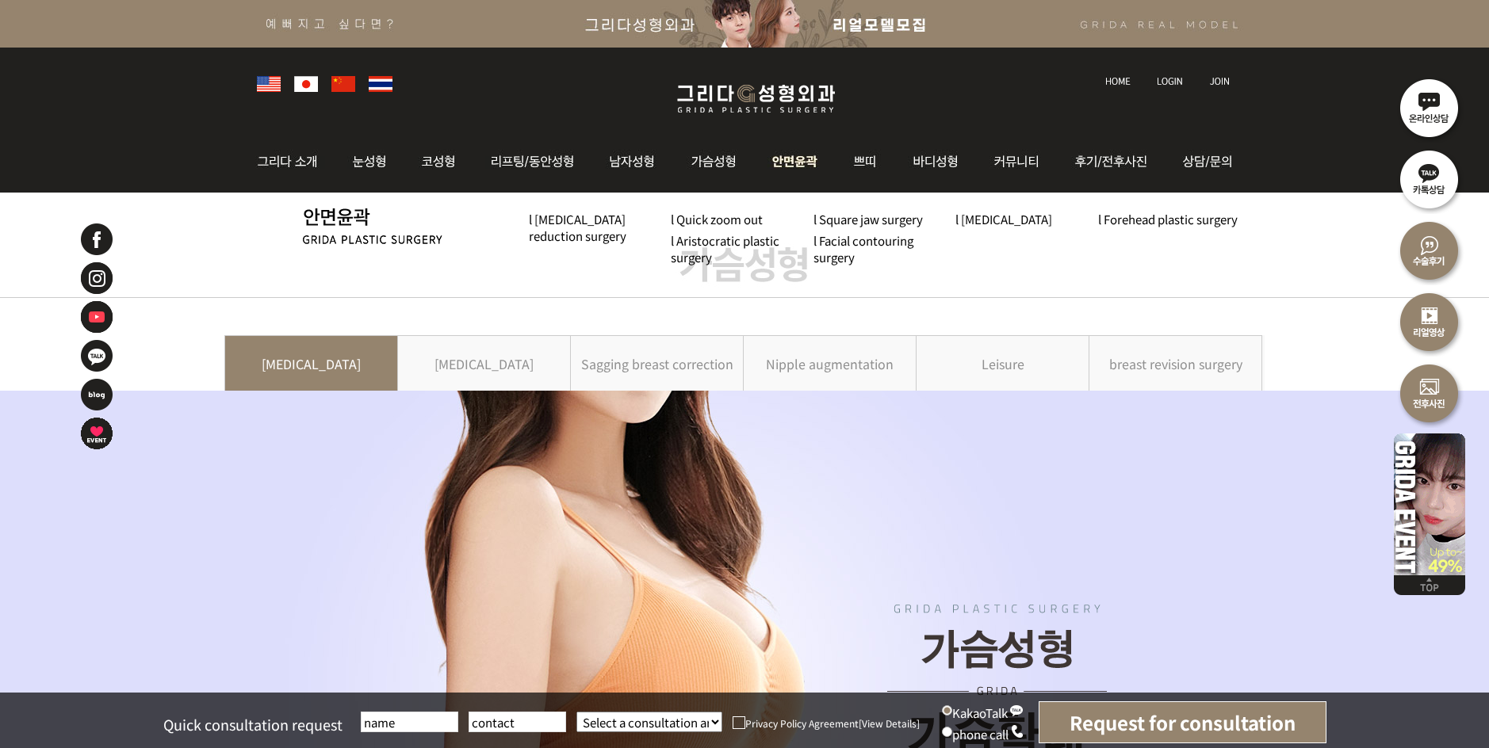
click at [791, 152] on img at bounding box center [796, 162] width 82 height 62
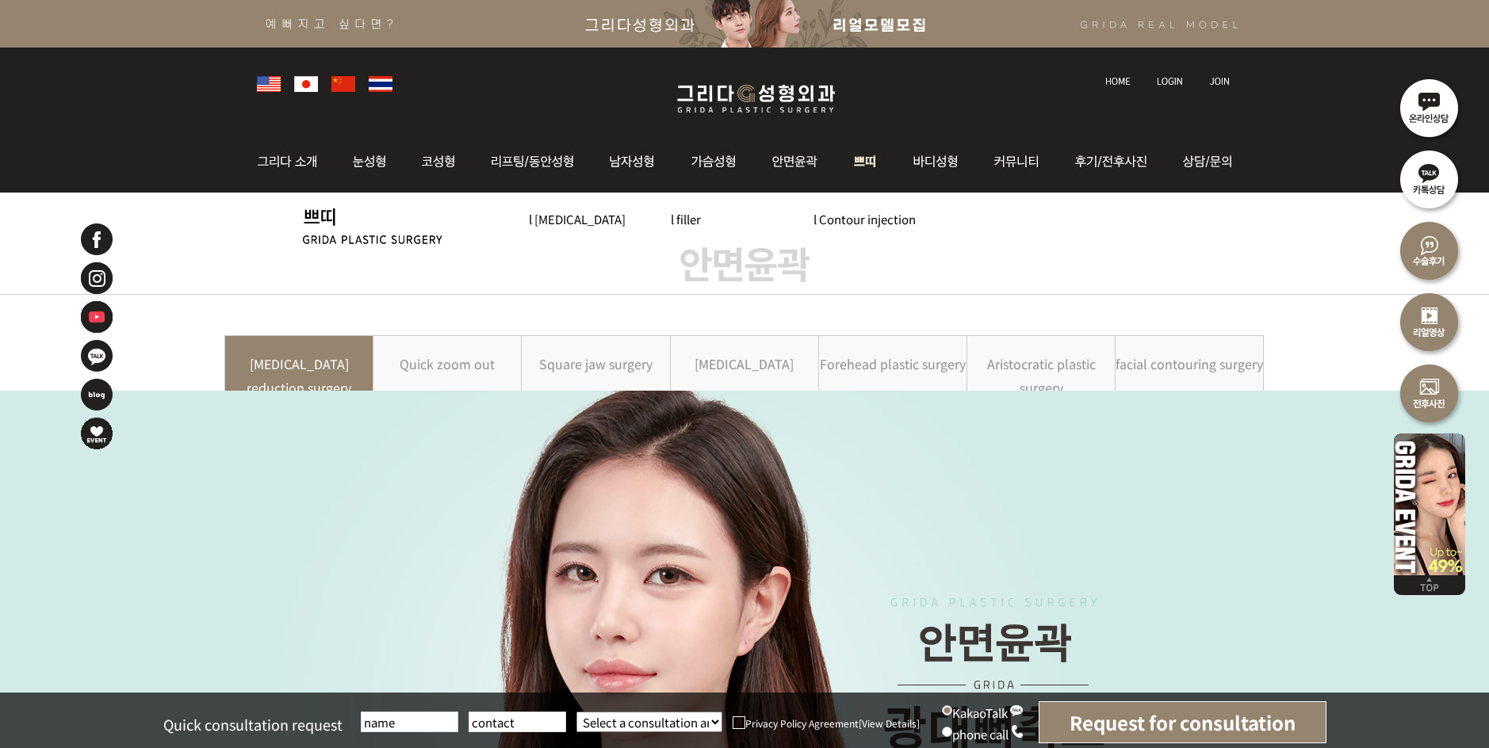
click at [856, 158] on img at bounding box center [865, 162] width 59 height 62
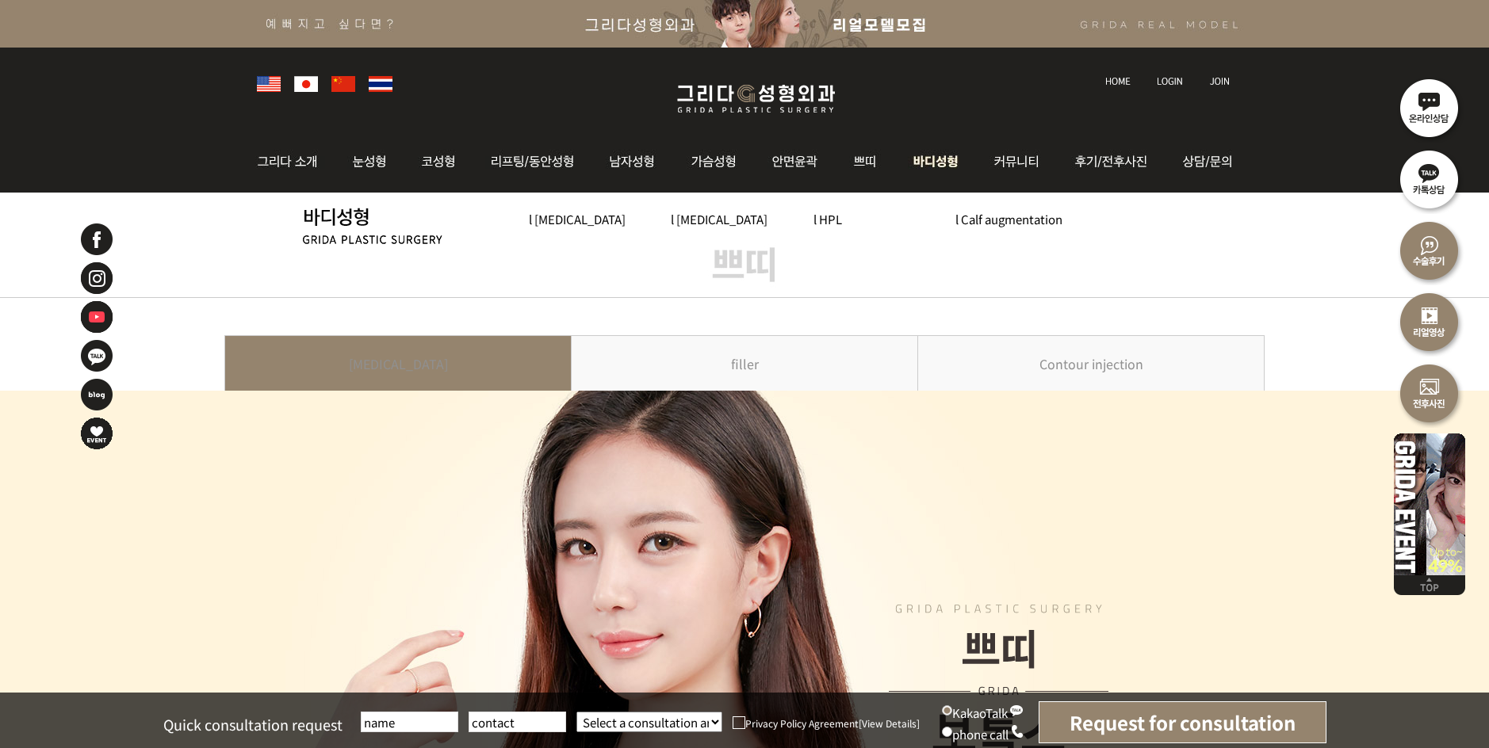
click at [924, 153] on img at bounding box center [936, 162] width 82 height 62
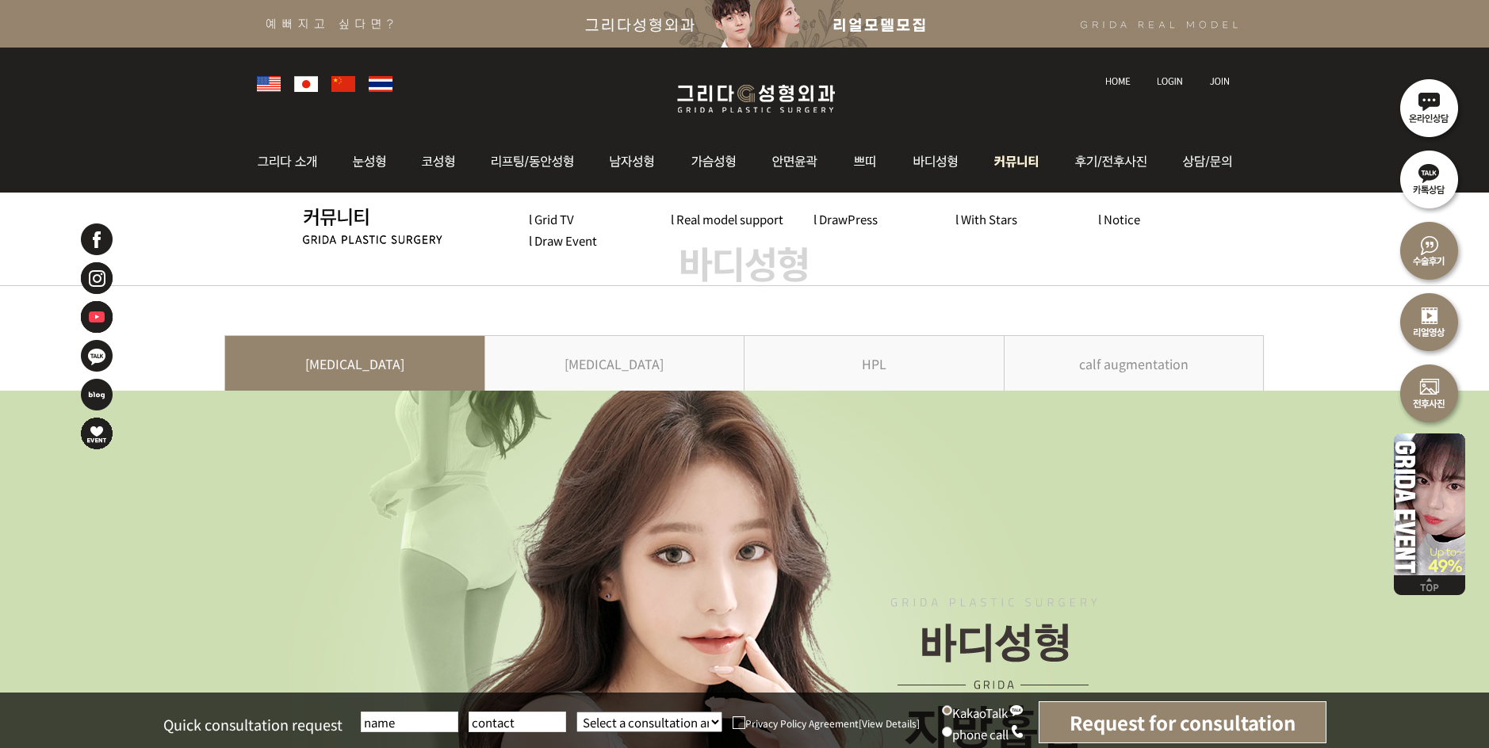
click at [989, 165] on img at bounding box center [1018, 162] width 82 height 62
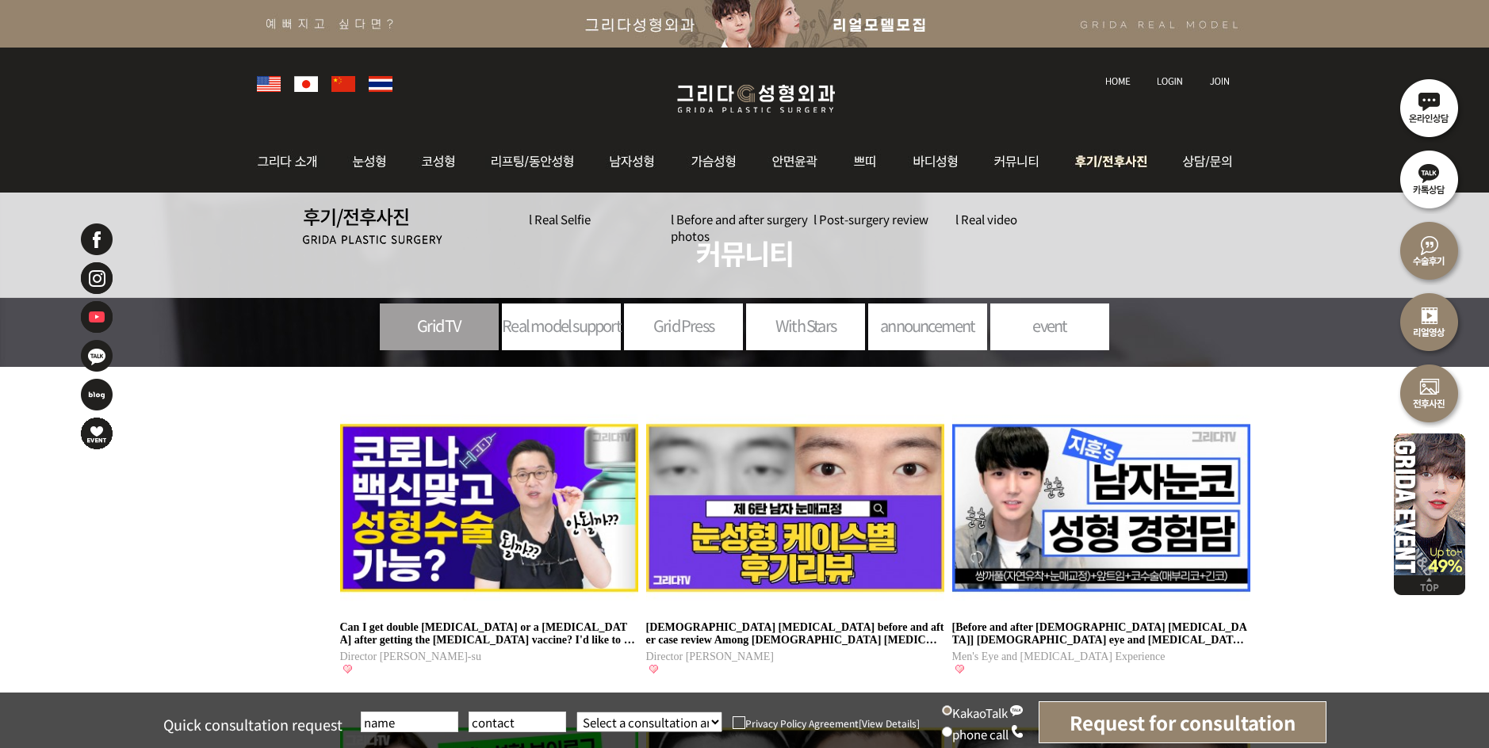
click at [1116, 152] on img at bounding box center [1113, 162] width 110 height 62
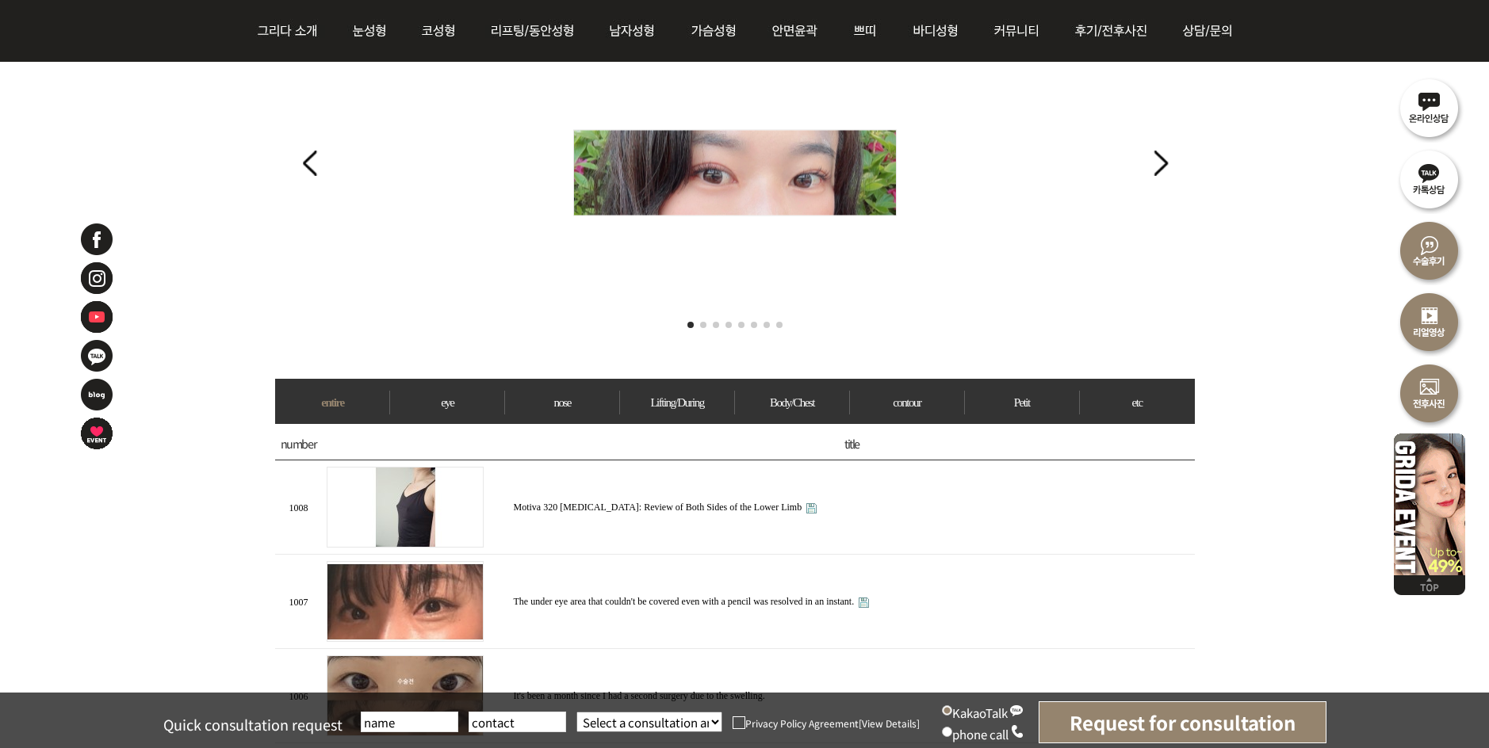
scroll to position [238, 0]
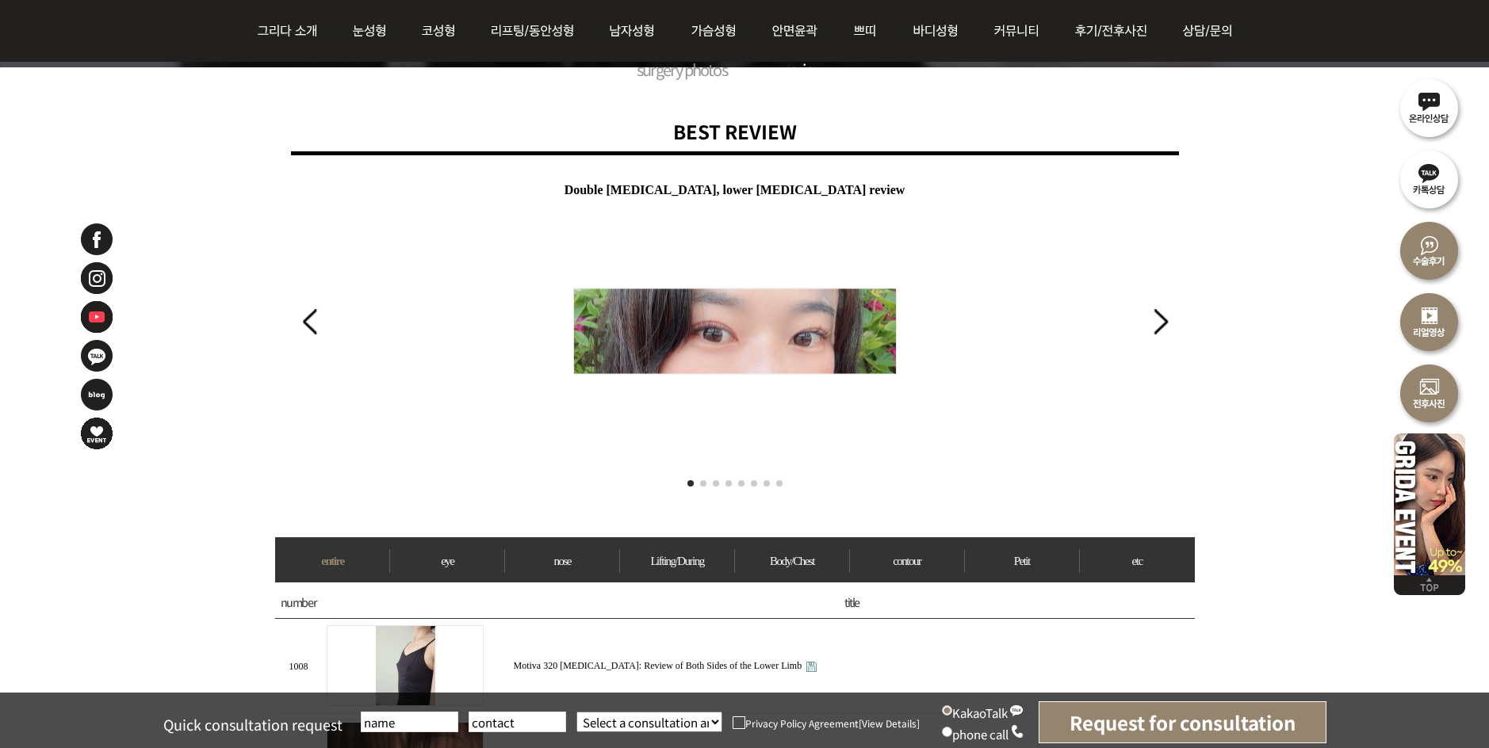
click at [1165, 320] on div "Next slide" at bounding box center [1160, 321] width 21 height 35
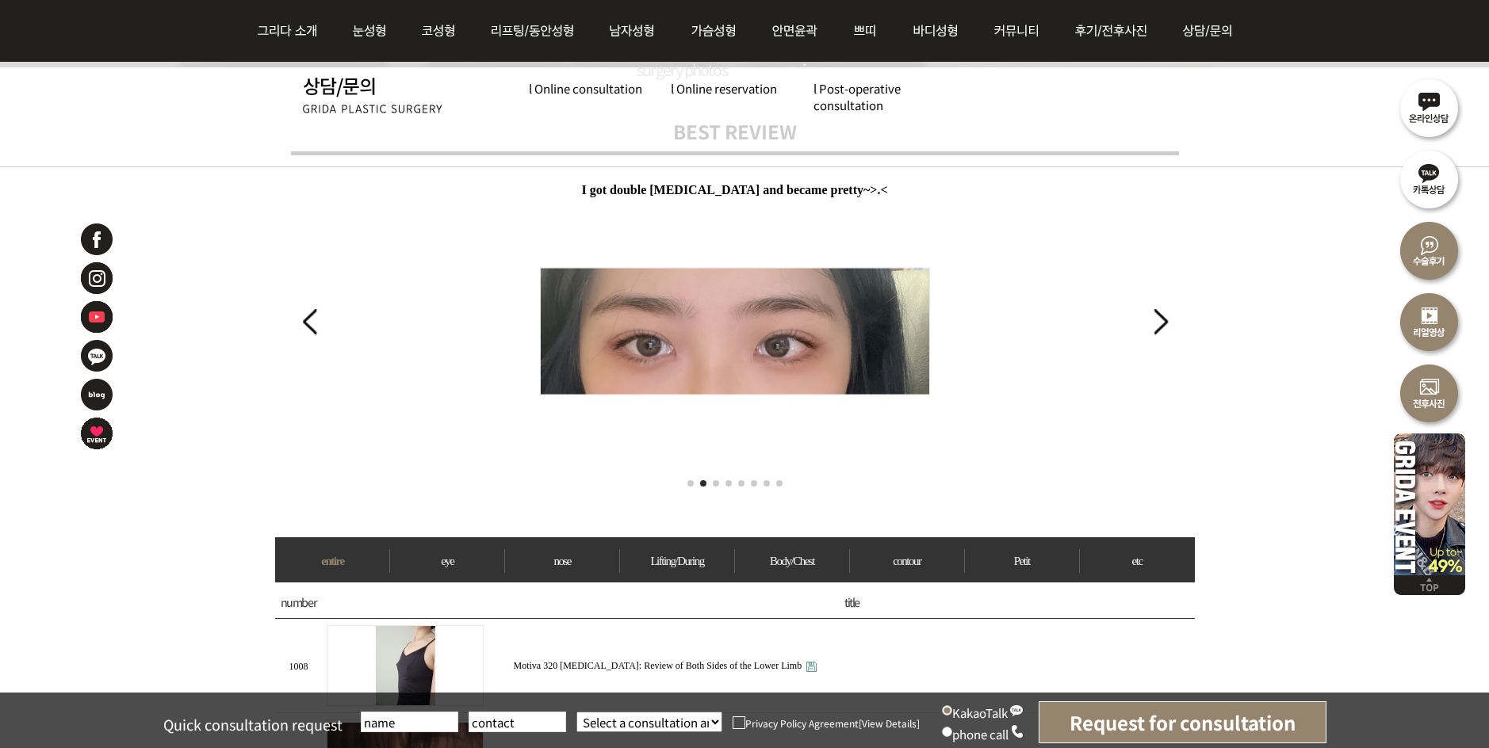
click at [1168, 317] on div "Next slide" at bounding box center [1160, 321] width 21 height 35
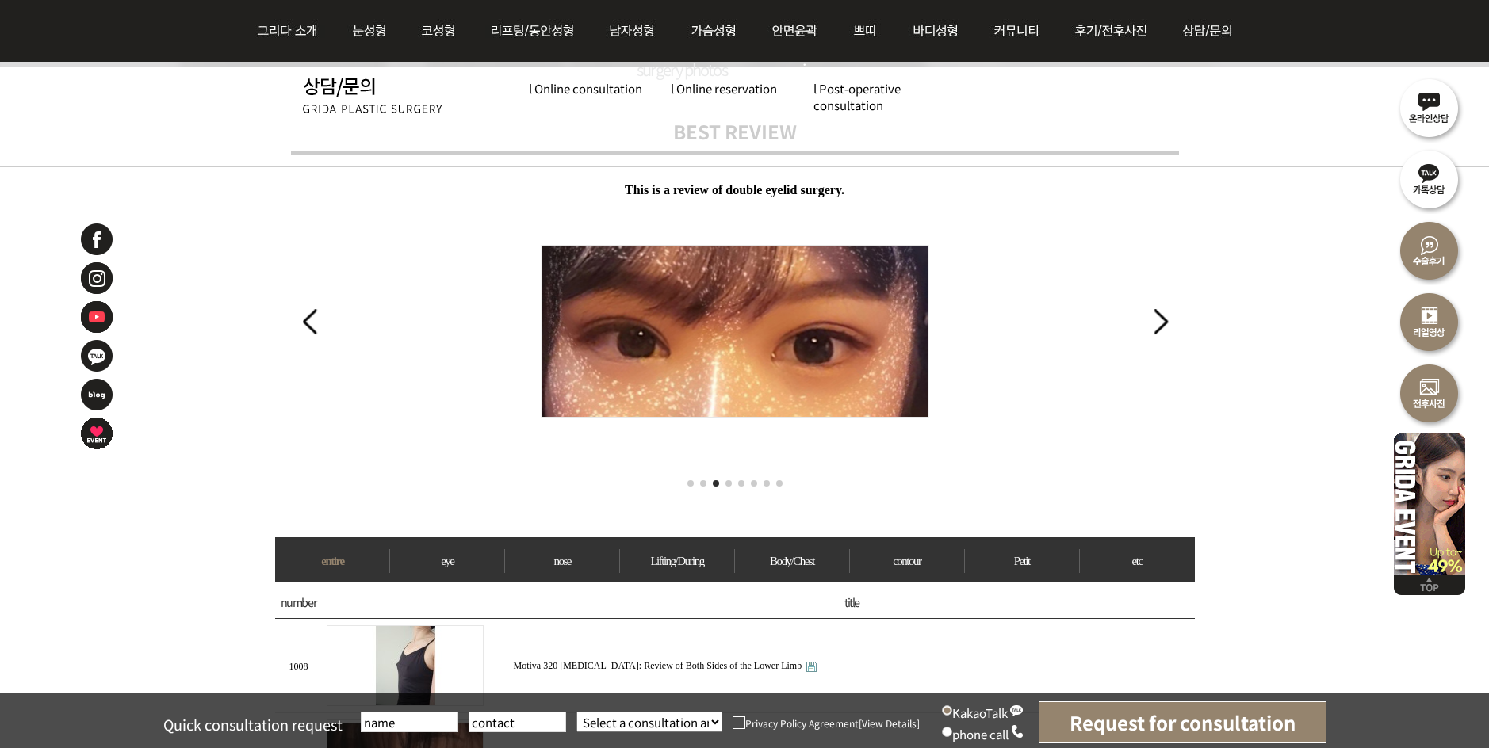
click at [1168, 317] on div "Next slide" at bounding box center [1160, 321] width 21 height 35
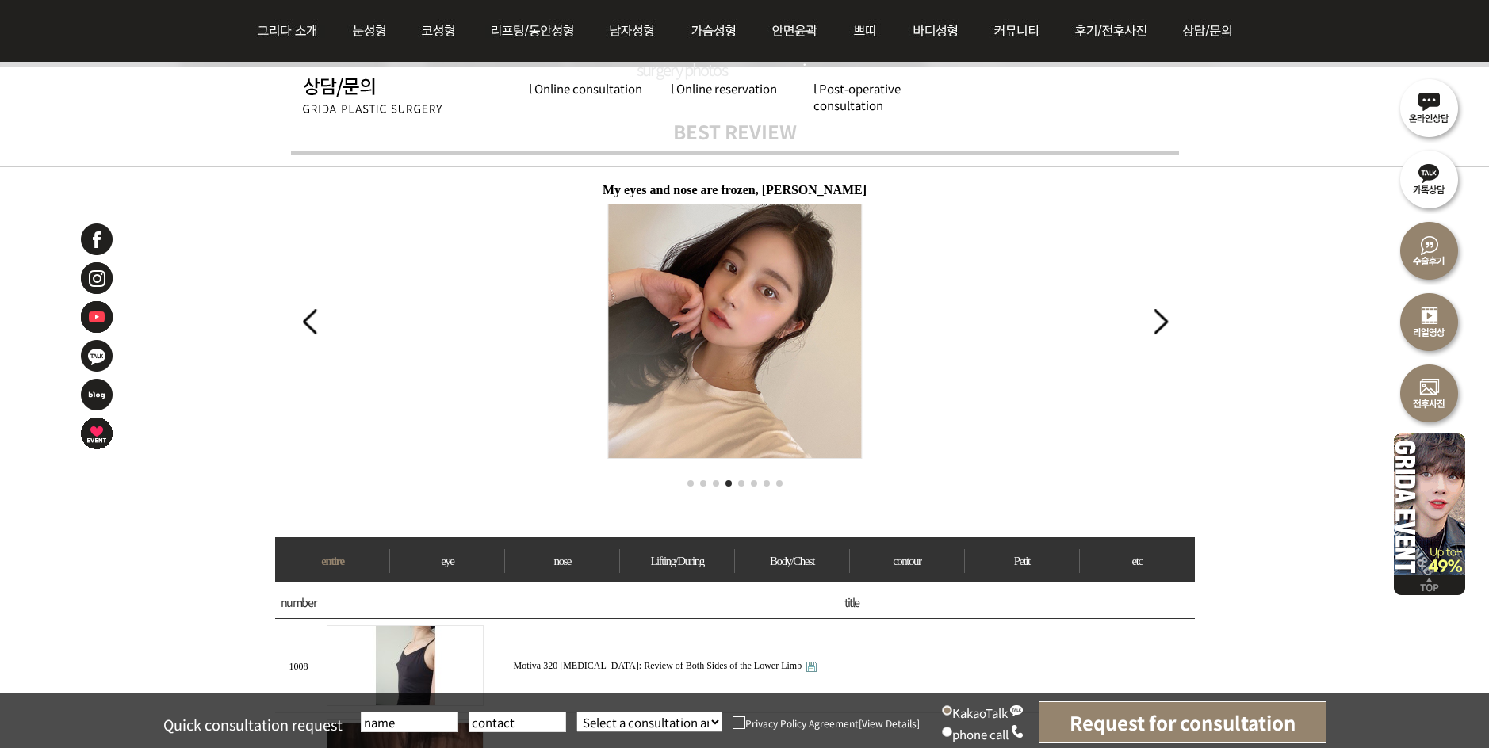
click at [304, 317] on div "Previous slide" at bounding box center [309, 321] width 21 height 35
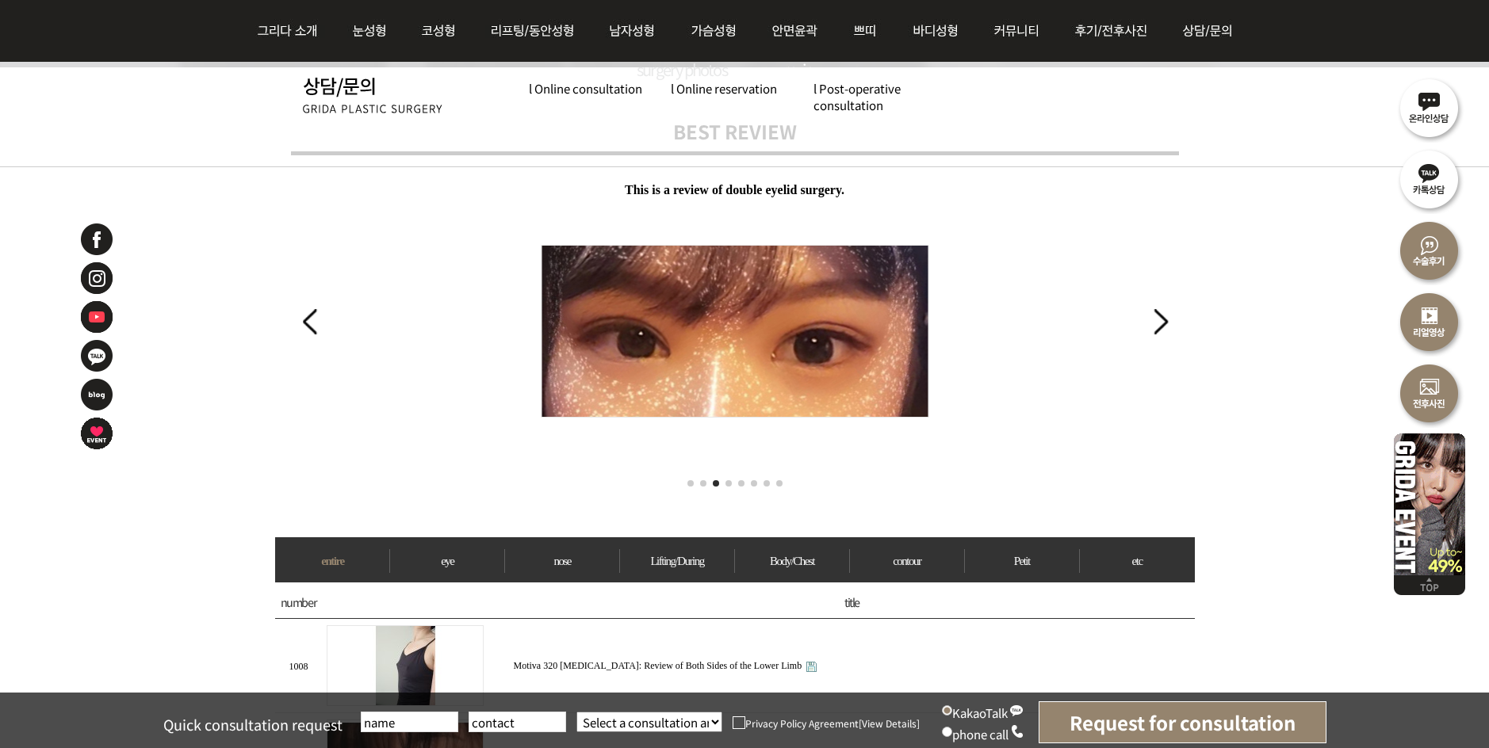
click at [726, 191] on font "﻿This is a review of double eyelid surgery." at bounding box center [735, 189] width 220 height 13
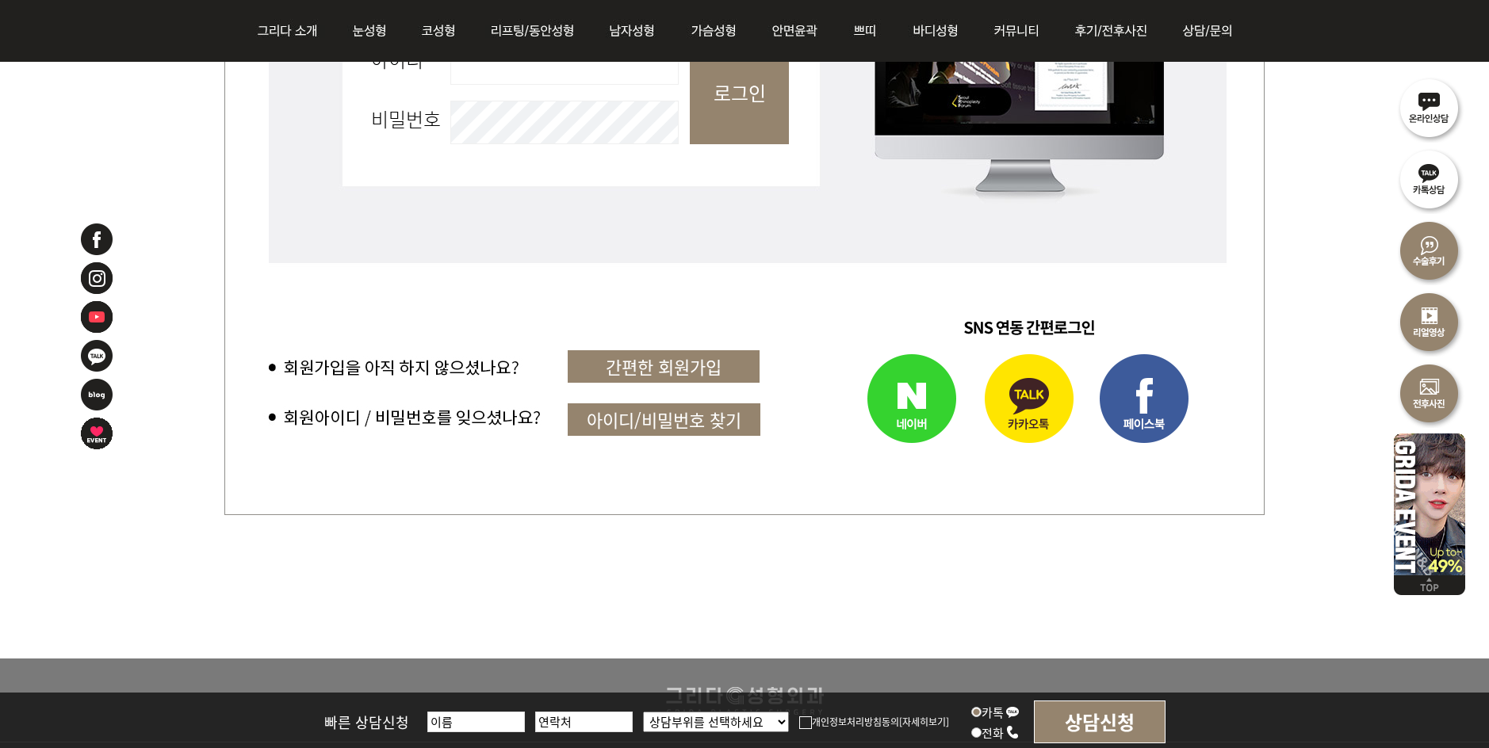
scroll to position [872, 0]
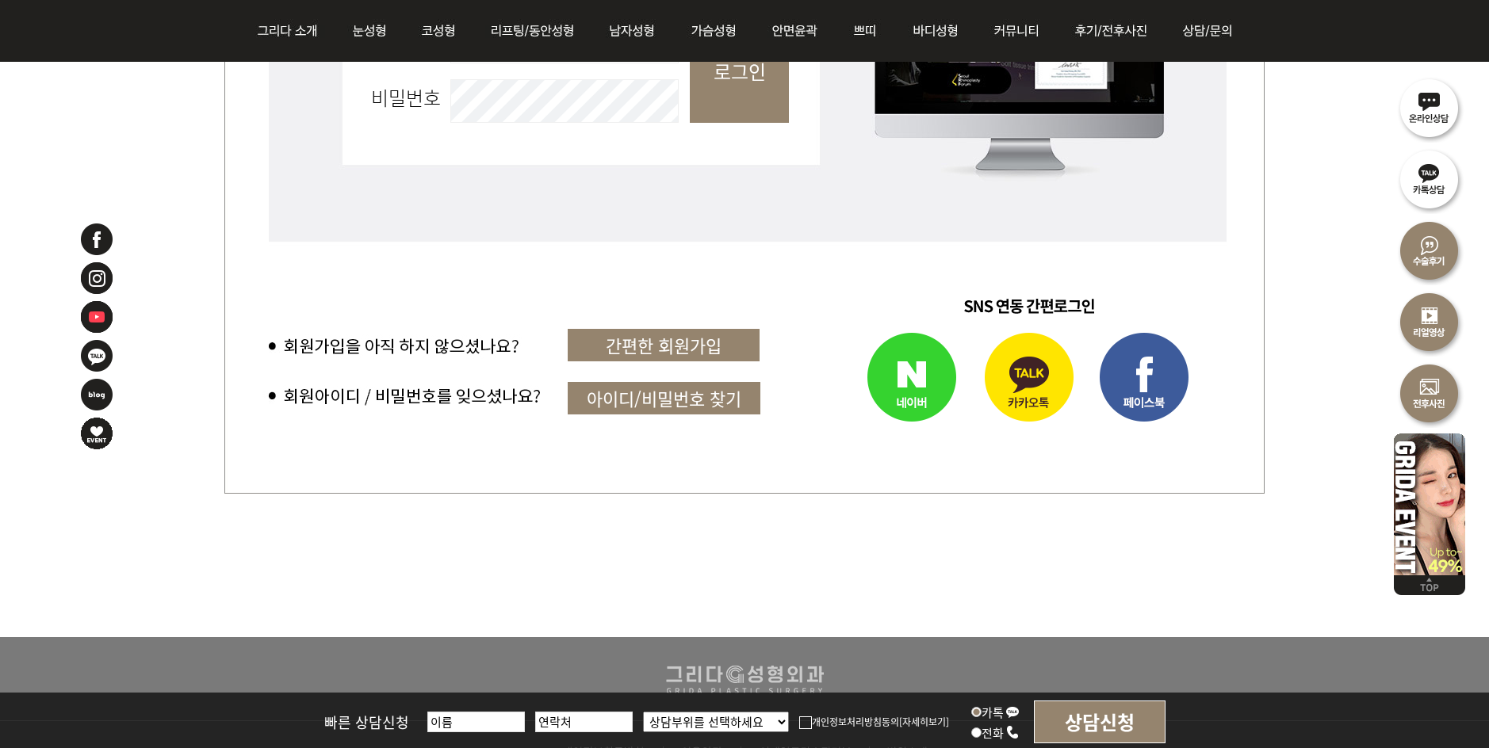
click at [1051, 400] on img at bounding box center [1030, 379] width 115 height 112
click at [1045, 380] on img at bounding box center [1030, 379] width 115 height 112
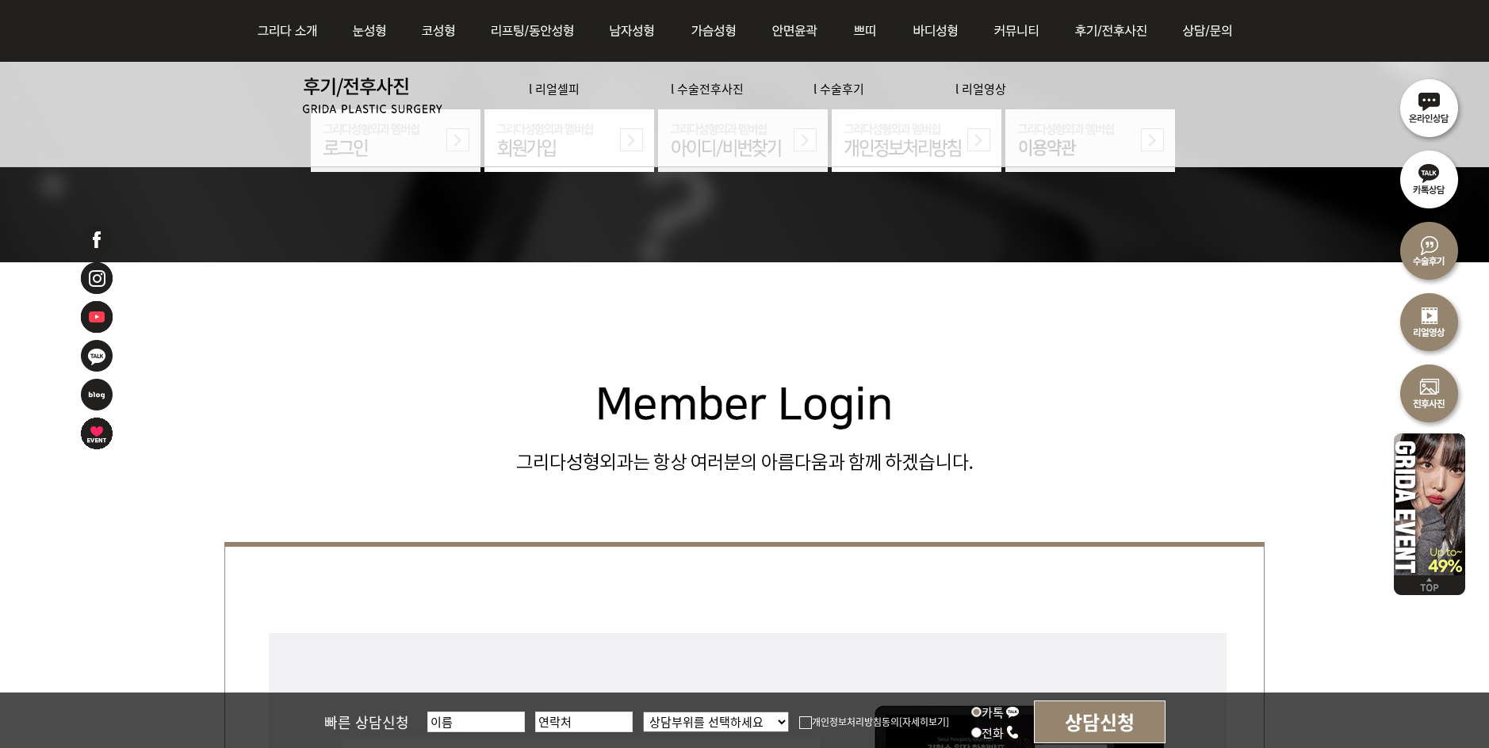
scroll to position [0, 0]
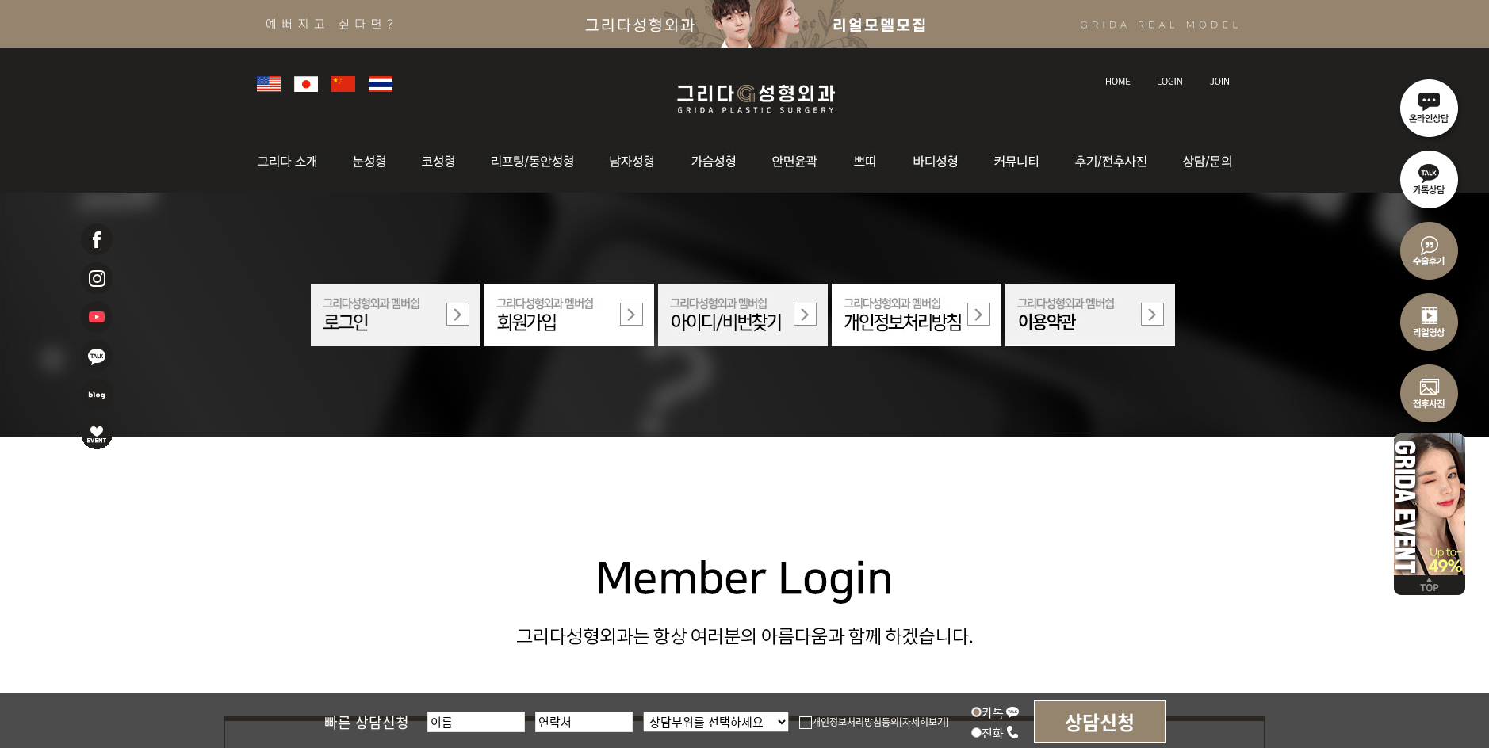
click at [1215, 82] on img at bounding box center [1219, 81] width 21 height 9
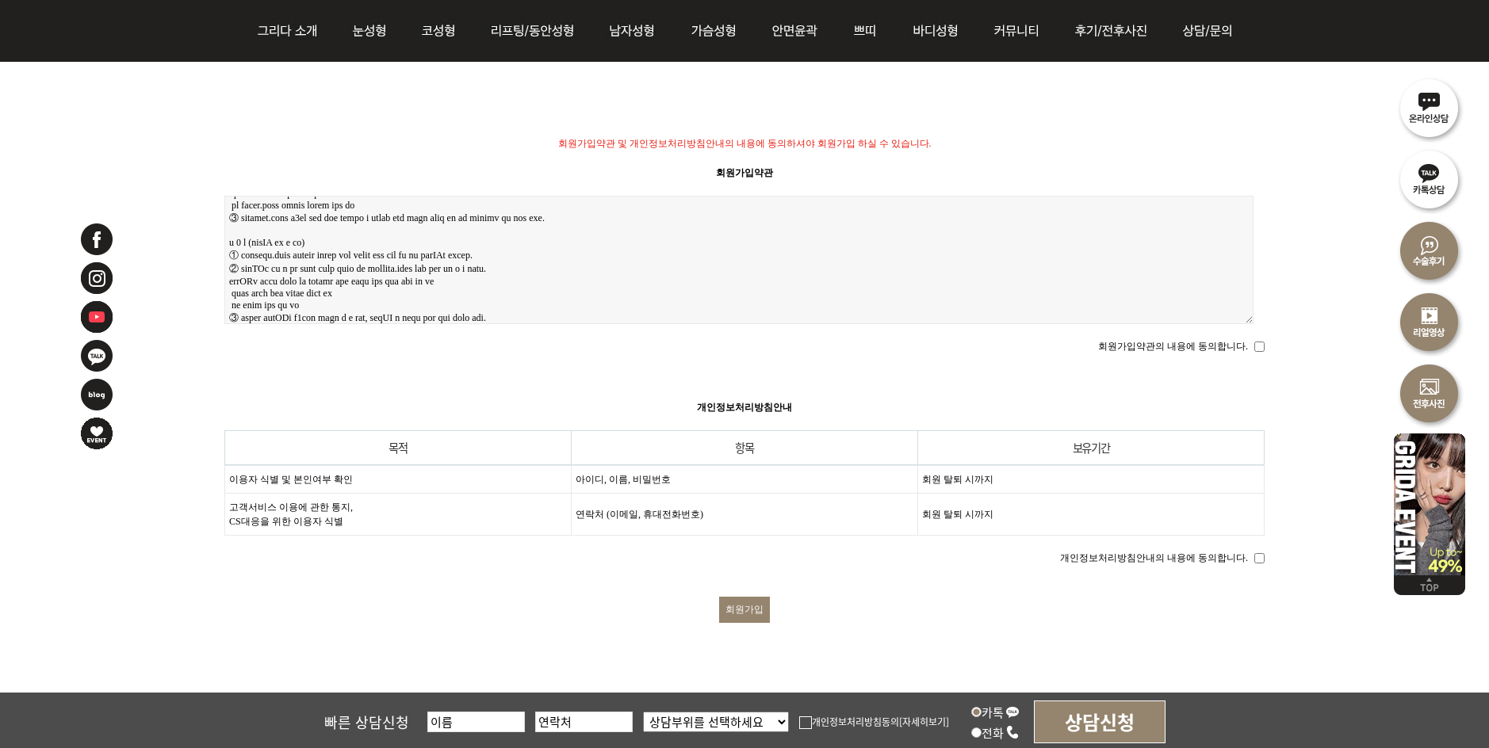
scroll to position [1135, 0]
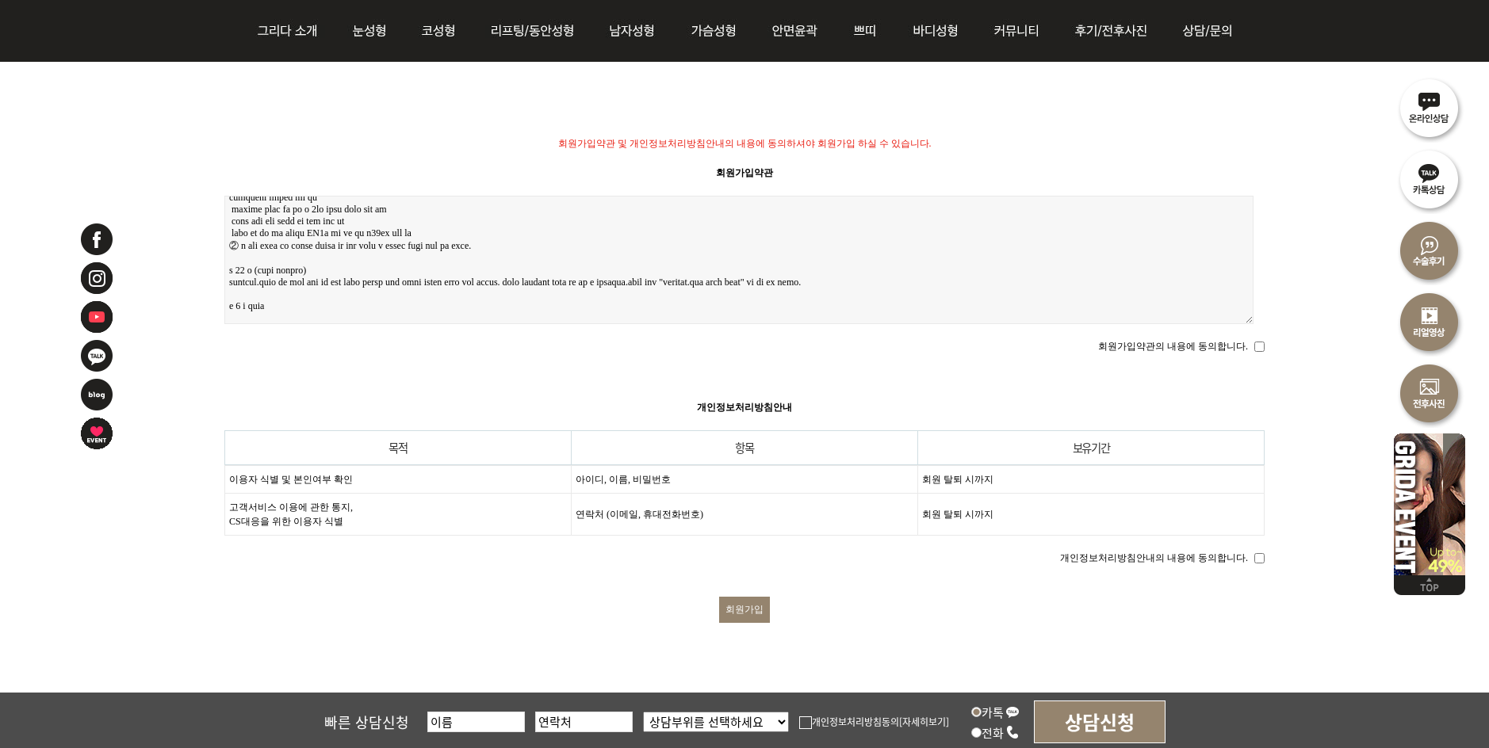
click at [1259, 342] on input "회원가입약관의 내용에 동의합니다." at bounding box center [1259, 347] width 10 height 10
checkbox input "true"
click at [747, 597] on input "회원가입" at bounding box center [744, 610] width 51 height 26
click at [1256, 553] on input "개인정보처리방침안내의 내용에 동의합니다." at bounding box center [1259, 558] width 10 height 10
checkbox input "true"
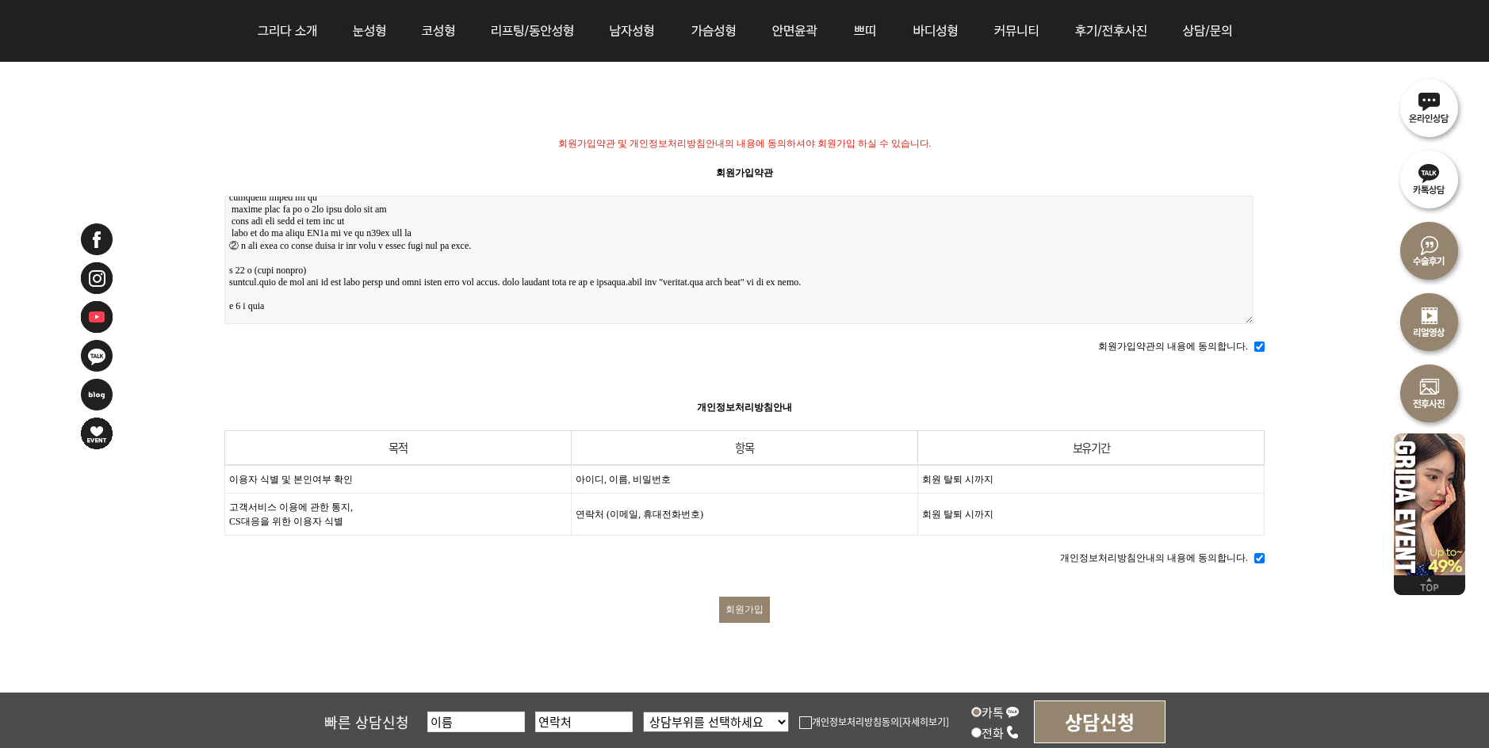
click at [744, 604] on input "회원가입" at bounding box center [744, 610] width 51 height 26
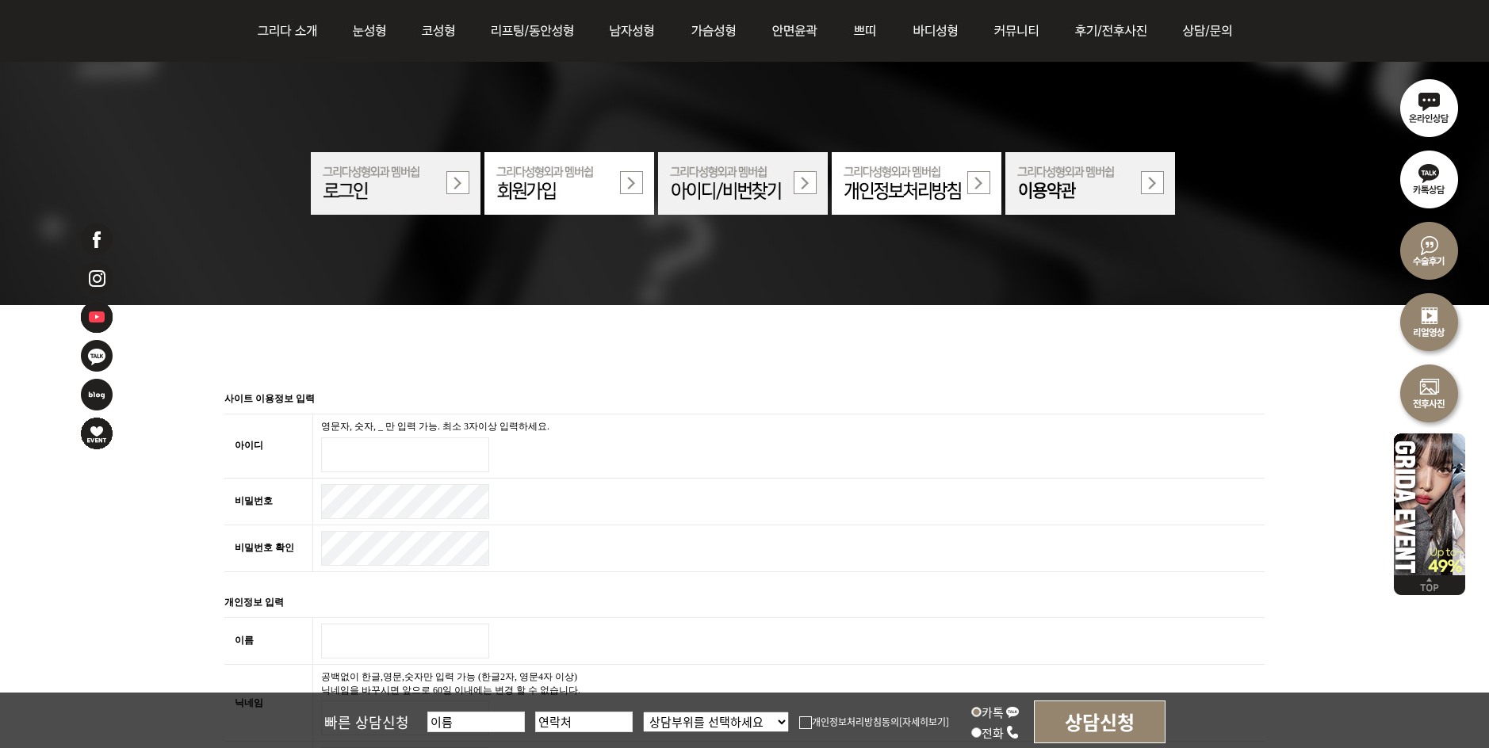
scroll to position [238, 0]
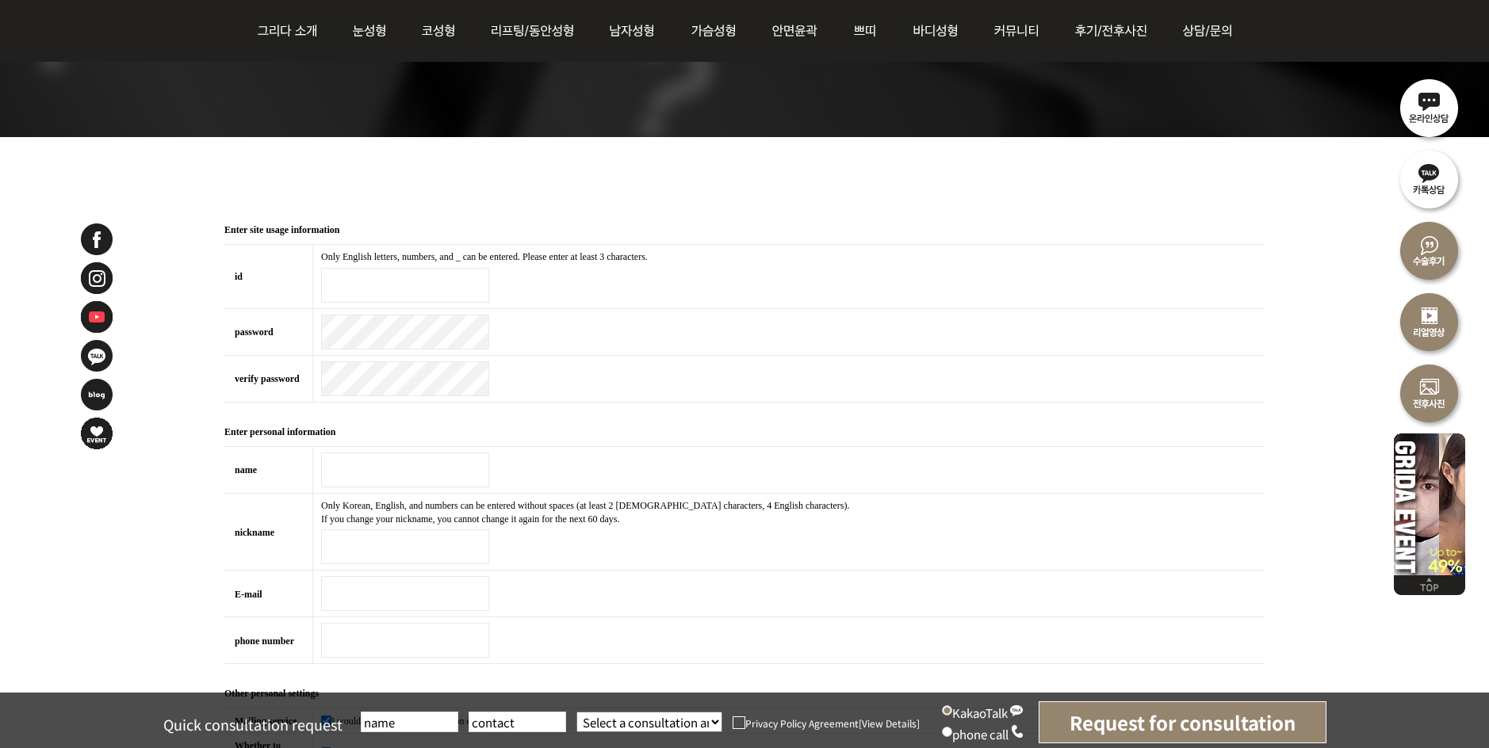
drag, startPoint x: 331, startPoint y: 279, endPoint x: 383, endPoint y: 295, distance: 53.9
click at [332, 280] on input "id essential" at bounding box center [405, 285] width 168 height 35
type input "uyen"
click at [346, 464] on input "name essential" at bounding box center [405, 470] width 168 height 35
type input "uyen"
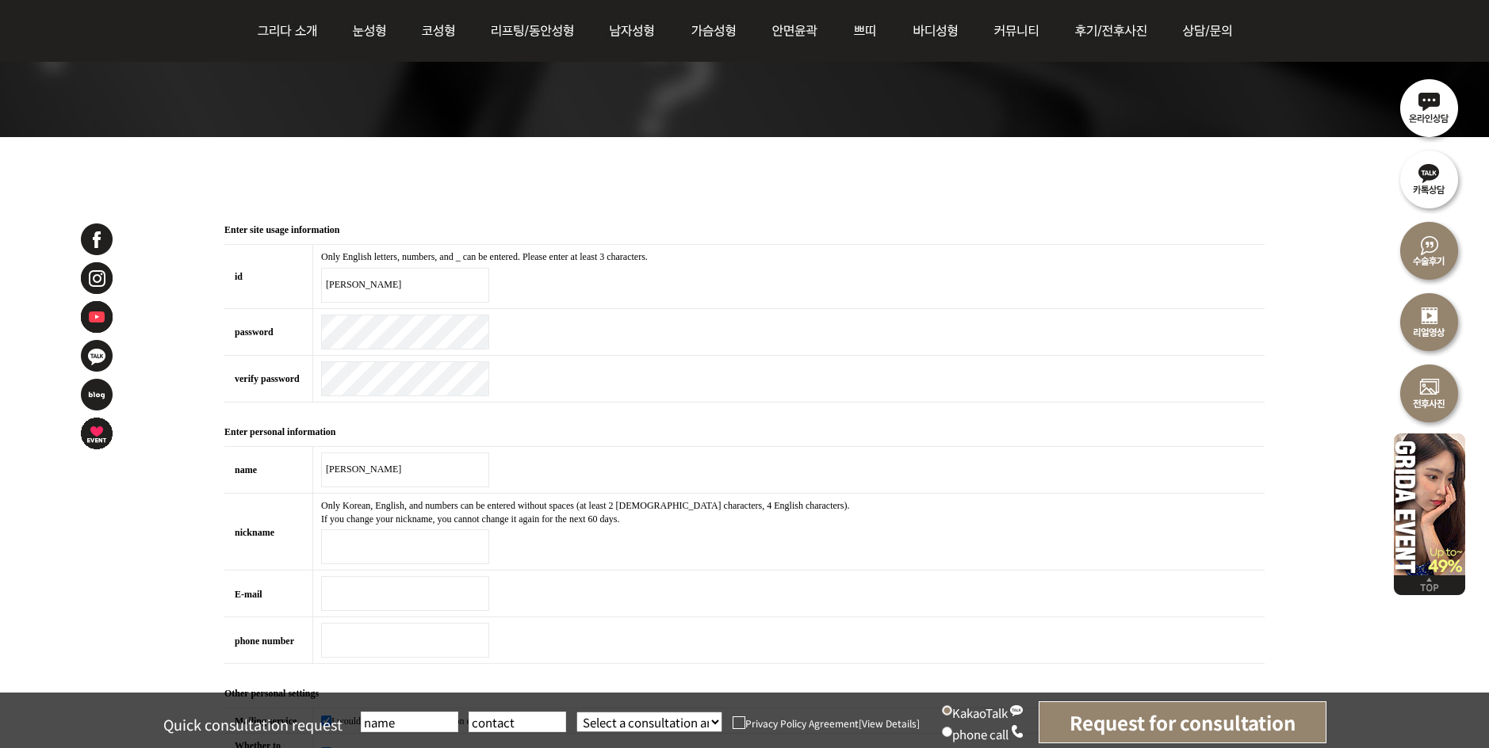
click at [354, 553] on input "nickname essential" at bounding box center [405, 547] width 168 height 35
type input "uyen"
click at [352, 603] on input "E-mail essential" at bounding box center [405, 593] width 168 height 35
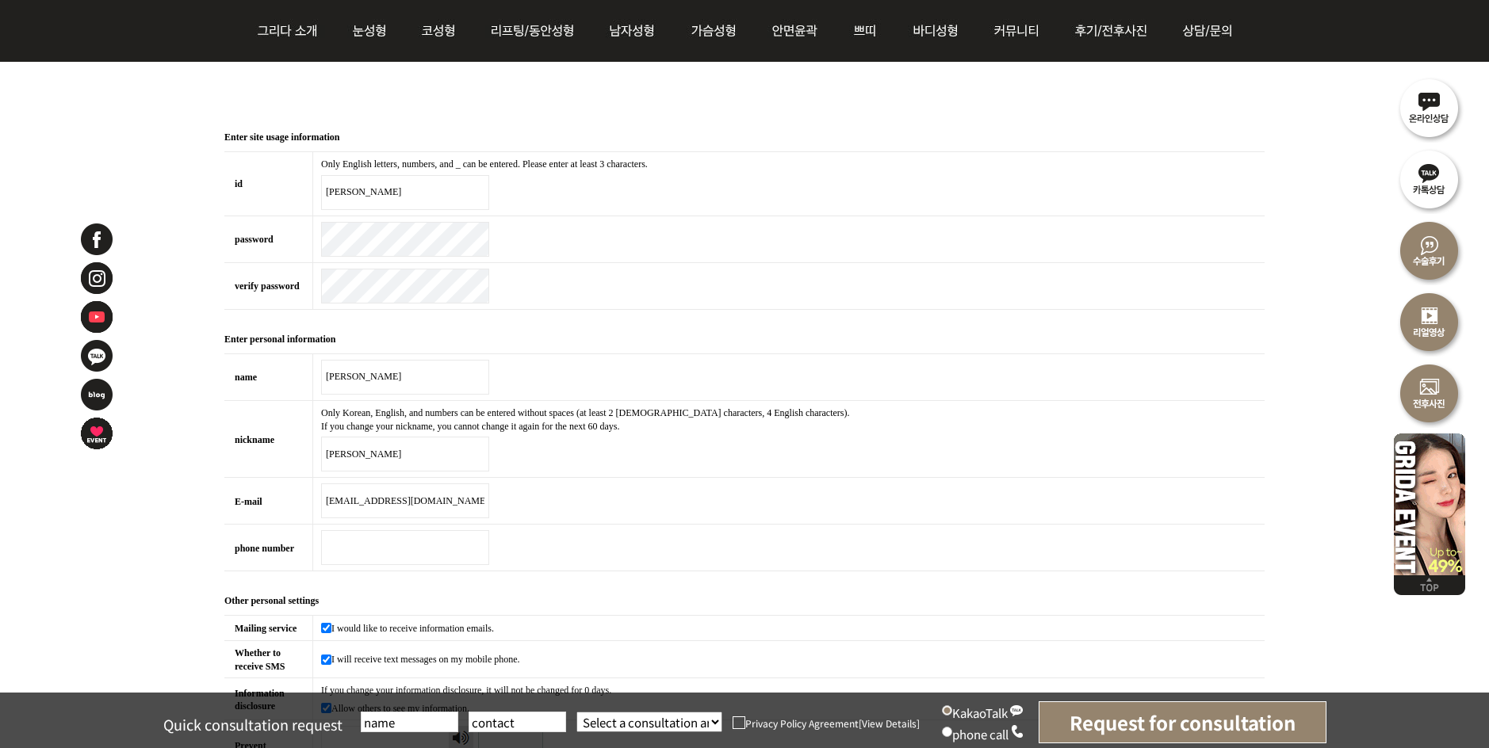
scroll to position [476, 0]
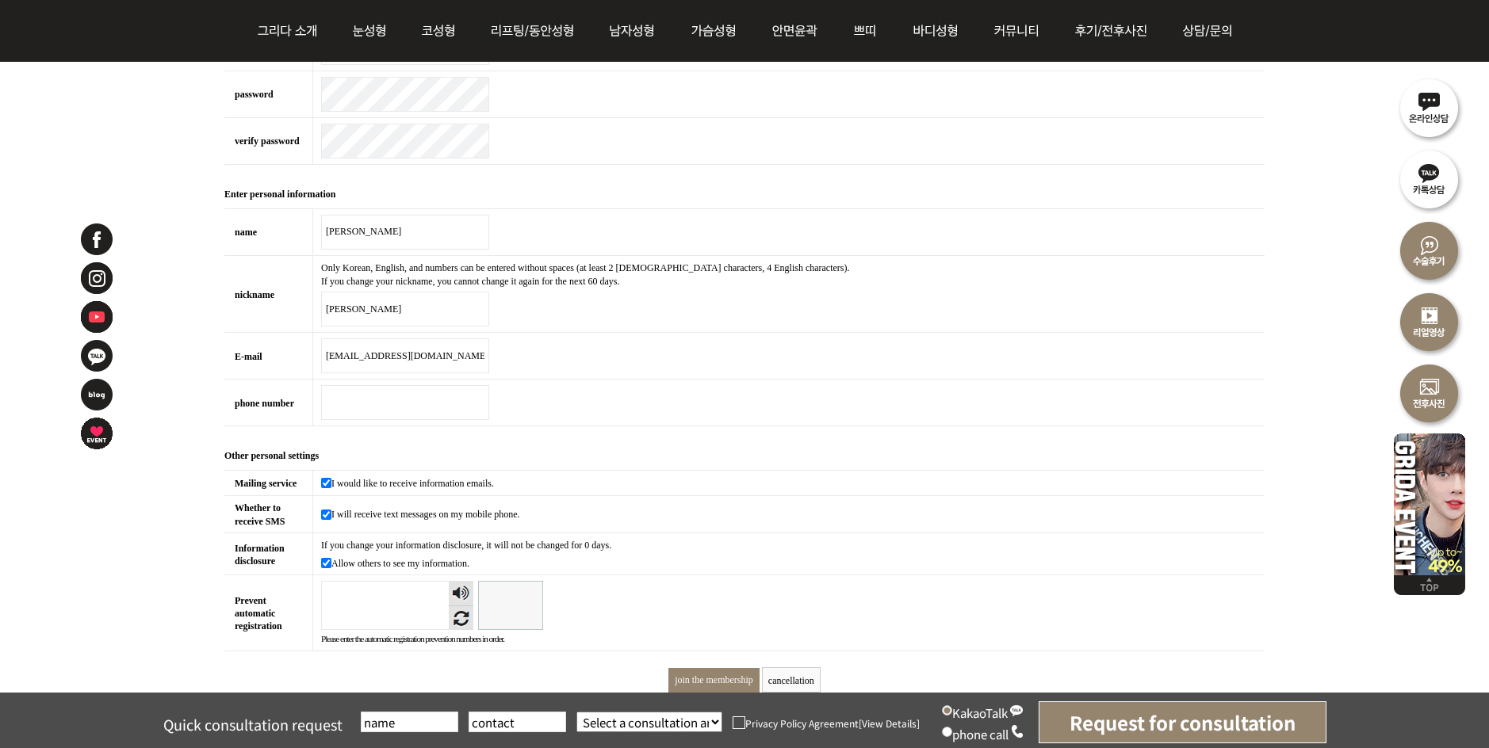
type input "khaiuyen96@gmail.com"
click at [361, 396] on input "phone number essential" at bounding box center [405, 402] width 168 height 35
type input "01088630120"
click at [637, 419] on td "01088630120" at bounding box center [789, 403] width 952 height 47
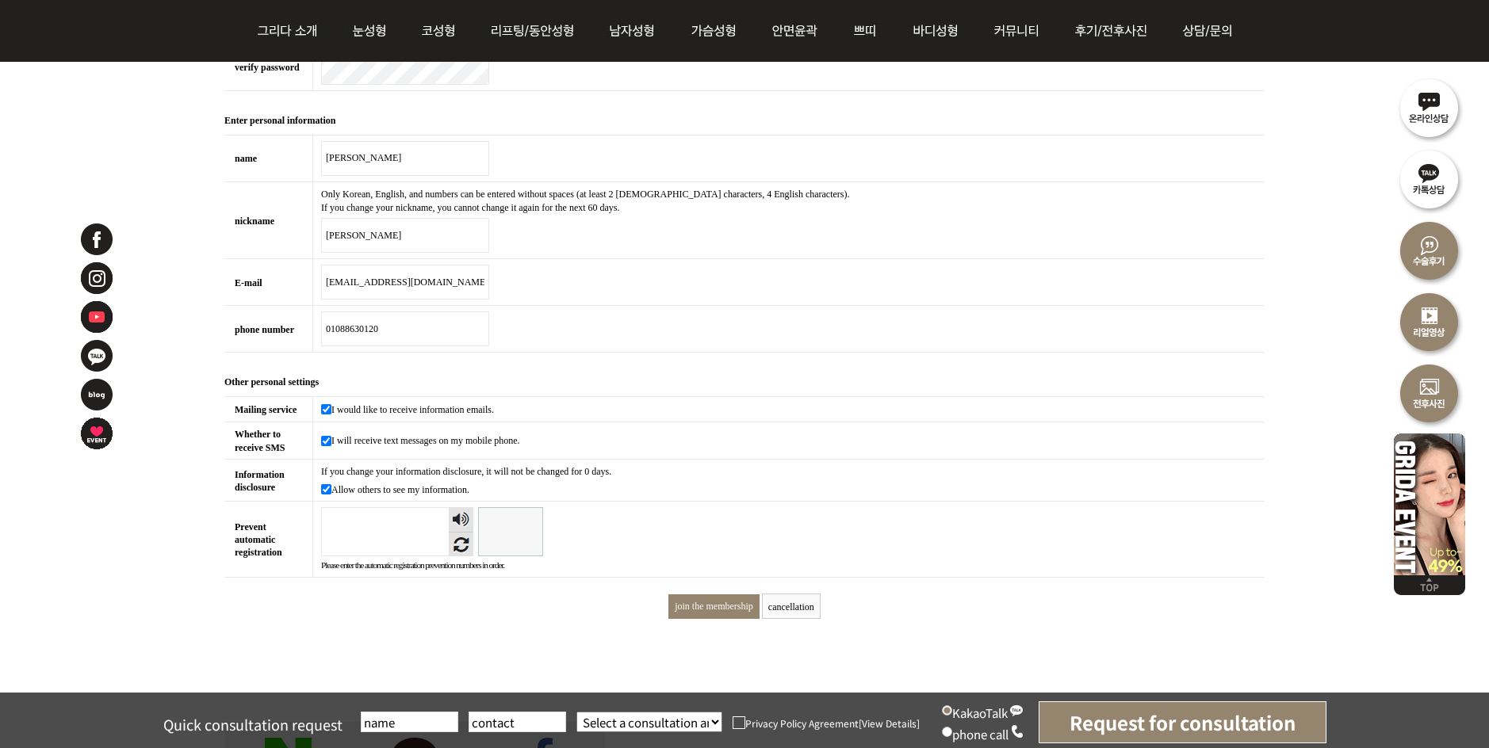
scroll to position [634, 0]
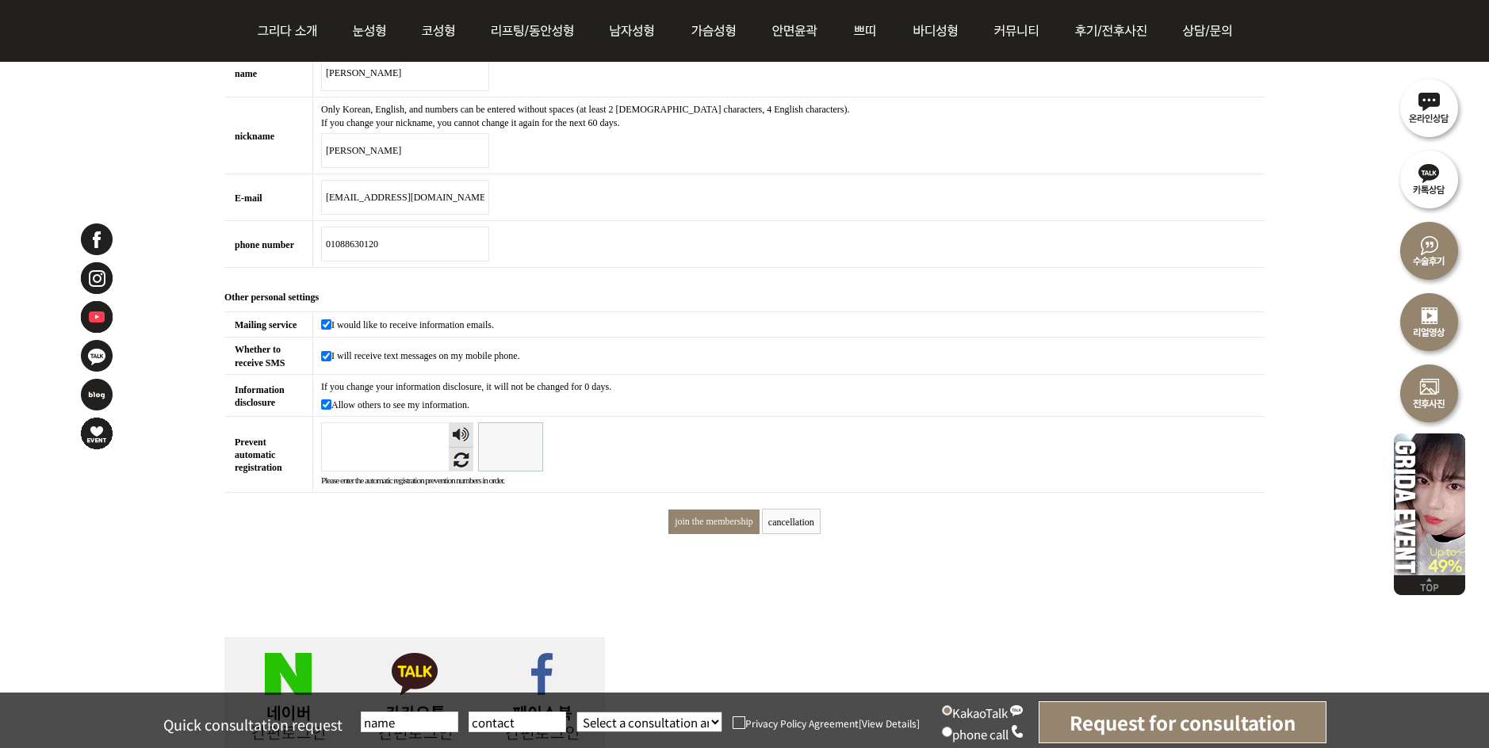
click at [503, 461] on input "Prevent automatic registration" at bounding box center [510, 447] width 65 height 49
type input "159462"
click at [694, 524] on input "join the membership" at bounding box center [713, 522] width 91 height 25
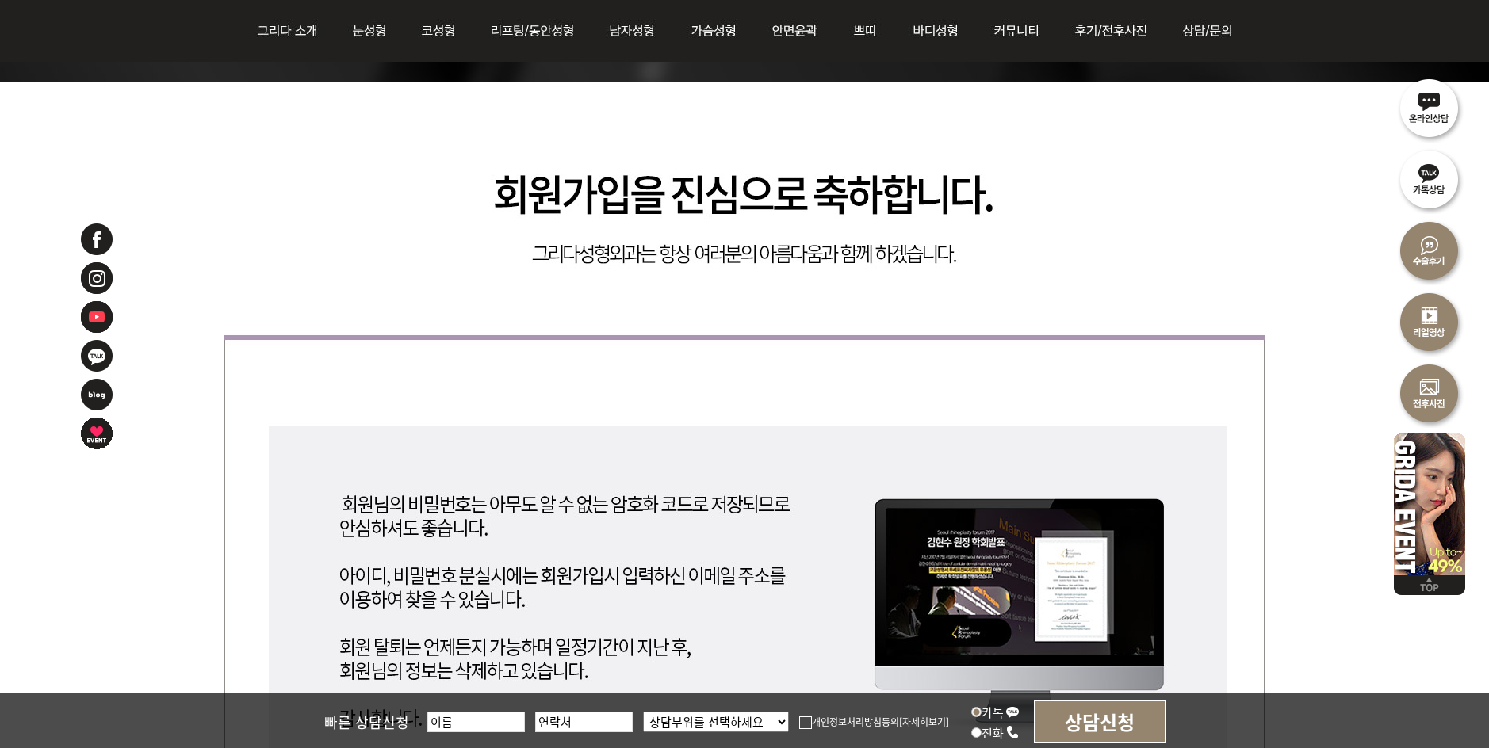
scroll to position [279, 0]
